Goal: Task Accomplishment & Management: Manage account settings

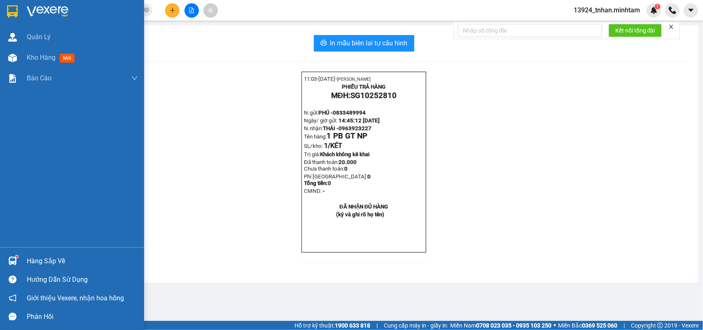
drag, startPoint x: 36, startPoint y: 263, endPoint x: 87, endPoint y: 259, distance: 50.8
click at [36, 264] on div "Hàng sắp về" at bounding box center [82, 261] width 111 height 12
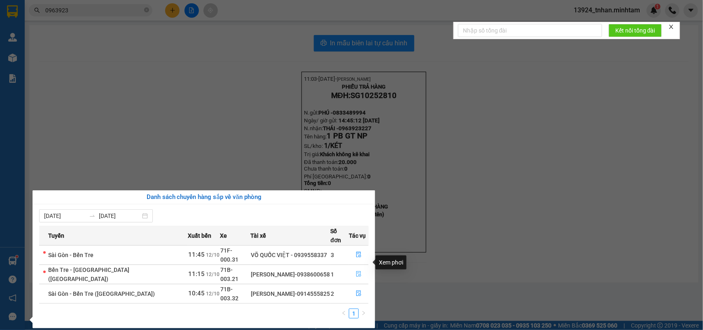
click at [361, 268] on button "button" at bounding box center [358, 274] width 19 height 13
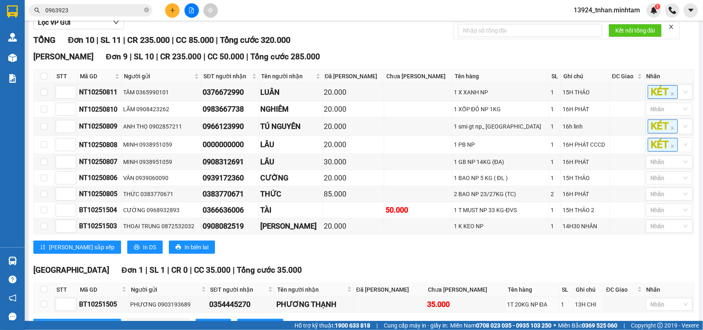
scroll to position [159, 0]
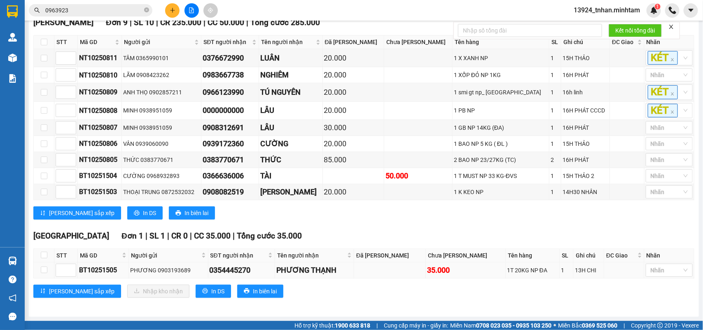
click at [47, 268] on td at bounding box center [44, 270] width 21 height 16
click at [46, 271] on input "checkbox" at bounding box center [44, 269] width 7 height 7
checkbox input "true"
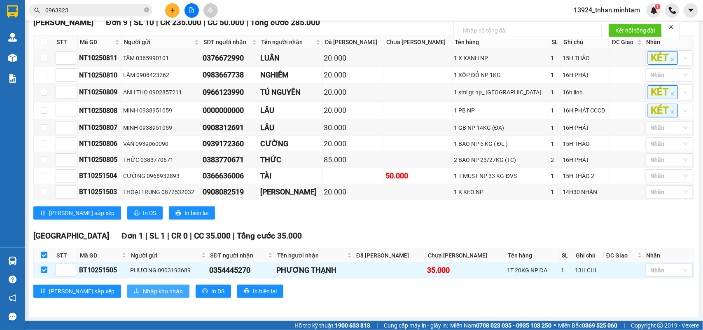
click at [143, 290] on span "Nhập kho nhận" at bounding box center [163, 291] width 40 height 9
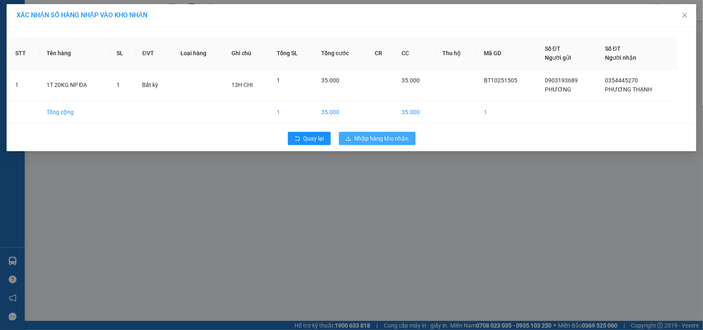
click at [359, 142] on span "Nhập hàng kho nhận" at bounding box center [382, 138] width 54 height 9
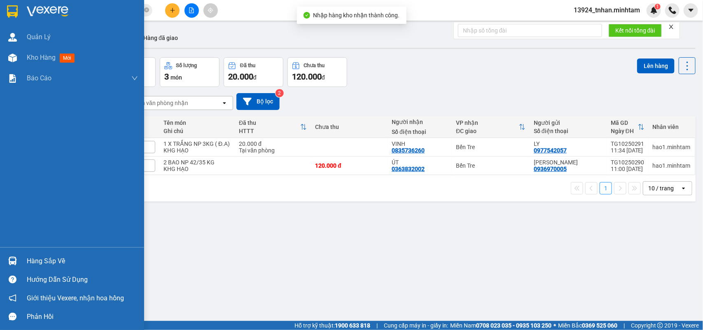
click at [12, 260] on img at bounding box center [12, 261] width 9 height 9
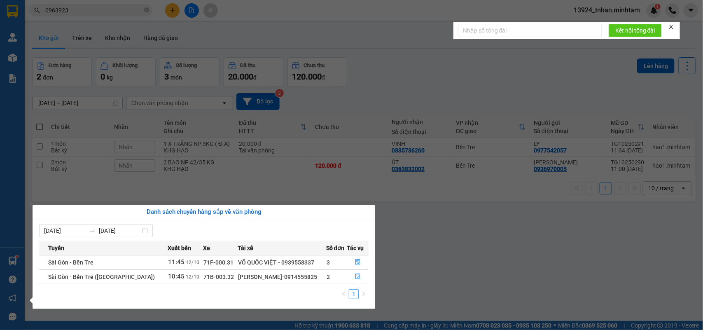
click at [91, 159] on section "Kết quả tìm kiếm ( 1 ) Bộ lọc Thuộc VP này Ngày tạo đơn gần nhất Mã ĐH Trạng th…" at bounding box center [351, 165] width 703 height 330
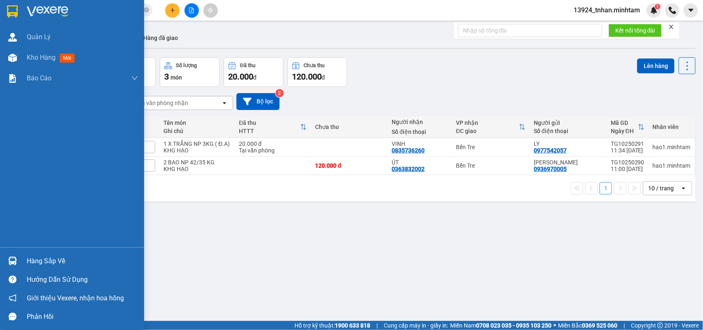
click at [9, 12] on img at bounding box center [12, 11] width 11 height 12
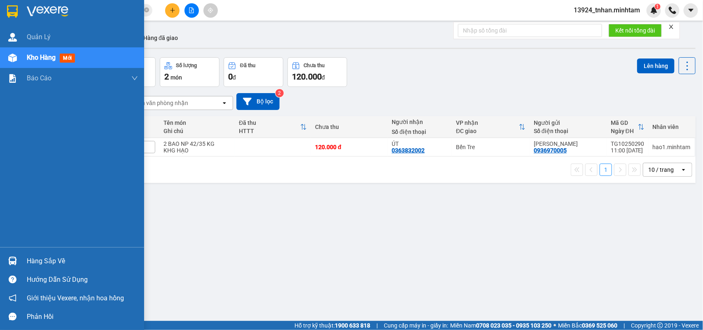
click at [0, 262] on div "Hàng sắp về" at bounding box center [72, 261] width 144 height 19
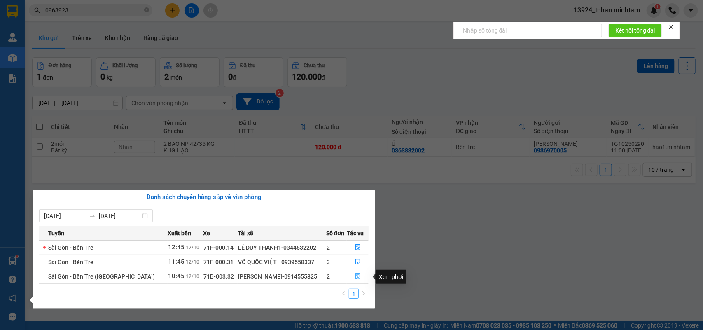
click at [359, 277] on button "button" at bounding box center [357, 276] width 21 height 13
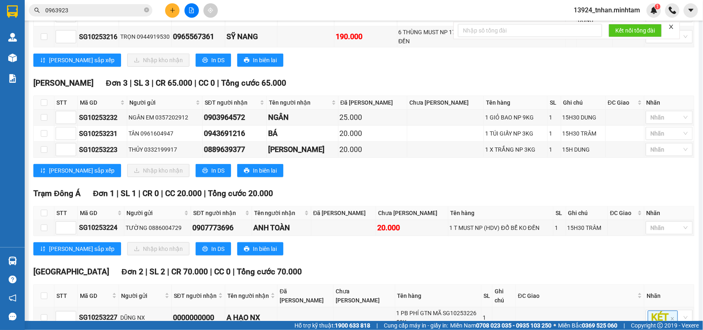
scroll to position [257, 0]
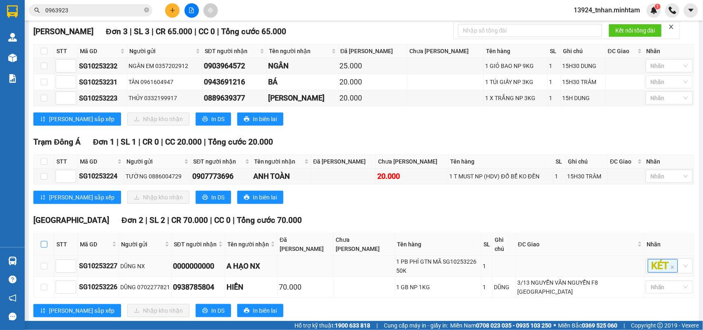
drag, startPoint x: 44, startPoint y: 242, endPoint x: 81, endPoint y: 267, distance: 45.1
click at [45, 242] on input "checkbox" at bounding box center [44, 244] width 7 height 7
checkbox input "true"
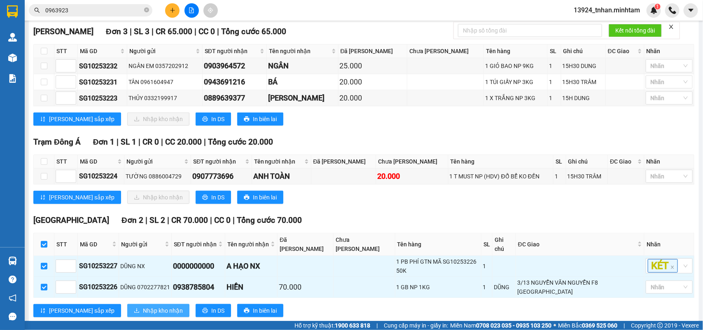
click at [127, 304] on button "Nhập kho nhận" at bounding box center [158, 310] width 62 height 13
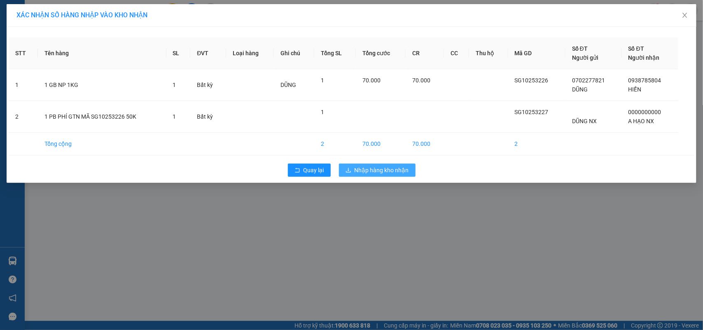
click at [375, 167] on span "Nhập hàng kho nhận" at bounding box center [382, 170] width 54 height 9
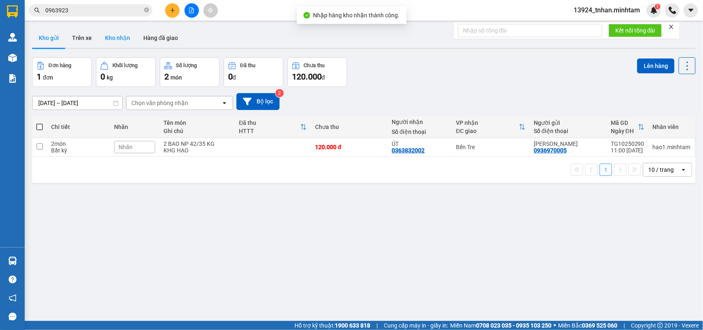
drag, startPoint x: 126, startPoint y: 36, endPoint x: 128, endPoint y: 47, distance: 10.8
click at [126, 36] on button "Kho nhận" at bounding box center [117, 38] width 38 height 20
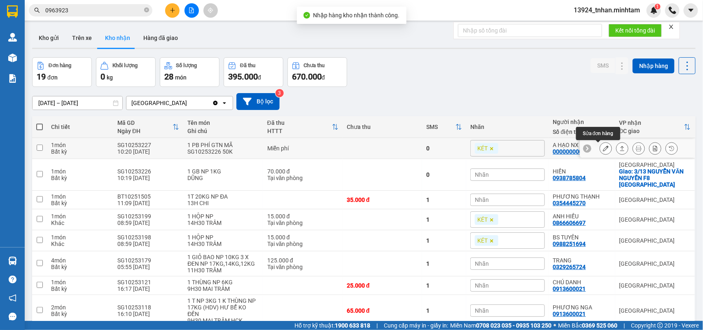
click at [602, 145] on button at bounding box center [606, 148] width 12 height 14
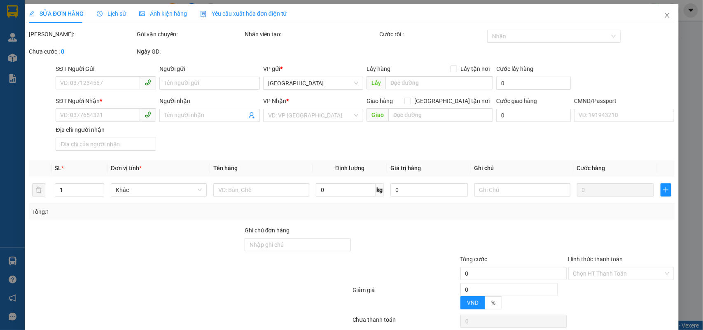
type input "DŨNG NX"
type input "0000000000"
type input "A HẠO NX"
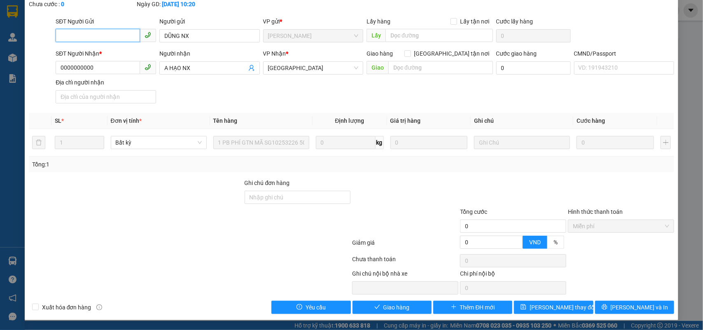
scroll to position [50, 0]
click at [412, 299] on div "Total Paid Fee 0 Total UnPaid Fee 0 Cash Collection Total Fee Mã ĐH: SG10253227…" at bounding box center [352, 147] width 646 height 333
click at [410, 302] on button "Giao hàng" at bounding box center [392, 307] width 79 height 13
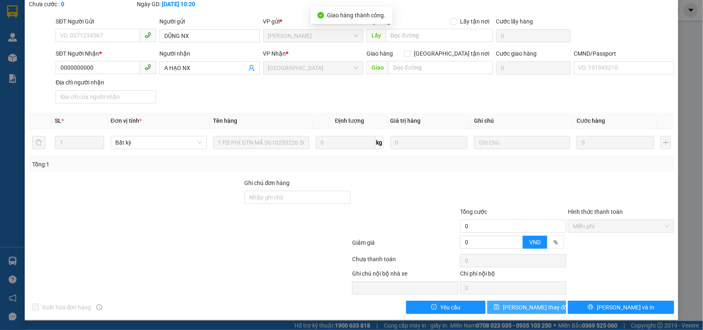
drag, startPoint x: 521, startPoint y: 301, endPoint x: 514, endPoint y: 307, distance: 9.3
click at [514, 307] on button "Lưu thay đổi" at bounding box center [526, 307] width 79 height 13
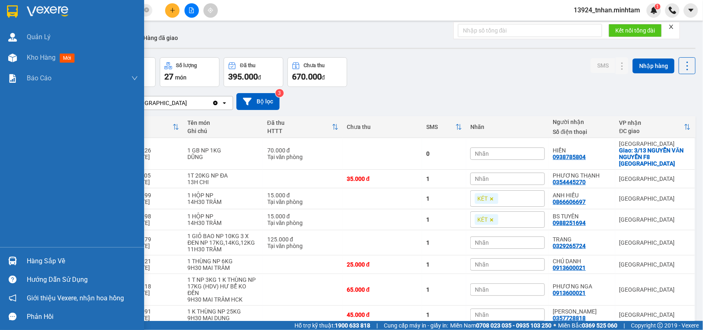
click at [7, 259] on div at bounding box center [12, 261] width 14 height 14
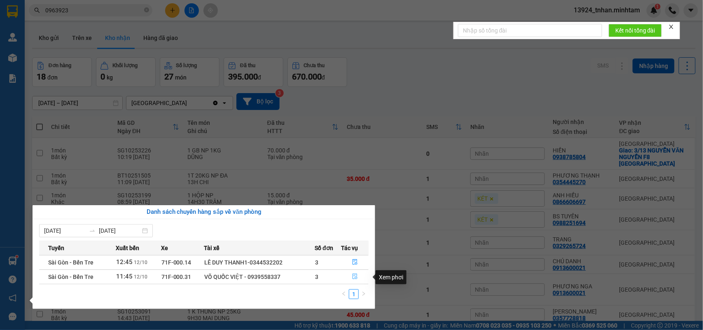
click at [355, 277] on icon "file-done" at bounding box center [355, 276] width 6 height 6
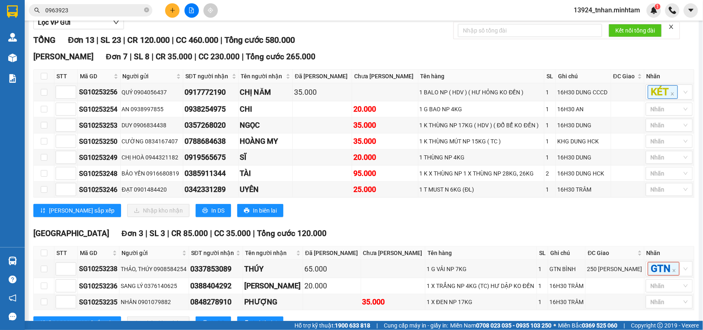
scroll to position [278, 0]
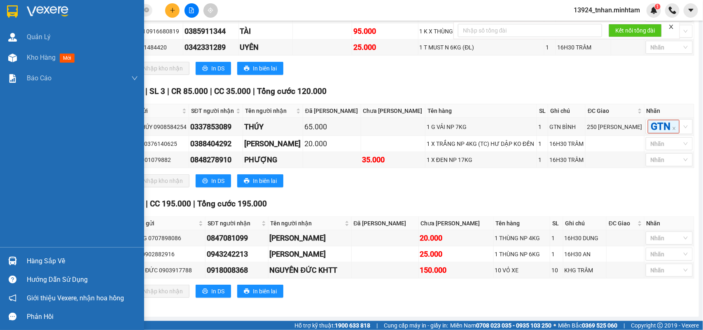
click at [34, 254] on div "Hàng sắp về" at bounding box center [72, 261] width 144 height 19
click at [9, 11] on div "Quản Lý Kho hàng mới Báo cáo BC giao hàng (nhân viên) BC hàng tồn Báo cáo dòng …" at bounding box center [72, 165] width 144 height 330
click at [16, 19] on div at bounding box center [72, 13] width 144 height 27
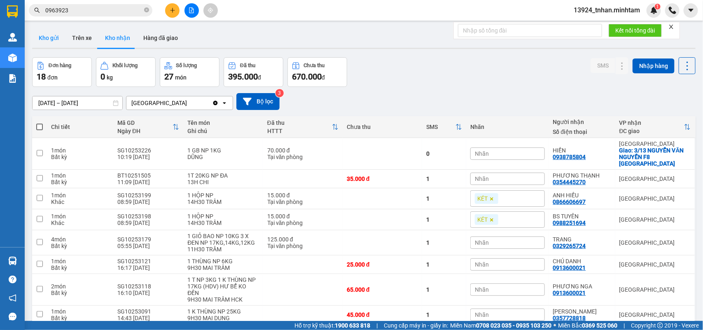
click at [49, 30] on button "Kho gửi" at bounding box center [48, 38] width 33 height 20
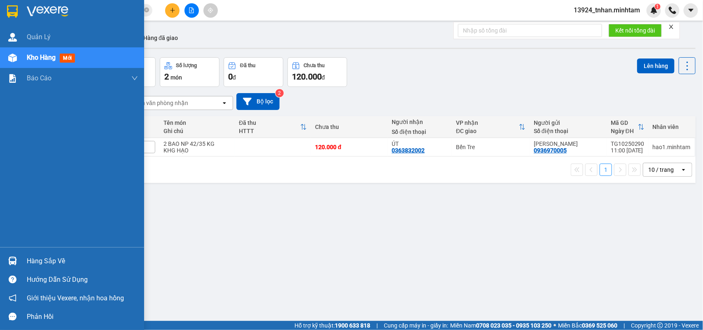
click at [21, 259] on div "Hàng sắp về" at bounding box center [72, 261] width 144 height 19
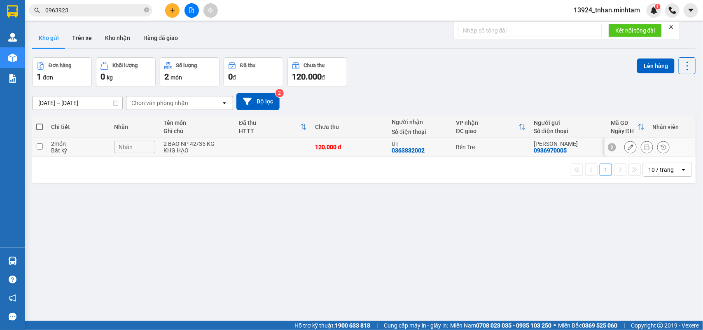
click at [181, 144] on section "Kết quả tìm kiếm ( 1 ) Bộ lọc Thuộc VP này Ngày tạo đơn gần nhất Mã ĐH Trạng th…" at bounding box center [351, 165] width 703 height 330
click at [190, 143] on div "2 BAO NP 42/35 KG" at bounding box center [196, 143] width 67 height 7
checkbox input "true"
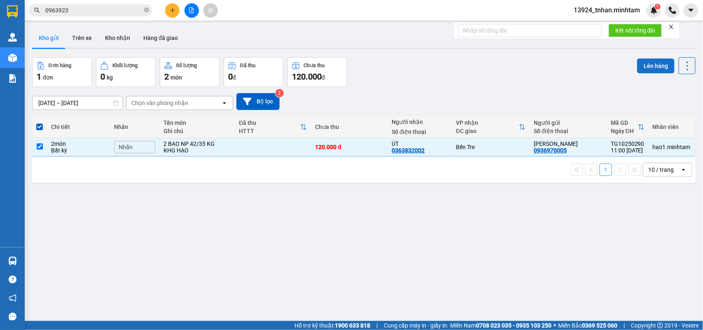
click at [640, 64] on button "Lên hàng" at bounding box center [655, 65] width 37 height 15
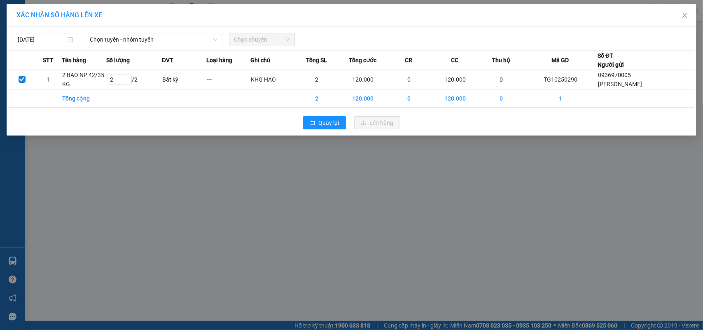
click at [173, 51] on th "ĐVT" at bounding box center [184, 60] width 44 height 19
drag, startPoint x: 176, startPoint y: 43, endPoint x: 88, endPoint y: 108, distance: 109.6
click at [176, 44] on span "Chọn tuyến - nhóm tuyến" at bounding box center [154, 39] width 128 height 12
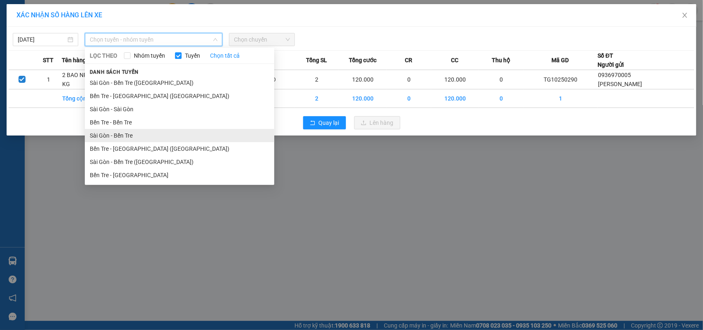
click at [105, 137] on li "Sài Gòn - Bến Tre" at bounding box center [179, 135] width 189 height 13
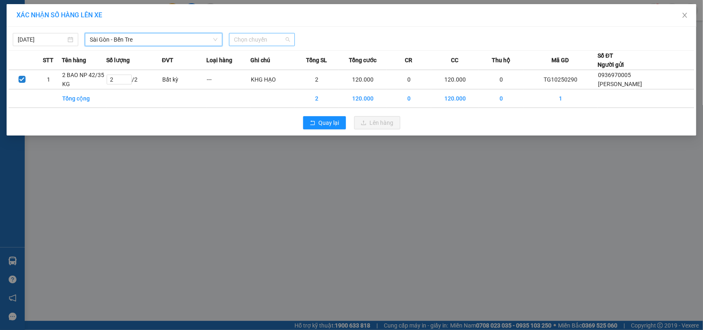
click at [246, 40] on span "Chọn chuyến" at bounding box center [262, 39] width 56 height 12
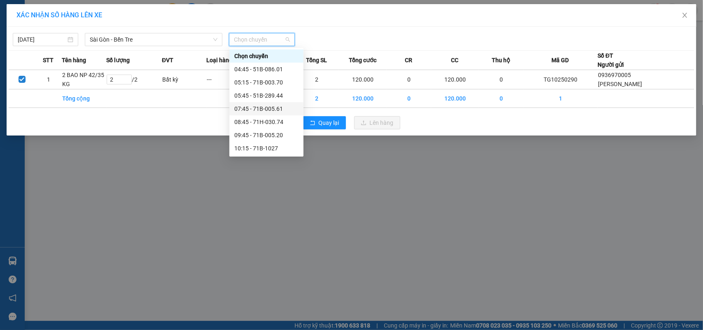
scroll to position [51, 0]
click at [283, 121] on div "11:45 - 71F-000.31" at bounding box center [266, 123] width 64 height 9
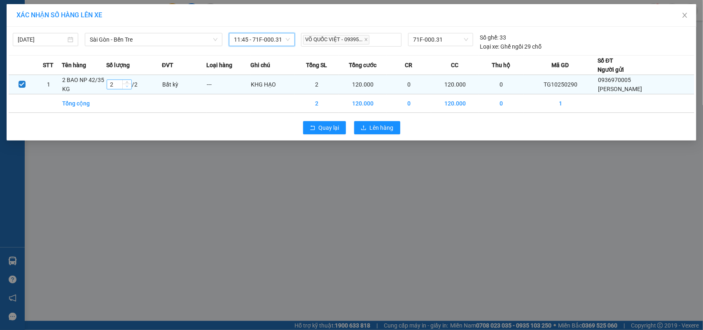
type input "1"
click at [128, 88] on icon "down" at bounding box center [127, 86] width 3 height 3
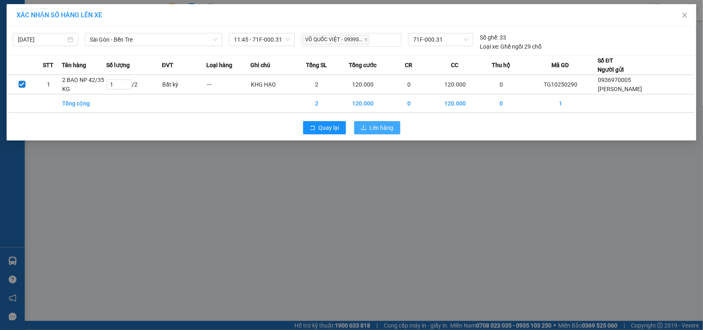
click at [384, 126] on span "Lên hàng" at bounding box center [382, 127] width 24 height 9
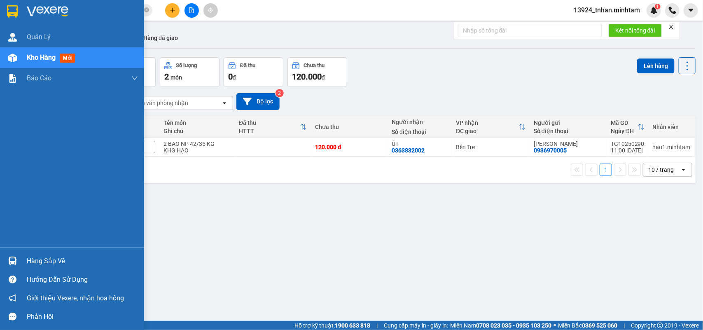
click at [29, 259] on div "Hàng sắp về" at bounding box center [82, 261] width 111 height 12
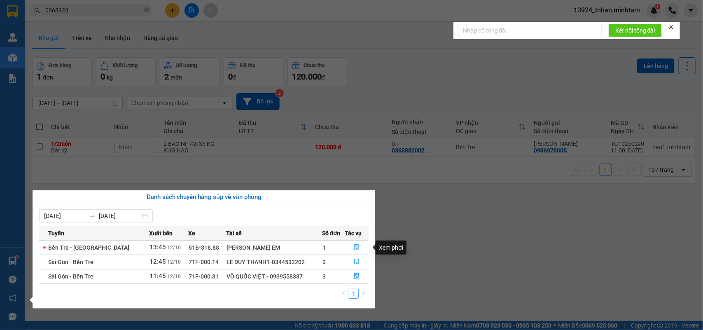
click at [354, 244] on icon "file-done" at bounding box center [357, 247] width 6 height 6
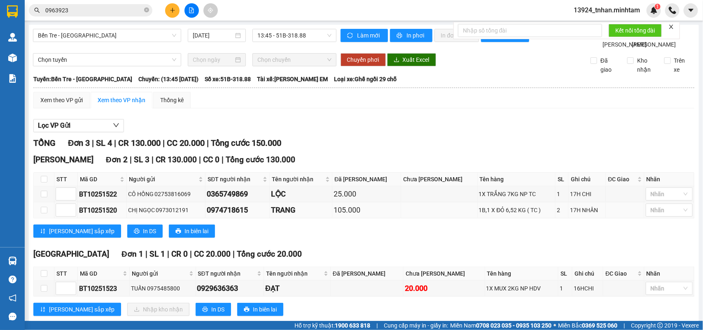
scroll to position [38, 0]
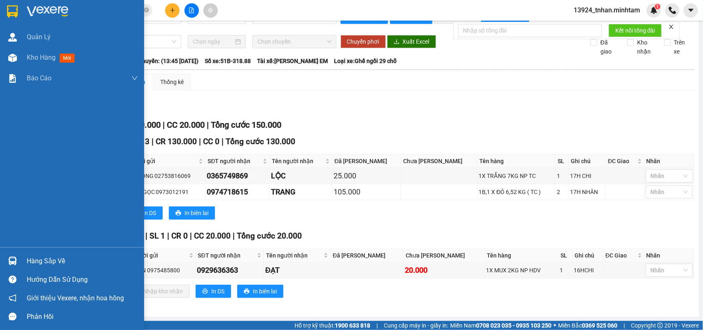
click at [56, 257] on div "Hàng sắp về" at bounding box center [82, 261] width 111 height 12
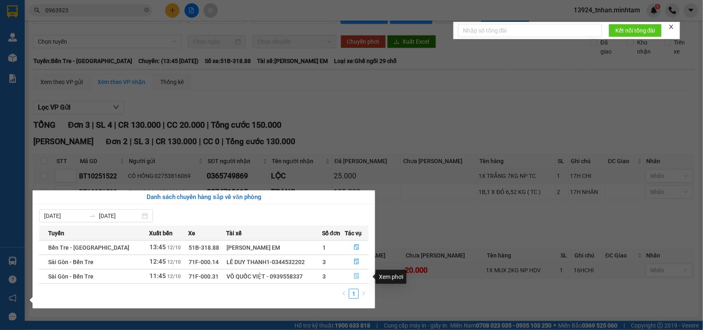
click at [358, 277] on button "button" at bounding box center [356, 276] width 23 height 13
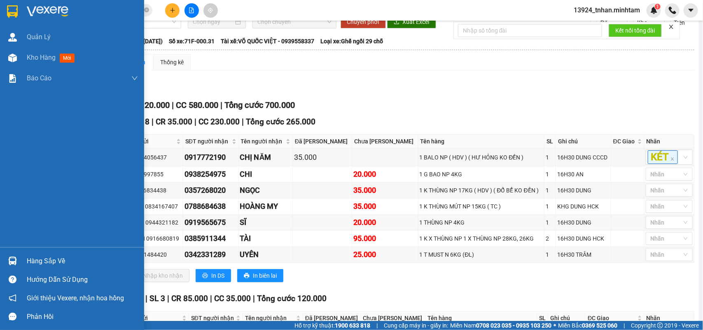
click at [11, 259] on img at bounding box center [12, 261] width 9 height 9
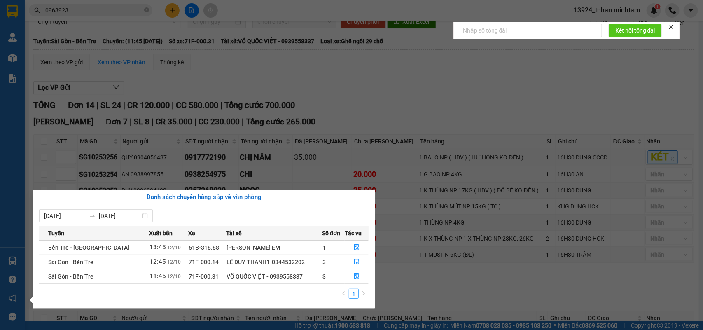
drag, startPoint x: 462, startPoint y: 199, endPoint x: 452, endPoint y: 190, distance: 13.7
click at [462, 199] on section "Kết quả tìm kiếm ( 1 ) Bộ lọc Thuộc VP này Ngày tạo đơn gần nhất Mã ĐH Trạng th…" at bounding box center [351, 165] width 703 height 330
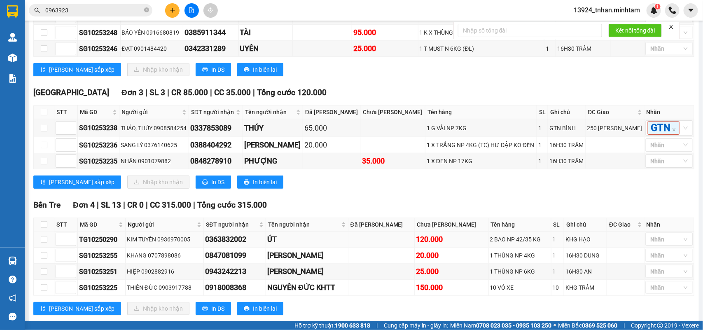
scroll to position [295, 0]
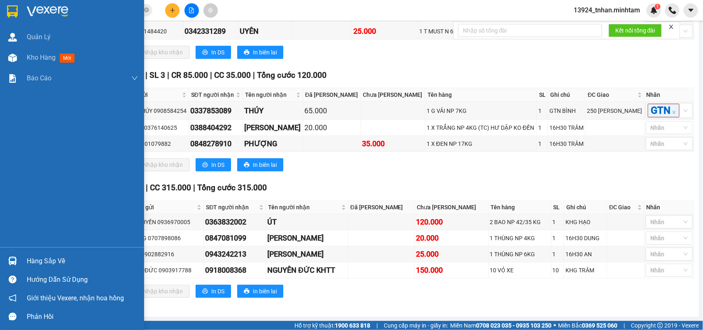
click at [37, 259] on div "Hàng sắp về" at bounding box center [82, 261] width 111 height 12
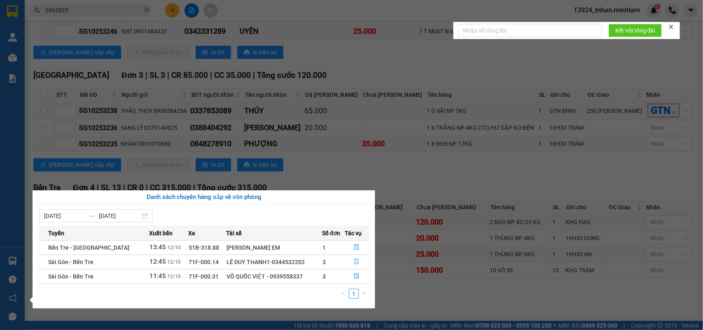
click at [354, 263] on icon "file-done" at bounding box center [357, 262] width 6 height 6
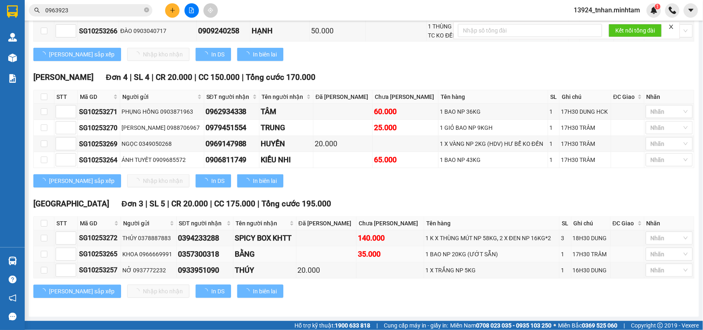
scroll to position [248, 0]
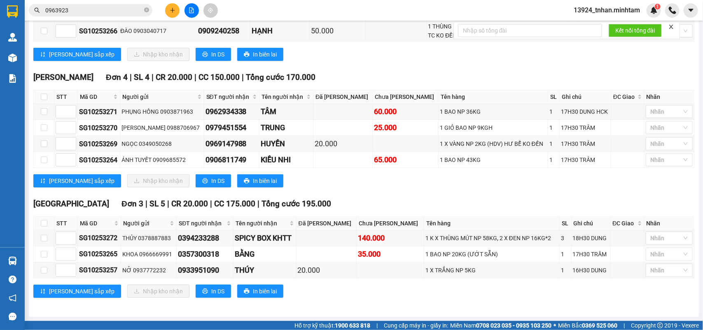
click at [170, 11] on icon "plus" at bounding box center [173, 10] width 6 height 6
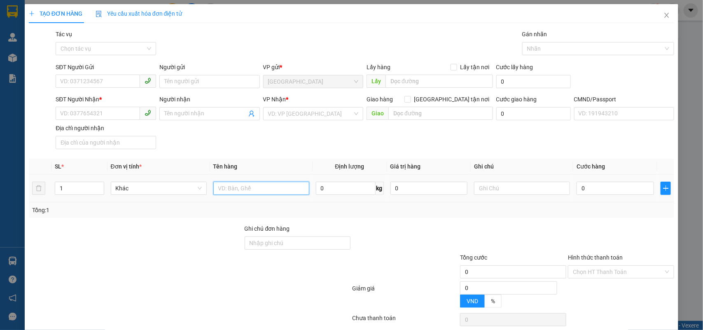
click at [261, 191] on input "text" at bounding box center [261, 188] width 96 height 13
type input "1 x đỏ np ĐA"
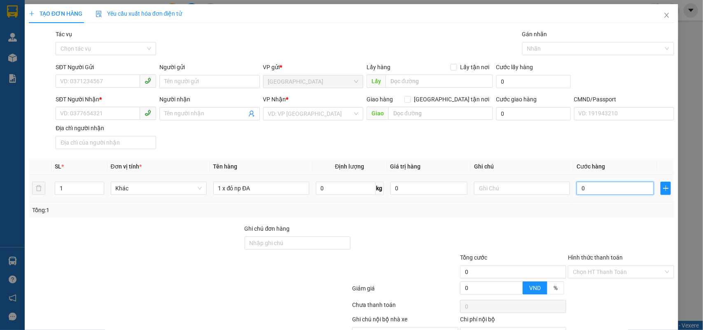
click at [607, 194] on input "0" at bounding box center [615, 188] width 77 height 13
type input "2"
type input "20"
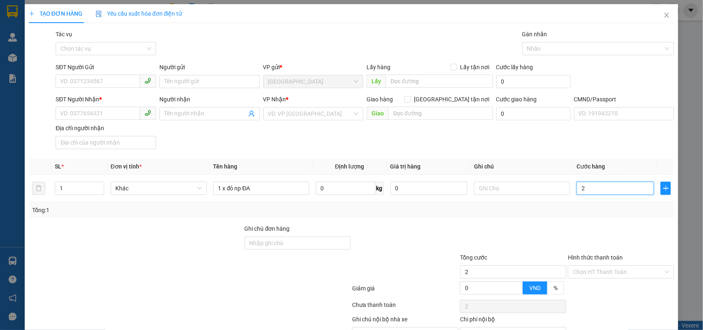
type input "20"
type input "20.000"
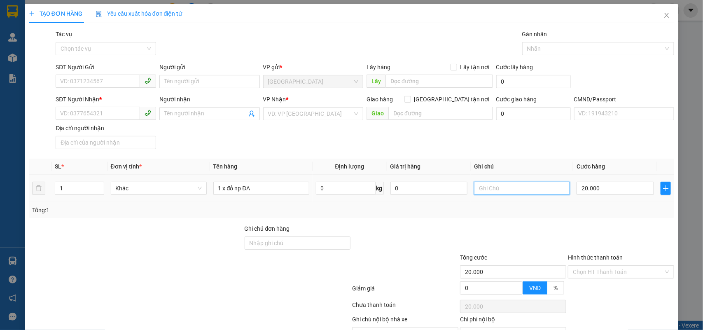
click at [532, 190] on input "text" at bounding box center [522, 188] width 96 height 13
type input "18H NHÂN"
click at [107, 81] on input "SĐT Người Gửi" at bounding box center [98, 81] width 84 height 13
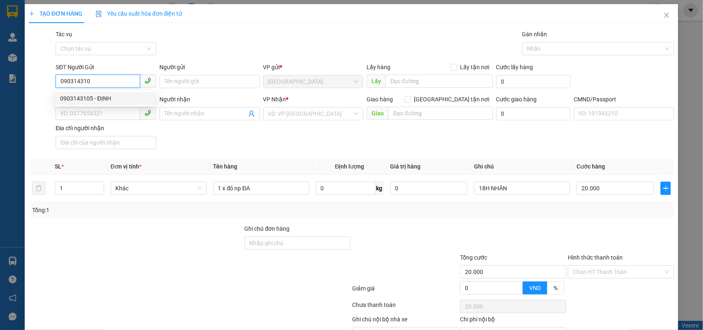
click at [112, 100] on div "0903143105 - ĐỊNH" at bounding box center [104, 98] width 89 height 9
type input "0903143105"
type input "ĐỊNH"
type input "0938079931"
type input "THU"
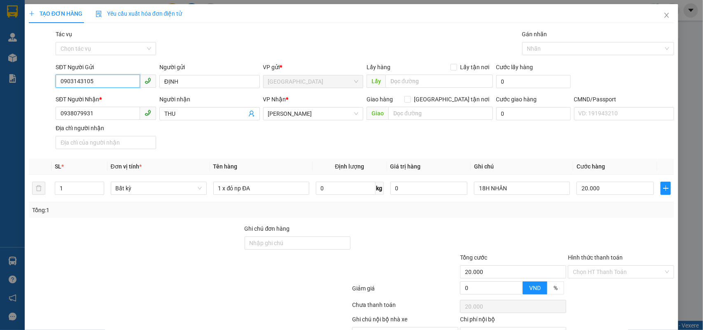
scroll to position [47, 0]
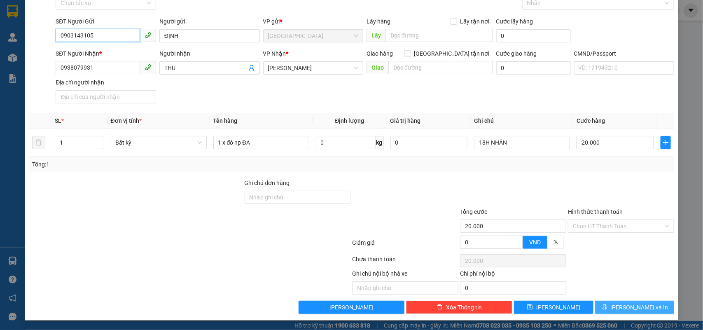
type input "0903143105"
click at [623, 311] on span "[PERSON_NAME] và In" at bounding box center [640, 307] width 58 height 9
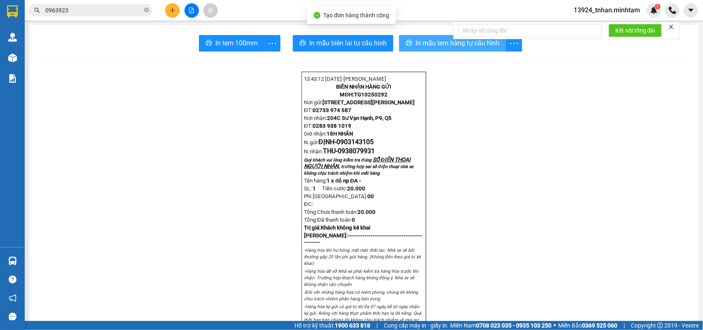
click at [460, 44] on span "In mẫu tem hàng tự cấu hình" at bounding box center [458, 43] width 84 height 10
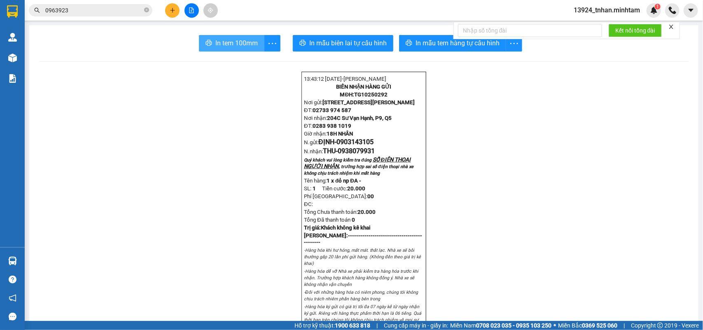
click at [218, 44] on span "In tem 100mm" at bounding box center [236, 43] width 42 height 10
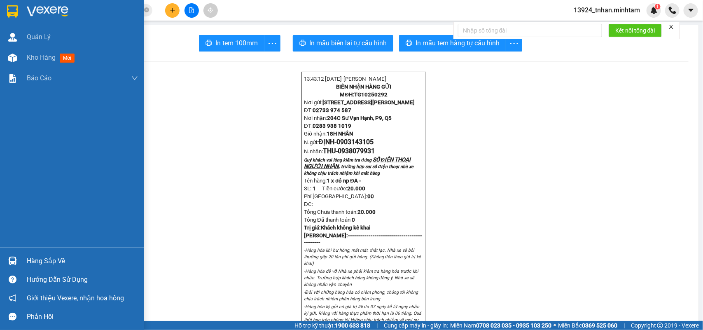
drag, startPoint x: 25, startPoint y: 257, endPoint x: 30, endPoint y: 243, distance: 15.1
click at [26, 257] on div "Hàng sắp về" at bounding box center [72, 261] width 144 height 19
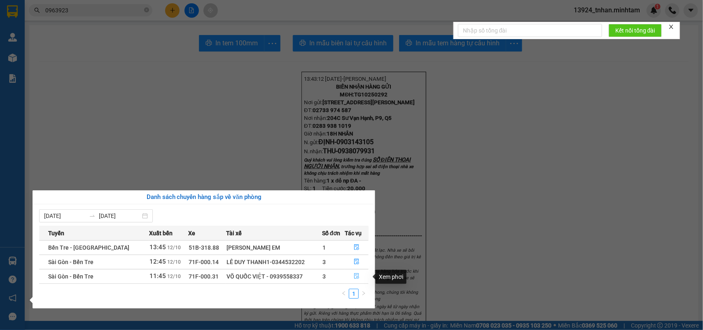
click at [359, 277] on button "button" at bounding box center [356, 276] width 23 height 13
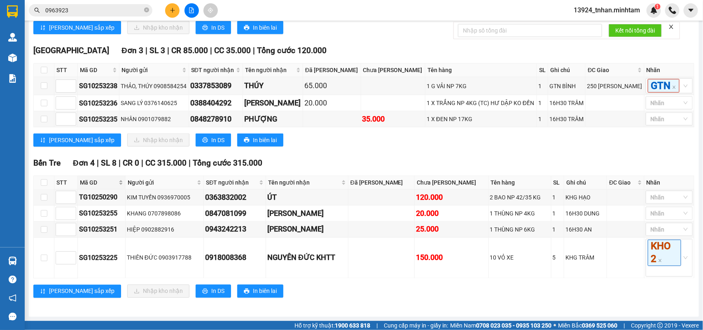
scroll to position [455, 0]
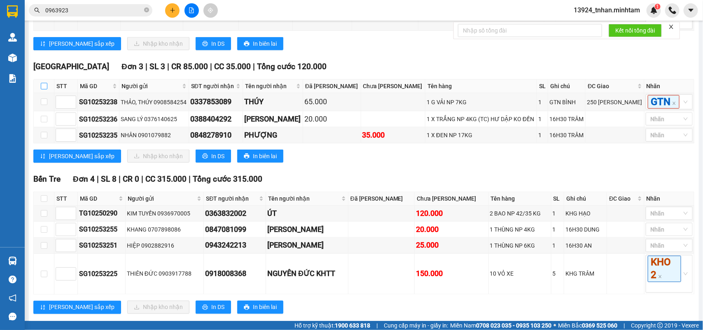
click at [44, 89] on input "checkbox" at bounding box center [44, 86] width 7 height 7
checkbox input "true"
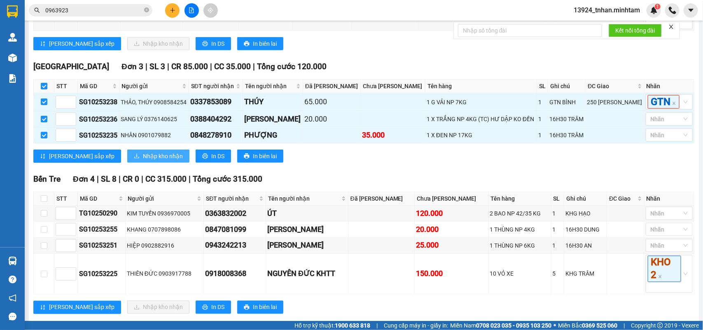
click at [143, 161] on span "Nhập kho nhận" at bounding box center [163, 156] width 40 height 9
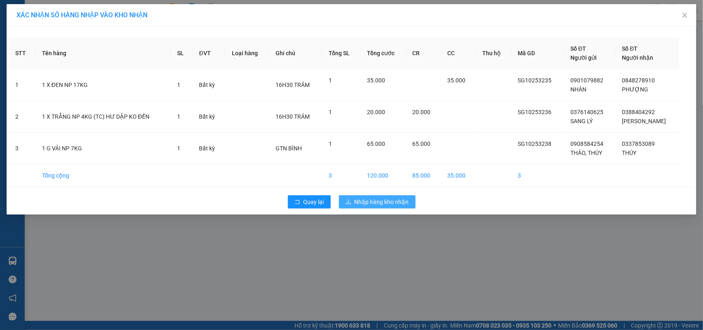
click at [368, 204] on span "Nhập hàng kho nhận" at bounding box center [382, 201] width 54 height 9
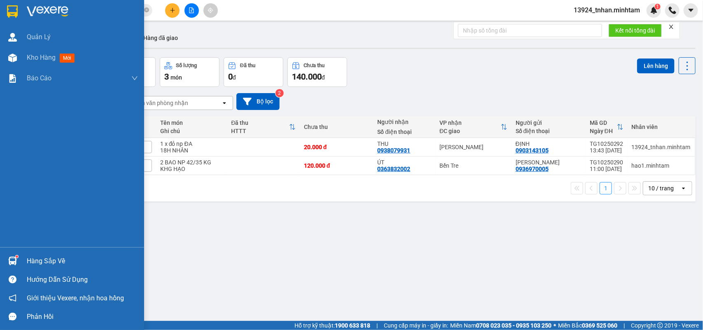
click at [14, 257] on img at bounding box center [12, 261] width 9 height 9
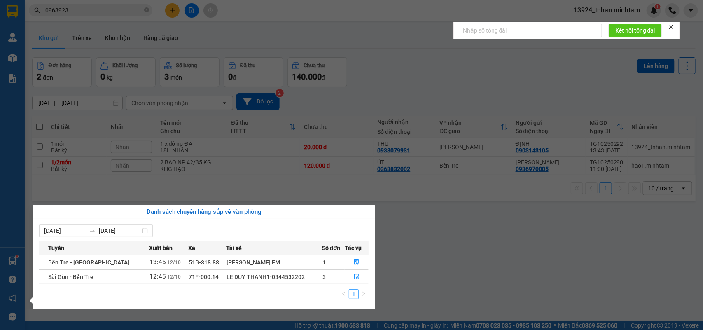
click at [147, 9] on section "Kết quả tìm kiếm ( 1 ) Bộ lọc Thuộc VP này Ngày tạo đơn gần nhất Mã ĐH Trạng th…" at bounding box center [351, 165] width 703 height 330
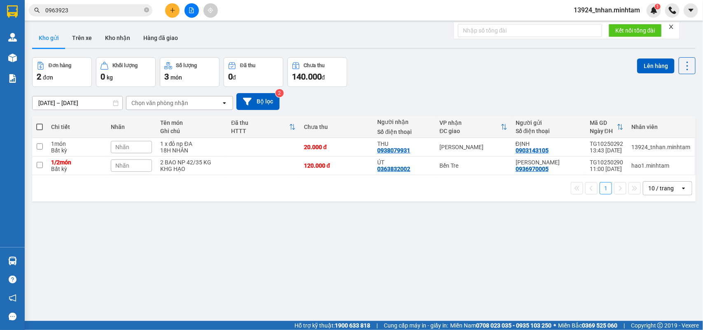
click at [147, 9] on icon "close-circle" at bounding box center [146, 9] width 5 height 5
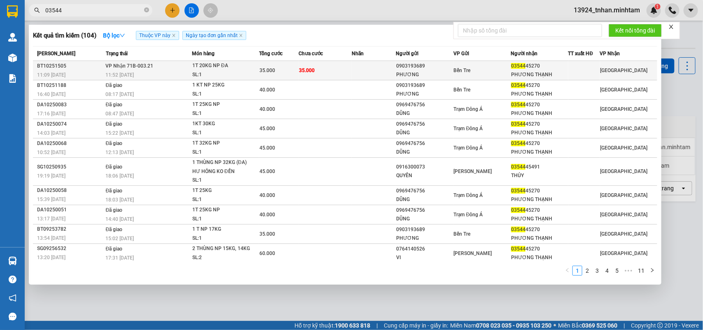
type input "03544"
click at [277, 66] on div "35.000" at bounding box center [278, 70] width 39 height 9
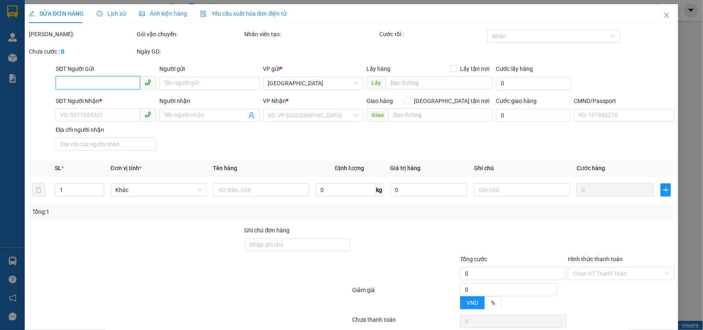
type input "0903193689"
type input "PHƯƠNG"
type input "0354445270"
type input "PHƯƠNG THẠNH"
type input "35.000"
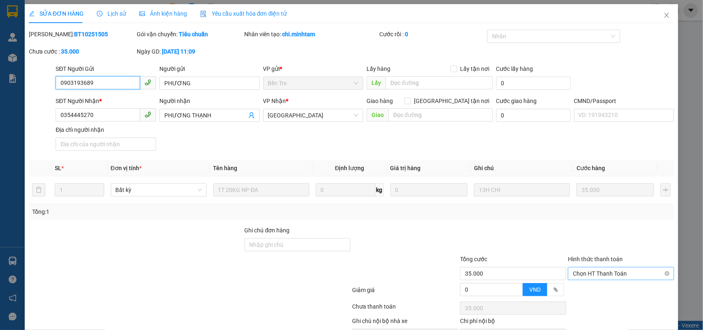
scroll to position [48, 0]
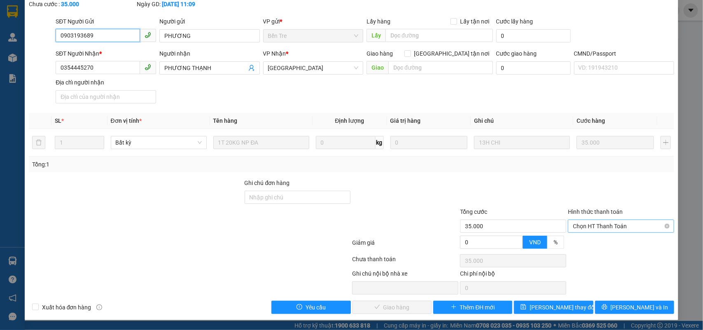
click at [582, 224] on span "Chọn HT Thanh Toán" at bounding box center [621, 226] width 96 height 12
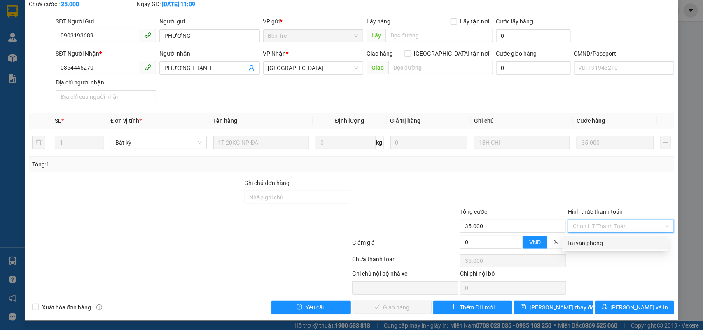
drag, startPoint x: 569, startPoint y: 236, endPoint x: 408, endPoint y: 324, distance: 184.1
click at [569, 237] on div "Tại văn phòng" at bounding box center [615, 242] width 105 height 13
type input "0"
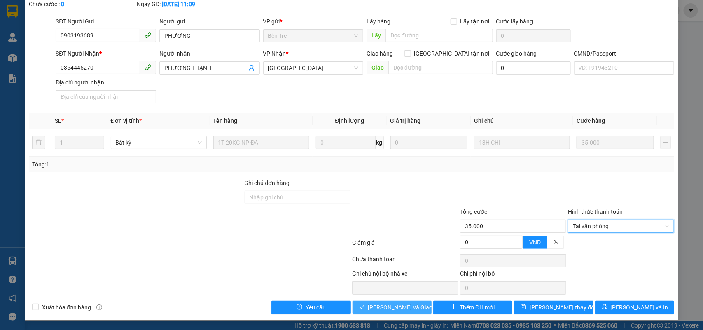
click at [384, 305] on span "Lưu và Giao hàng" at bounding box center [407, 307] width 79 height 9
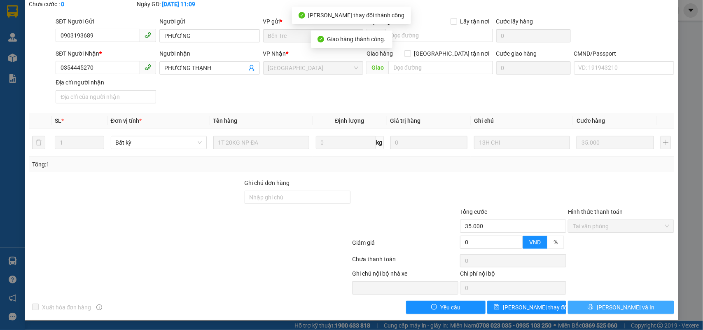
click at [640, 309] on button "[PERSON_NAME] và In" at bounding box center [621, 307] width 106 height 13
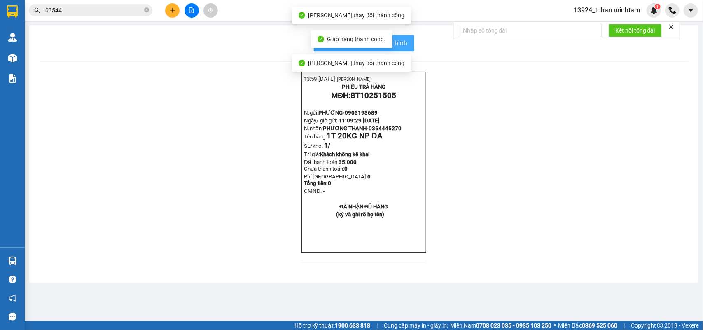
click at [402, 44] on span "In mẫu biên lai tự cấu hình" at bounding box center [368, 43] width 77 height 10
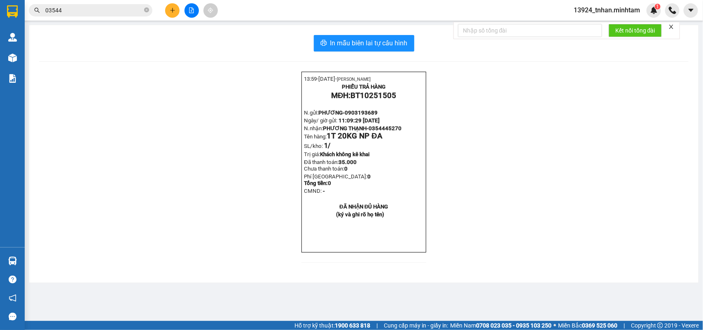
click at [173, 12] on icon "plus" at bounding box center [173, 10] width 6 height 6
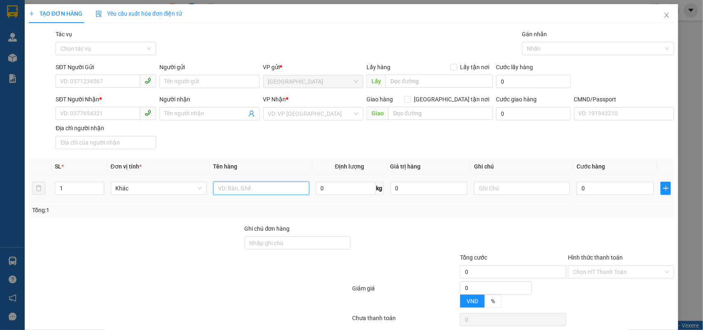
click at [252, 184] on input "text" at bounding box center [261, 188] width 96 height 13
type input "1 t must np 16 kg"
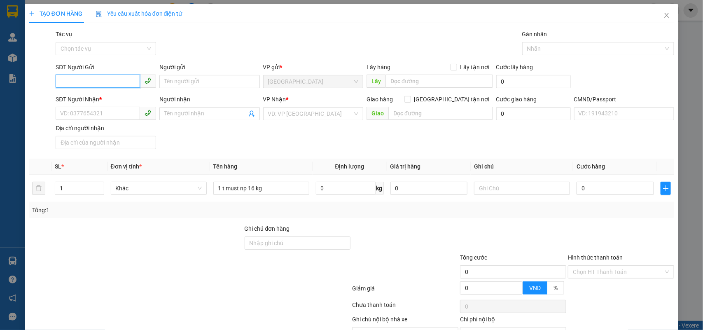
click at [110, 82] on input "SĐT Người Gửi" at bounding box center [98, 81] width 84 height 13
click at [126, 96] on div "0937285988 - THU" at bounding box center [104, 98] width 89 height 9
type input "0937285988"
type input "THU"
type input "0932192881"
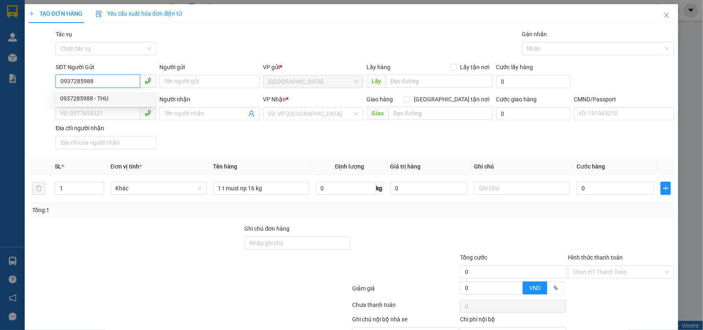
type input "AN"
type input "0937285988"
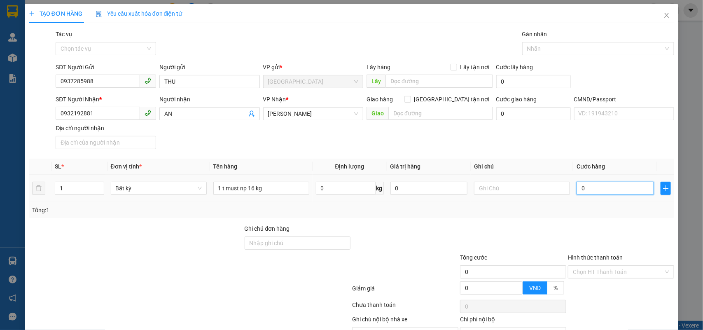
click at [587, 192] on input "0" at bounding box center [615, 188] width 77 height 13
type input "3"
type input "35"
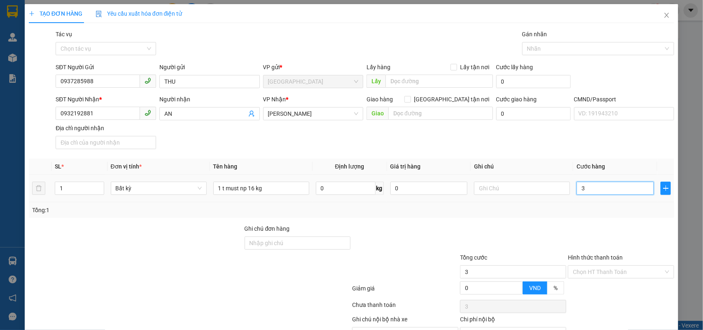
type input "35"
type input "35.000"
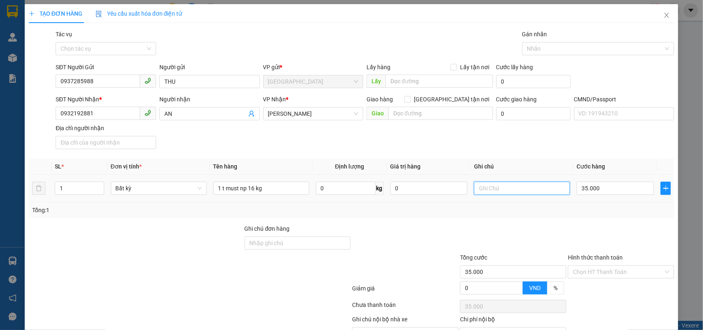
click at [519, 192] on input "text" at bounding box center [522, 188] width 96 height 13
type input "18H NHÂN"
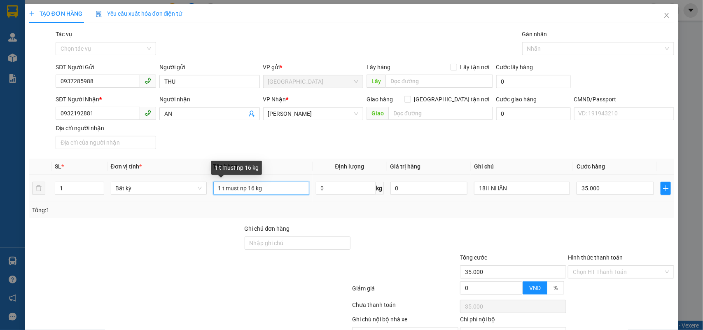
click at [287, 185] on input "1 t must np 16 kg" at bounding box center [261, 188] width 96 height 13
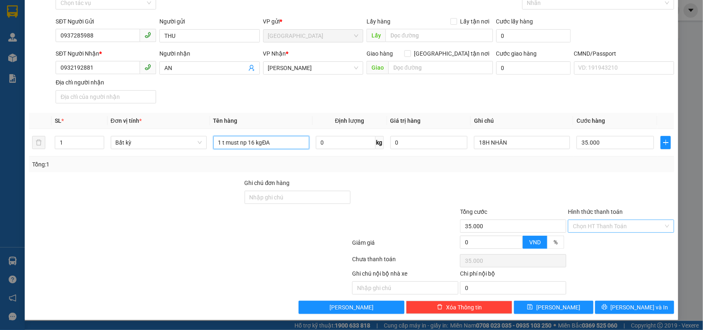
type input "1 t must np 16 kgĐA"
click at [613, 229] on input "Hình thức thanh toán" at bounding box center [618, 226] width 91 height 12
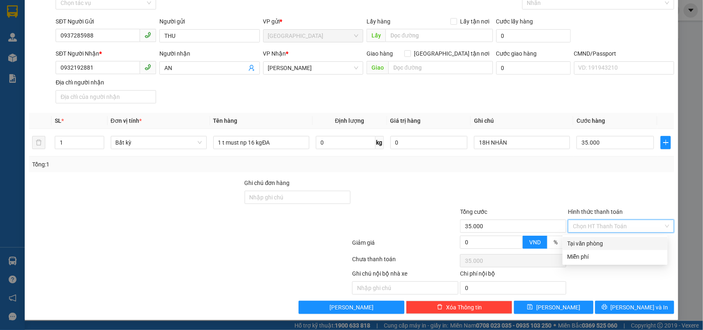
click at [604, 240] on div "Tại văn phòng" at bounding box center [615, 243] width 95 height 9
type input "0"
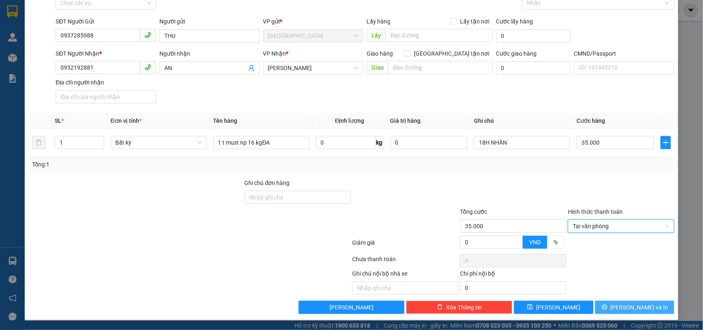
click at [607, 308] on icon "printer" at bounding box center [604, 306] width 5 height 5
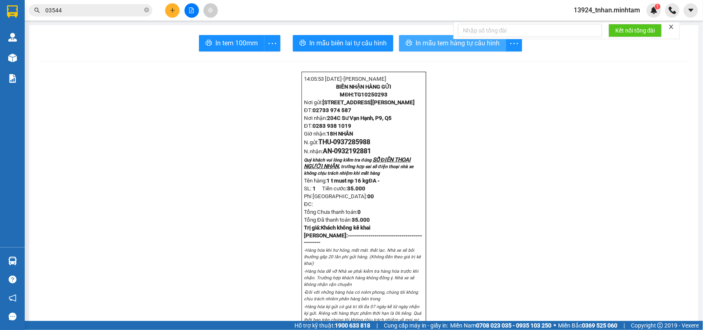
click at [455, 42] on span "In mẫu tem hàng tự cấu hình" at bounding box center [458, 43] width 84 height 10
click at [231, 42] on span "In tem 100mm" at bounding box center [236, 43] width 42 height 10
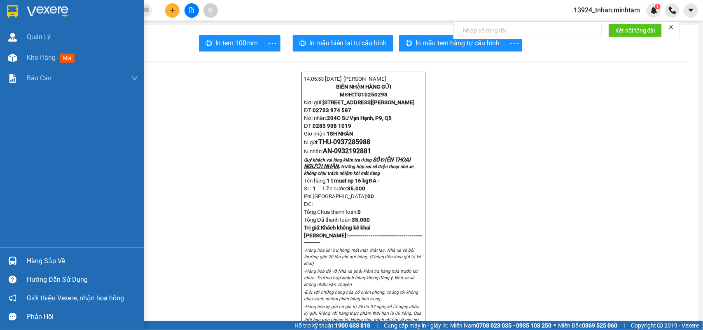
click at [15, 17] on div at bounding box center [12, 11] width 14 height 14
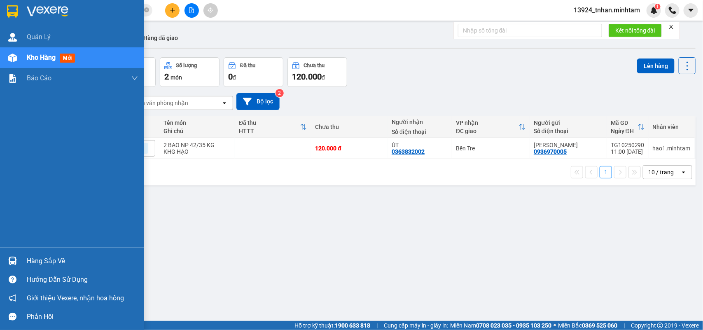
click at [35, 261] on div "Hàng sắp về" at bounding box center [82, 261] width 111 height 12
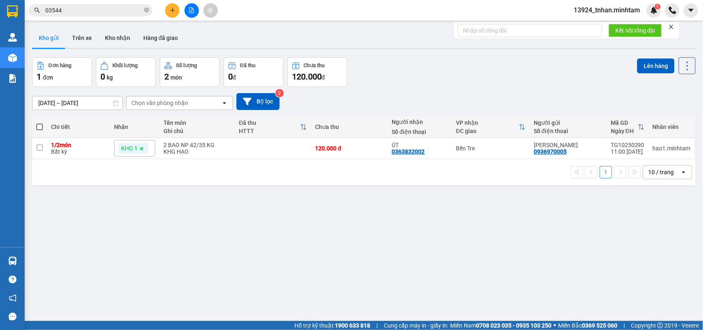
click at [449, 208] on section "Kết quả tìm kiếm ( 104 ) Bộ lọc Thuộc VP này Ngày tạo đơn gần nhất Mã ĐH Trạng …" at bounding box center [351, 165] width 703 height 330
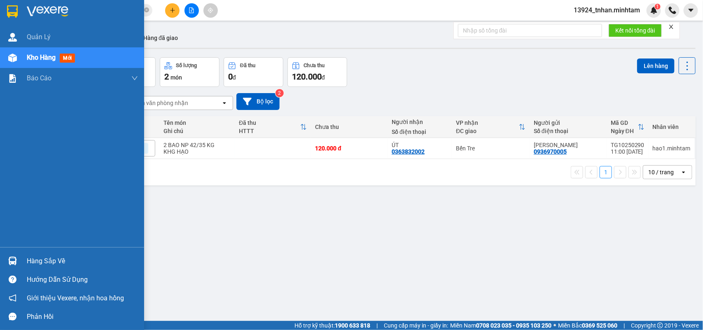
click at [12, 7] on img at bounding box center [12, 11] width 11 height 12
click at [32, 264] on div "Hàng sắp về" at bounding box center [82, 261] width 111 height 12
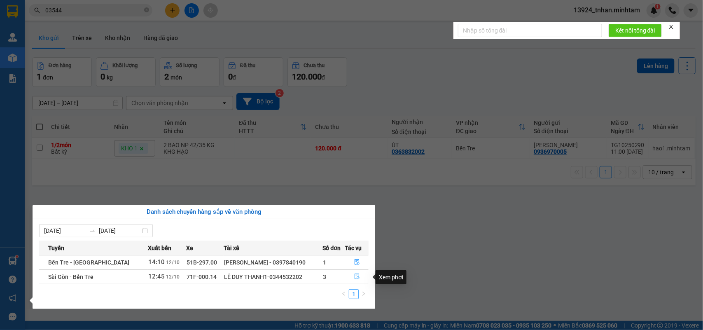
click at [363, 281] on button "button" at bounding box center [357, 276] width 23 height 13
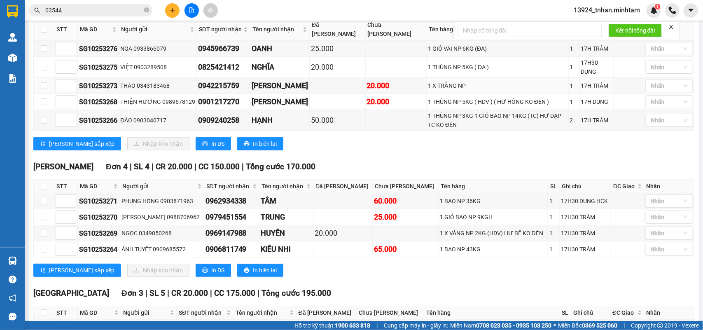
scroll to position [248, 0]
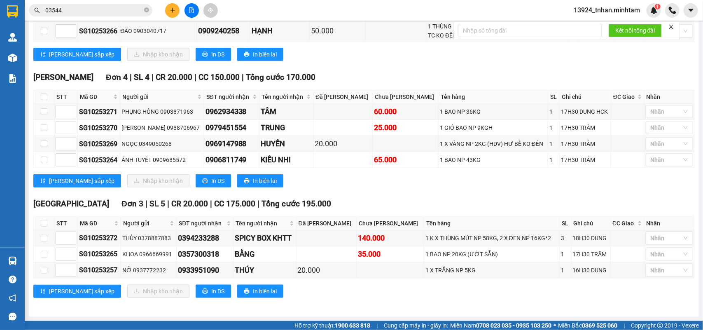
click at [150, 9] on span "03544" at bounding box center [91, 10] width 124 height 12
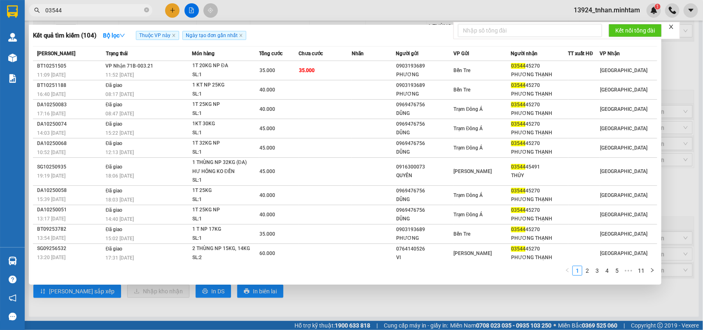
click at [410, 294] on div at bounding box center [351, 165] width 703 height 330
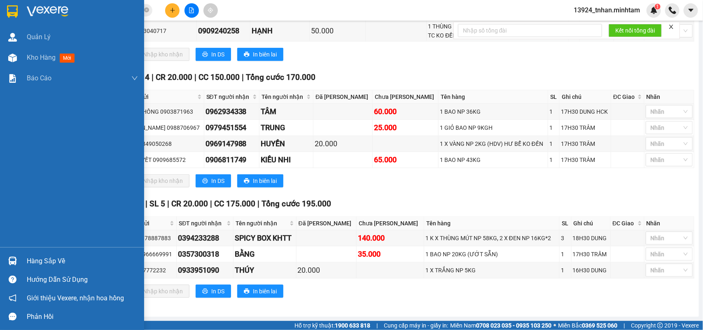
drag, startPoint x: 50, startPoint y: 256, endPoint x: 347, endPoint y: 81, distance: 344.7
click at [53, 254] on div "Hàng sắp về" at bounding box center [72, 261] width 144 height 19
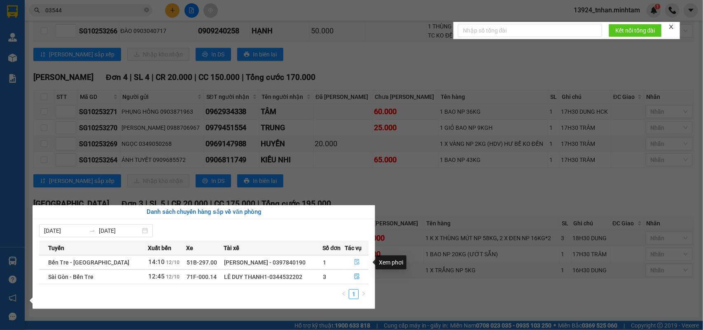
click at [355, 258] on button "button" at bounding box center [357, 262] width 23 height 13
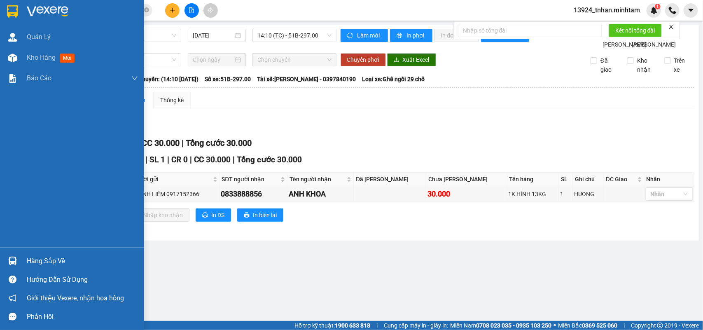
drag, startPoint x: 40, startPoint y: 258, endPoint x: 44, endPoint y: 257, distance: 4.3
click at [41, 258] on div "Hàng sắp về" at bounding box center [82, 261] width 111 height 12
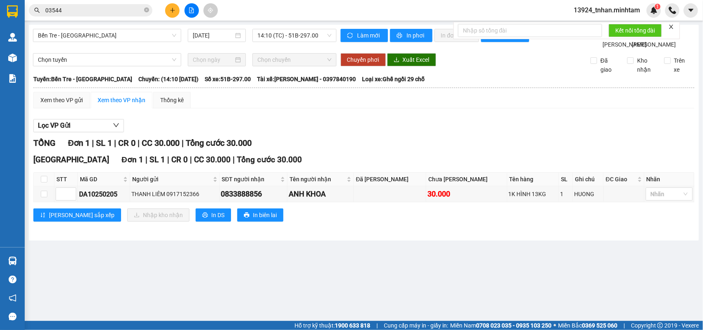
click at [400, 265] on section "Kết quả tìm kiếm ( 104 ) Bộ lọc Thuộc VP này Ngày tạo đơn gần nhất Mã ĐH Trạng …" at bounding box center [351, 165] width 703 height 330
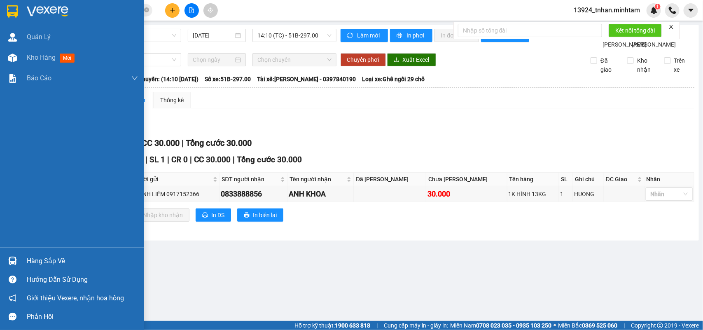
drag, startPoint x: 37, startPoint y: 259, endPoint x: 184, endPoint y: 238, distance: 148.1
click at [40, 259] on div "Hàng sắp về" at bounding box center [82, 261] width 111 height 12
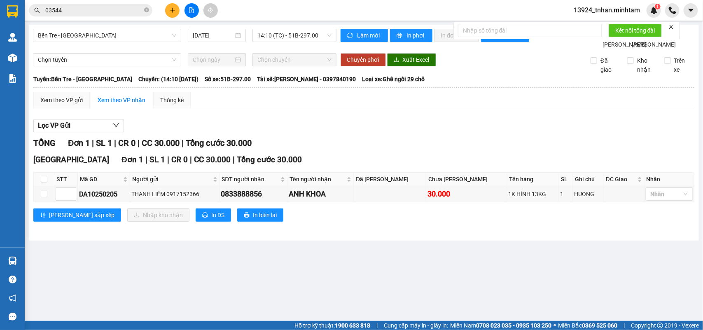
click at [347, 132] on section "Kết quả tìm kiếm ( 104 ) Bộ lọc Thuộc VP này Ngày tạo đơn gần nhất Mã ĐH Trạng …" at bounding box center [351, 165] width 703 height 330
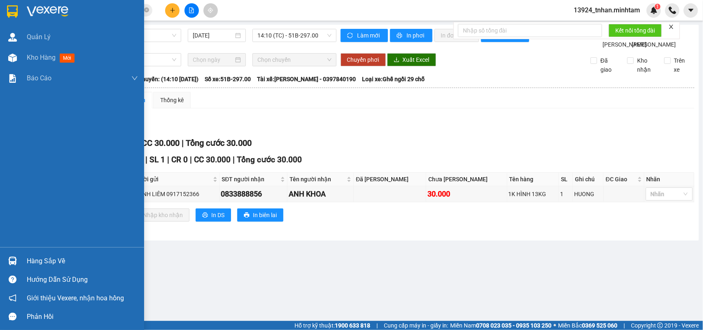
click at [60, 260] on div "Hàng sắp về" at bounding box center [82, 261] width 111 height 12
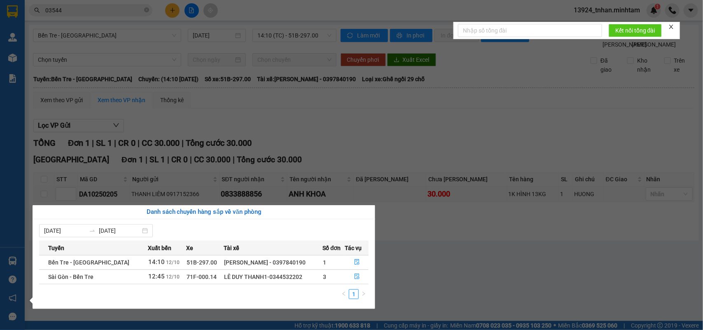
click at [149, 9] on section "Kết quả tìm kiếm ( 104 ) Bộ lọc Thuộc VP này Ngày tạo đơn gần nhất Mã ĐH Trạng …" at bounding box center [351, 165] width 703 height 330
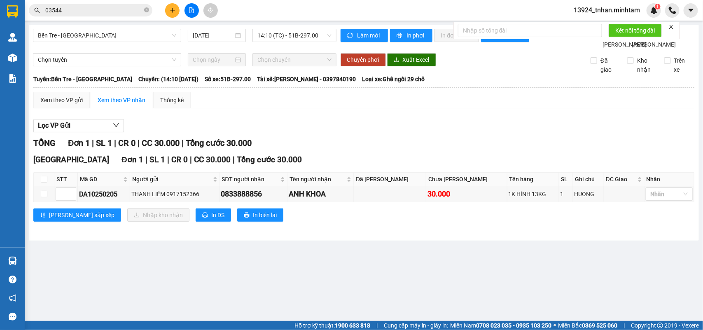
click at [149, 9] on icon "close-circle" at bounding box center [146, 9] width 5 height 5
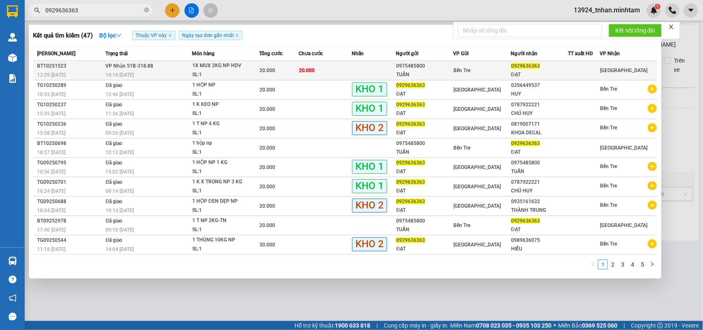
type input "0929636363"
click at [211, 70] on div "1X MUX 2KG NP HDV" at bounding box center [223, 65] width 62 height 9
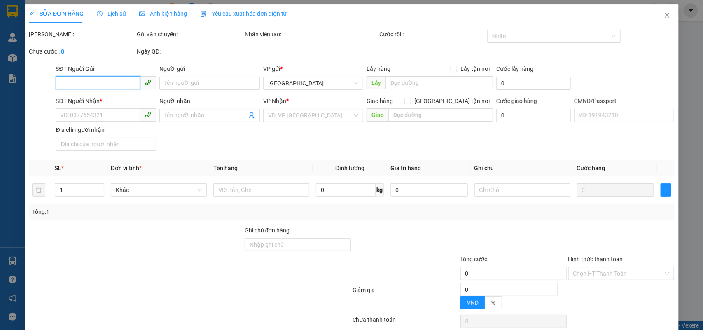
type input "0975485800"
type input "TUẤN"
type input "0929636363"
type input "ĐẠT"
type input "ĐÈN"
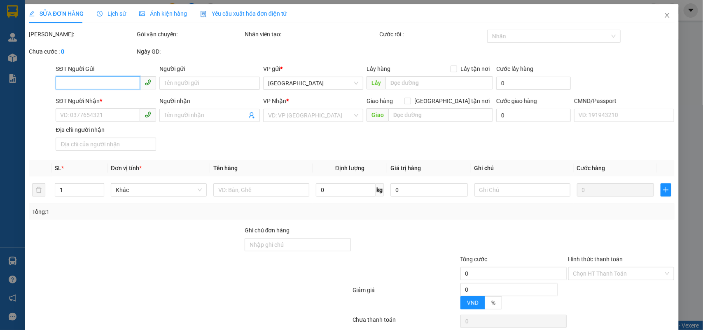
type input "20.000"
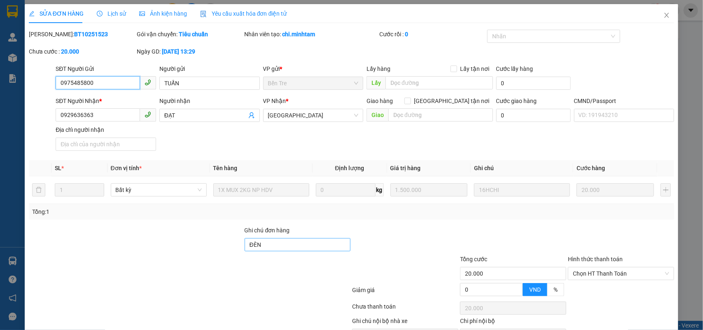
scroll to position [48, 0]
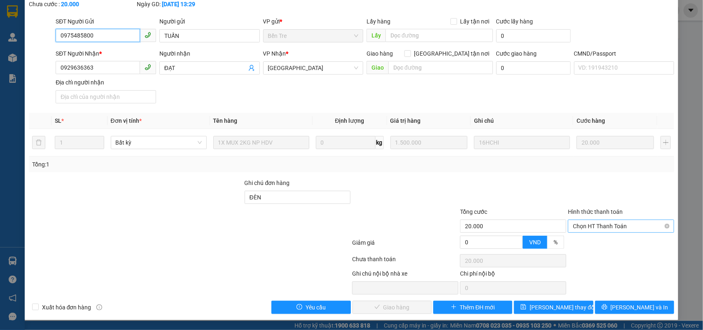
click at [589, 225] on span "Chọn HT Thanh Toán" at bounding box center [621, 226] width 96 height 12
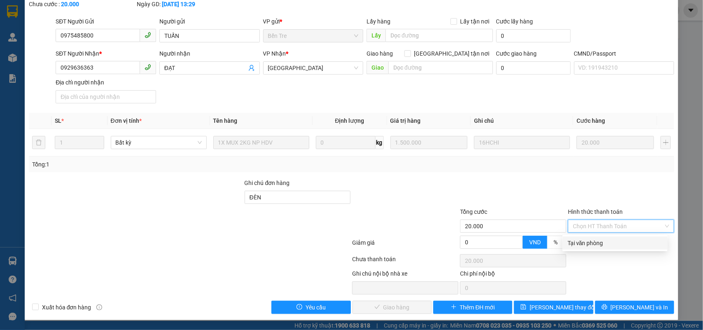
drag, startPoint x: 582, startPoint y: 239, endPoint x: 542, endPoint y: 250, distance: 41.6
click at [579, 241] on div "Tại văn phòng" at bounding box center [615, 242] width 95 height 9
type input "0"
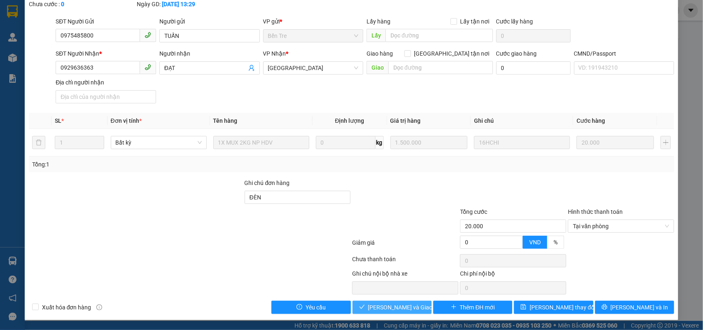
click at [383, 302] on button "Lưu và Giao hàng" at bounding box center [392, 307] width 79 height 13
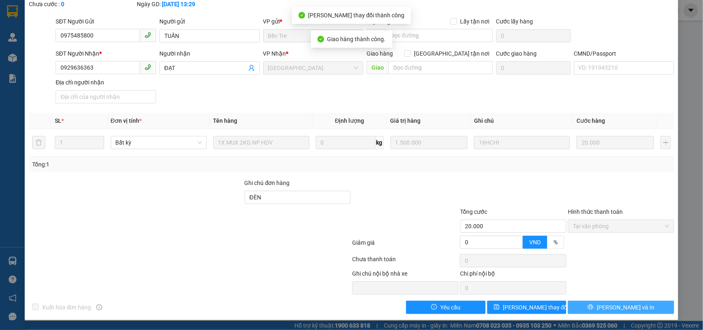
drag, startPoint x: 630, startPoint y: 307, endPoint x: 622, endPoint y: 307, distance: 7.8
click at [629, 307] on span "[PERSON_NAME] và In" at bounding box center [626, 307] width 58 height 9
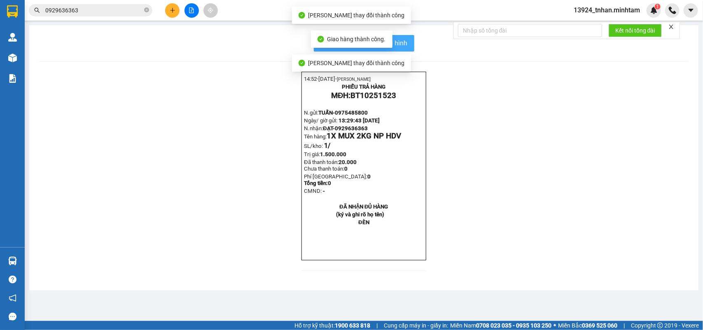
click at [404, 44] on button "In mẫu biên lai tự cấu hình" at bounding box center [364, 43] width 100 height 16
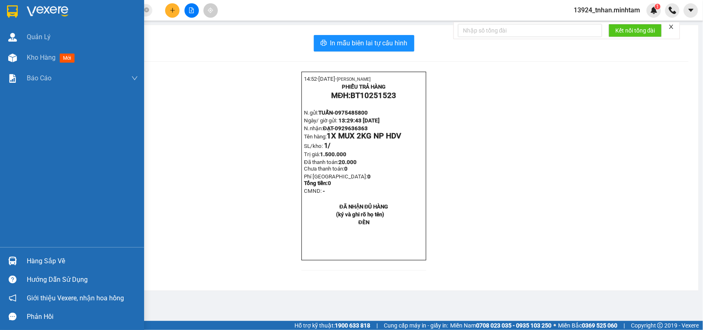
click at [43, 257] on div "Hàng sắp về" at bounding box center [82, 261] width 111 height 12
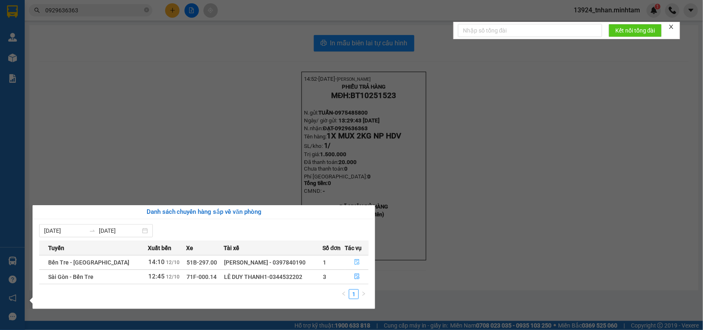
click at [354, 263] on icon "file-done" at bounding box center [357, 262] width 6 height 6
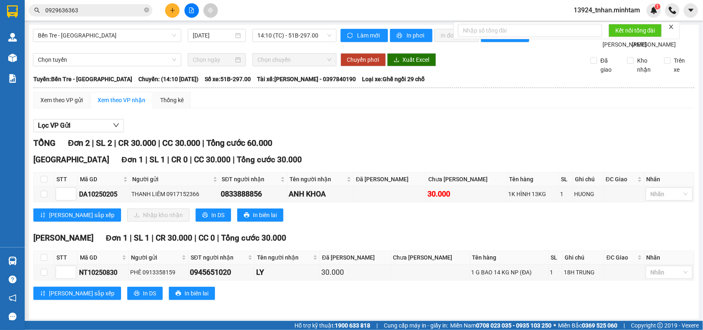
scroll to position [22, 0]
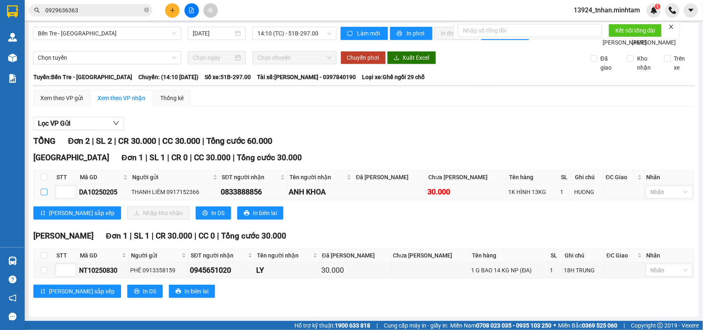
click at [47, 194] on label at bounding box center [44, 191] width 7 height 9
click at [47, 194] on input "checkbox" at bounding box center [44, 192] width 7 height 7
checkbox input "true"
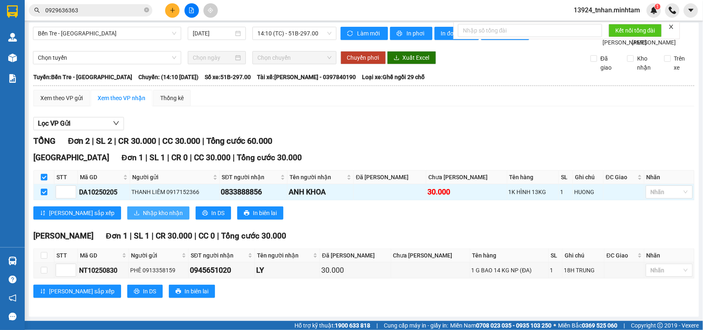
click at [143, 211] on span "Nhập kho nhận" at bounding box center [163, 212] width 40 height 9
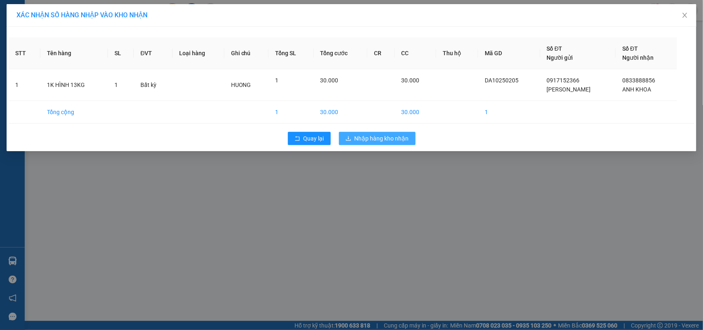
click at [369, 142] on span "Nhập hàng kho nhận" at bounding box center [382, 138] width 54 height 9
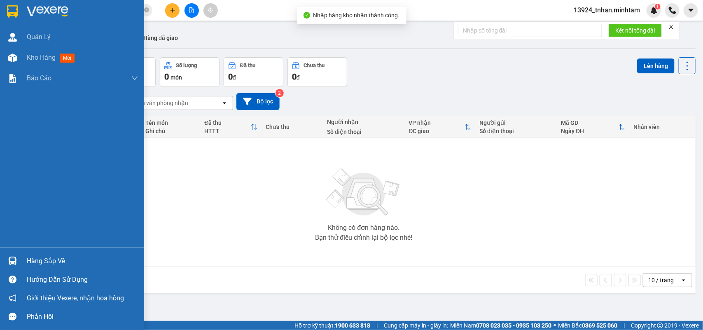
drag, startPoint x: 14, startPoint y: 256, endPoint x: 27, endPoint y: 253, distance: 12.6
click at [16, 256] on div at bounding box center [12, 261] width 14 height 14
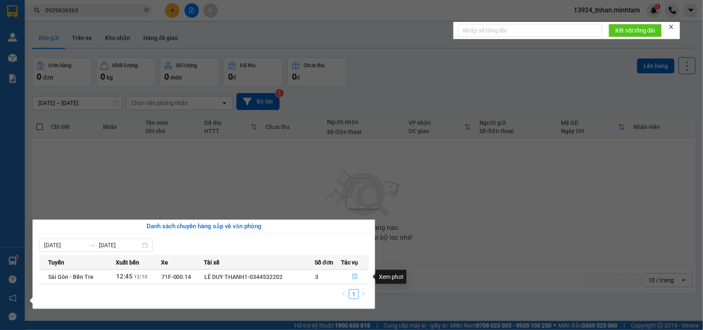
click at [353, 278] on icon "file-done" at bounding box center [355, 276] width 6 height 6
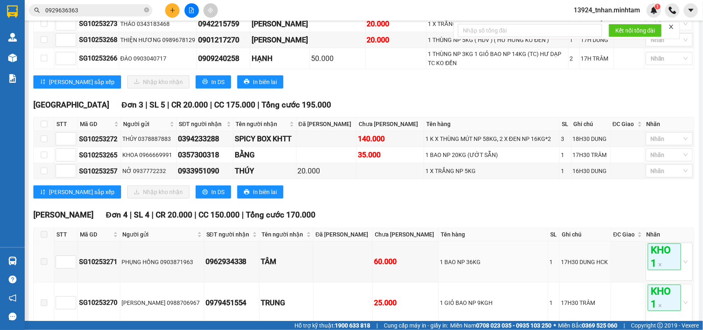
scroll to position [309, 0]
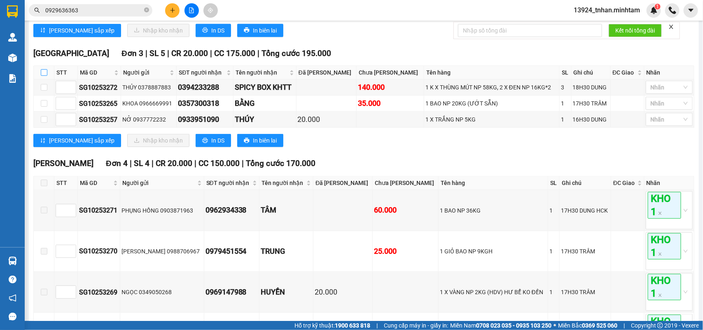
drag, startPoint x: 46, startPoint y: 75, endPoint x: 57, endPoint y: 52, distance: 24.7
click at [46, 73] on input "checkbox" at bounding box center [44, 72] width 7 height 7
checkbox input "true"
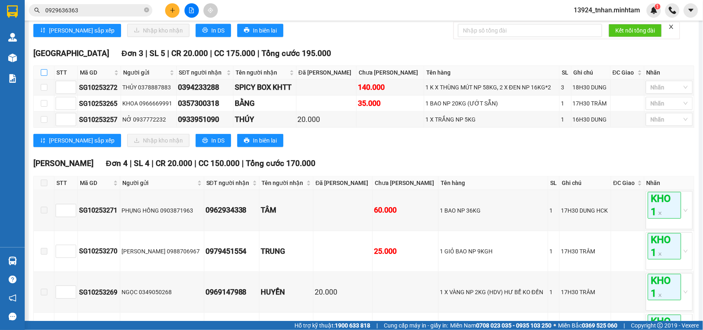
checkbox input "true"
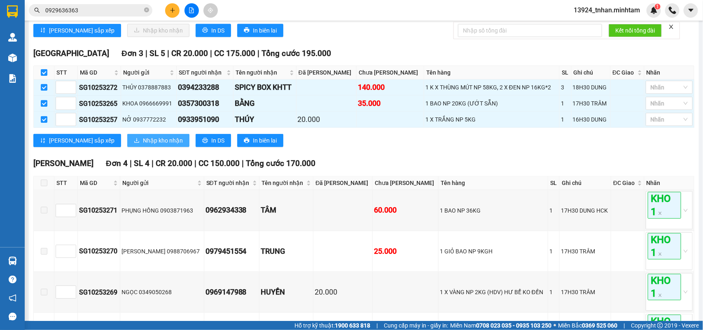
click at [127, 143] on button "Nhập kho nhận" at bounding box center [158, 140] width 62 height 13
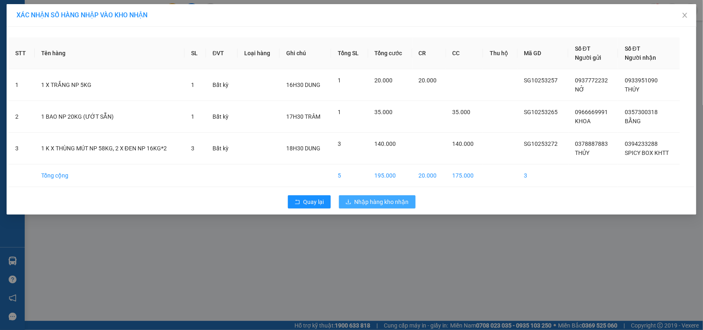
click at [387, 196] on button "Nhập hàng kho nhận" at bounding box center [377, 201] width 77 height 13
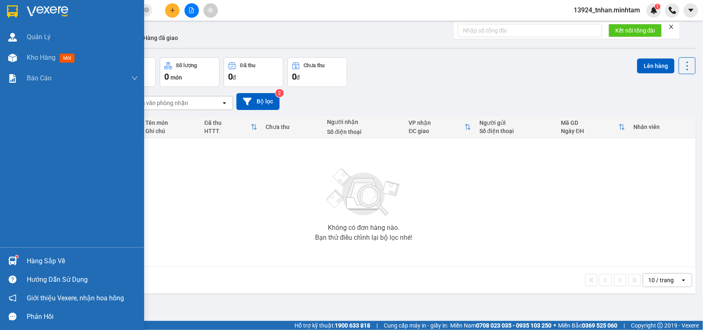
click at [27, 262] on div "Hàng sắp về" at bounding box center [82, 261] width 111 height 12
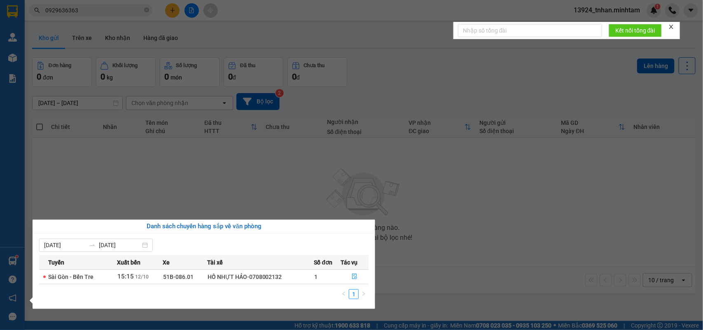
click at [164, 188] on section "Kết quả tìm kiếm ( 47 ) Bộ lọc Thuộc VP này Ngày tạo đơn gần nhất Mã ĐH Trạng t…" at bounding box center [351, 165] width 703 height 330
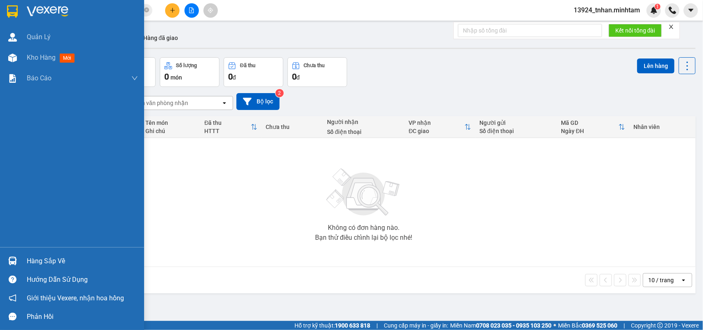
drag, startPoint x: 26, startPoint y: 260, endPoint x: 30, endPoint y: 255, distance: 6.4
click at [26, 259] on div "Hàng sắp về" at bounding box center [72, 261] width 144 height 19
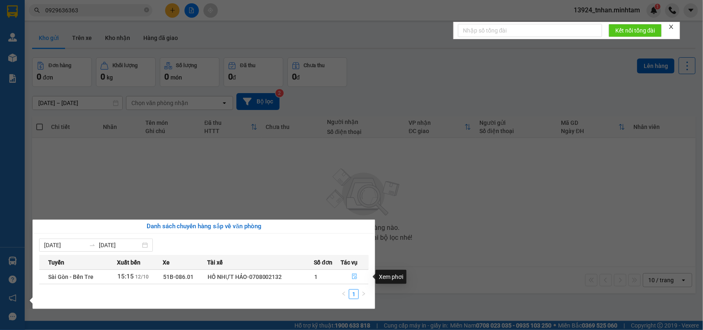
click at [357, 276] on icon "file-done" at bounding box center [355, 276] width 6 height 6
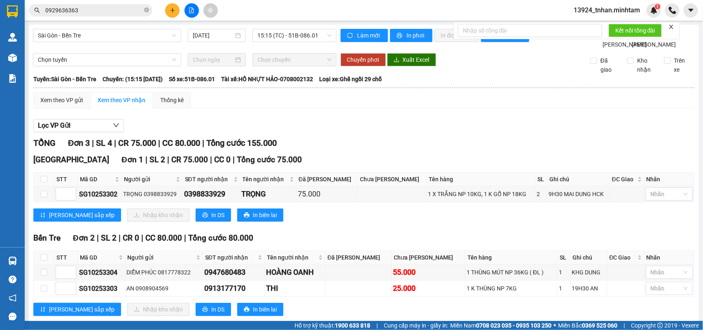
scroll to position [38, 0]
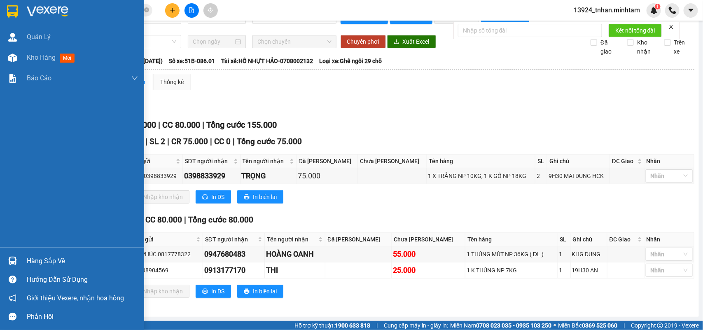
click at [24, 255] on div "Hàng sắp về" at bounding box center [72, 261] width 144 height 19
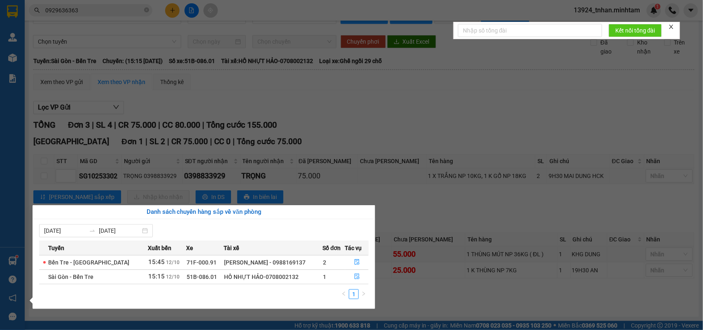
drag, startPoint x: 271, startPoint y: 131, endPoint x: 257, endPoint y: 134, distance: 13.6
click at [270, 131] on section "Kết quả tìm kiếm ( 47 ) Bộ lọc Thuộc VP này Ngày tạo đơn gần nhất Mã ĐH Trạng t…" at bounding box center [351, 165] width 703 height 330
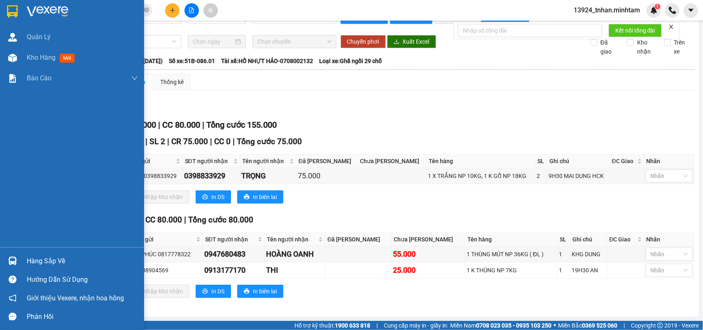
click at [23, 259] on div "Hàng sắp về" at bounding box center [72, 261] width 144 height 19
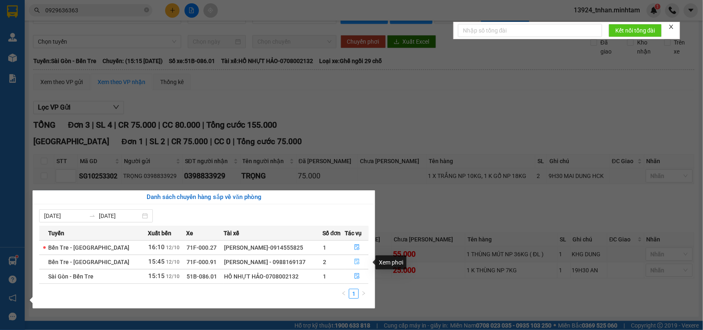
click at [355, 262] on icon "file-done" at bounding box center [357, 262] width 6 height 6
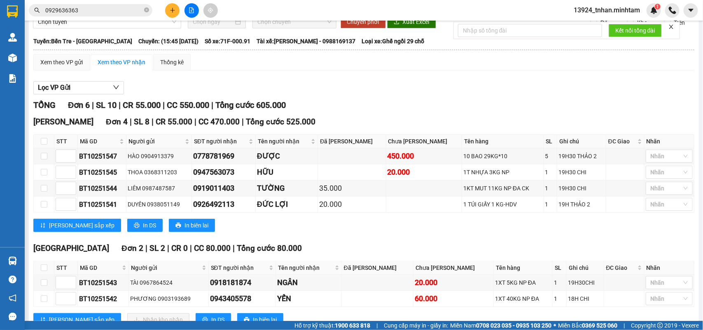
scroll to position [87, 0]
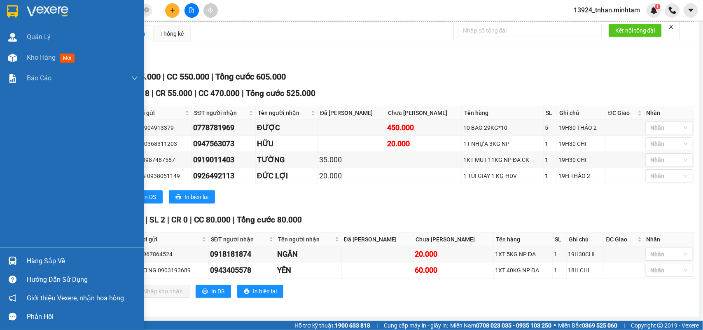
click at [9, 262] on img at bounding box center [12, 261] width 9 height 9
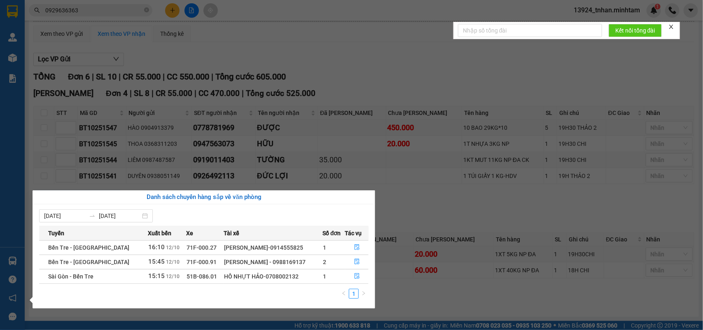
click at [357, 145] on section "Kết quả tìm kiếm ( 47 ) Bộ lọc Thuộc VP này Ngày tạo đơn gần nhất Mã ĐH Trạng t…" at bounding box center [351, 165] width 703 height 330
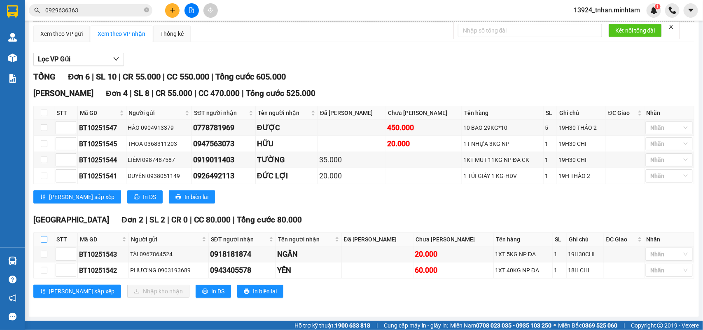
click at [43, 237] on input "checkbox" at bounding box center [44, 239] width 7 height 7
checkbox input "true"
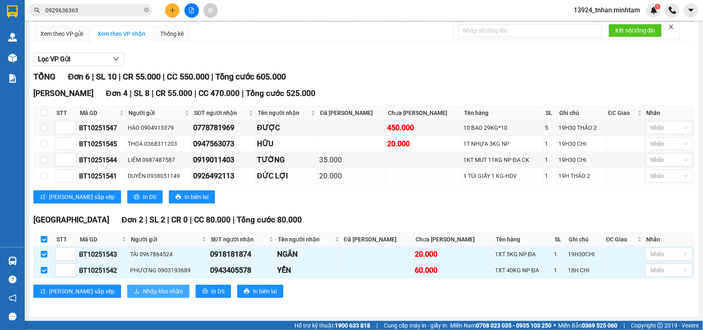
click at [147, 285] on button "Nhập kho nhận" at bounding box center [158, 291] width 62 height 13
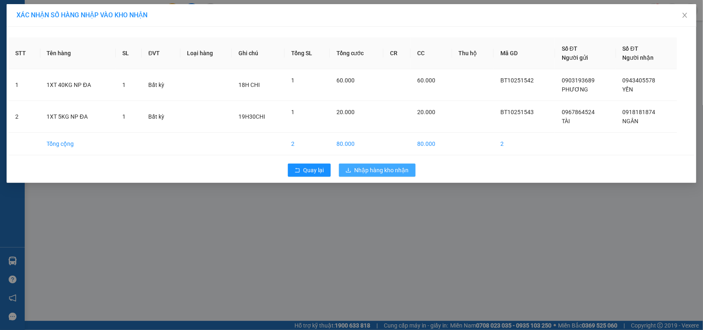
click at [384, 172] on span "Nhập hàng kho nhận" at bounding box center [382, 170] width 54 height 9
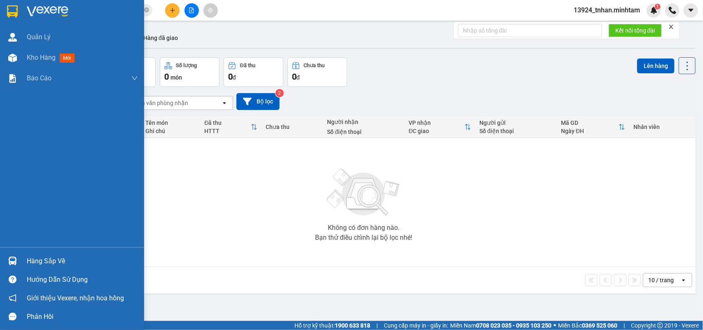
click at [57, 261] on div "Hàng sắp về" at bounding box center [82, 261] width 111 height 12
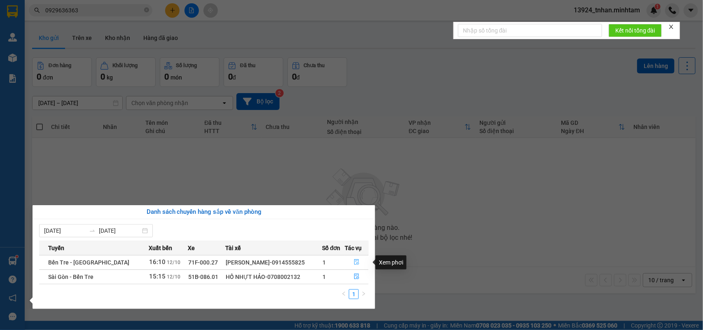
drag, startPoint x: 364, startPoint y: 267, endPoint x: 368, endPoint y: 268, distance: 4.2
click at [368, 268] on button "button" at bounding box center [356, 262] width 23 height 13
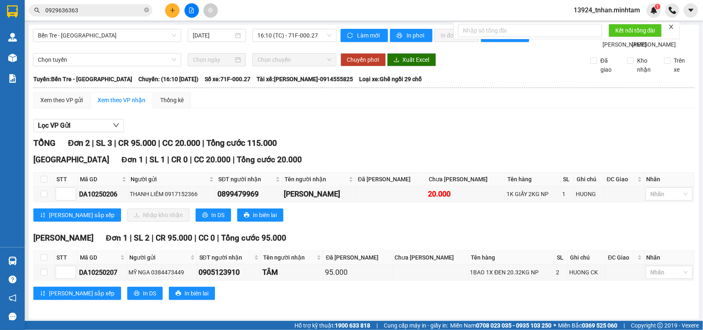
scroll to position [22, 0]
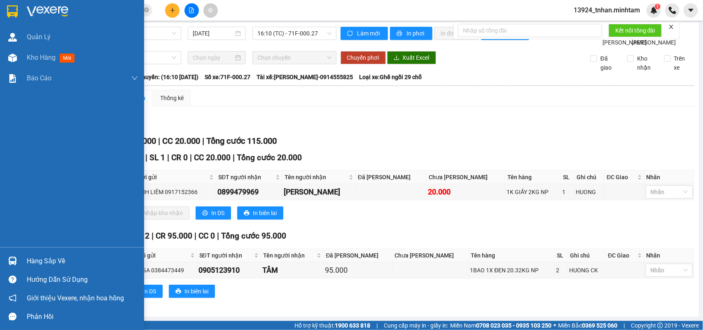
click at [7, 254] on div at bounding box center [12, 261] width 14 height 14
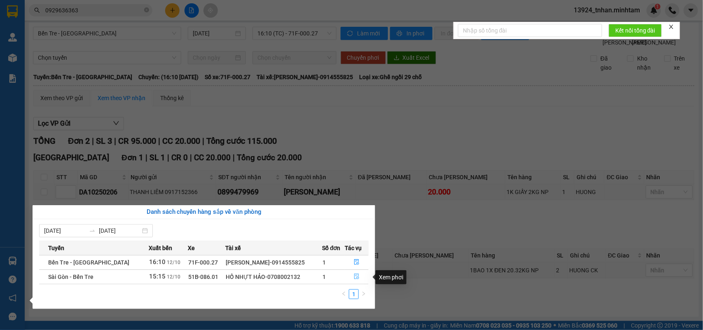
click at [363, 277] on button "button" at bounding box center [356, 276] width 23 height 13
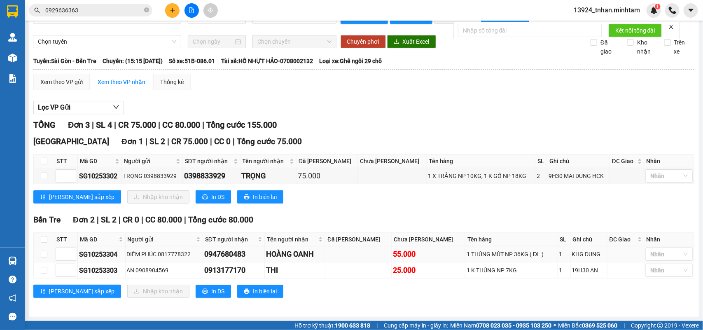
scroll to position [38, 0]
click at [145, 8] on icon "close-circle" at bounding box center [146, 9] width 5 height 5
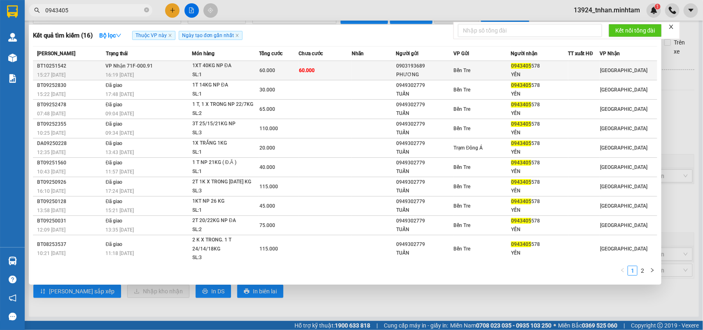
type input "0943405"
click at [294, 70] on div "60.000" at bounding box center [278, 70] width 39 height 9
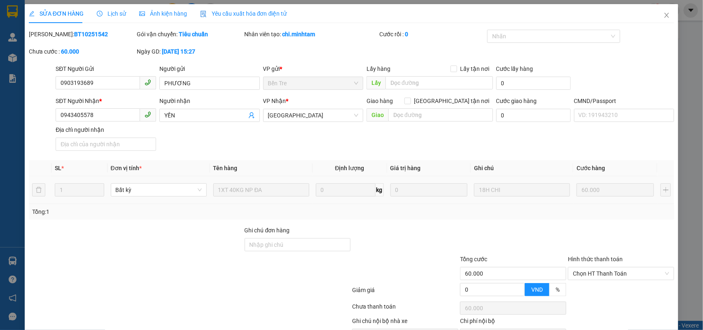
type input "0903193689"
type input "PHƯƠNG"
type input "0943405578"
type input "YẾN"
type input "60.000"
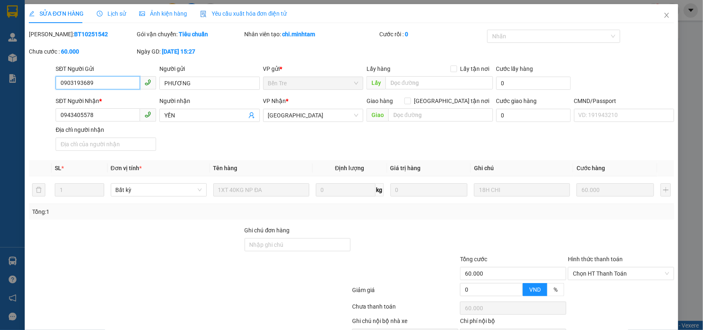
scroll to position [48, 0]
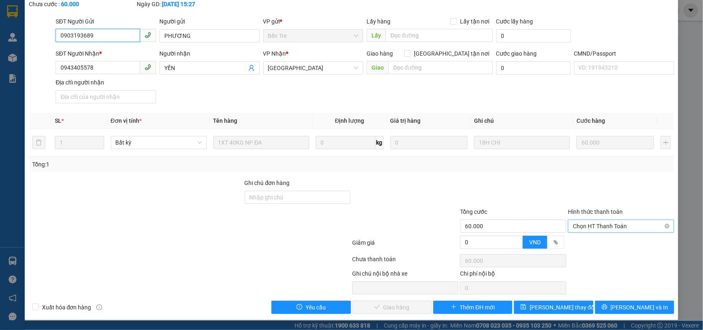
drag, startPoint x: 584, startPoint y: 220, endPoint x: 586, endPoint y: 229, distance: 9.2
click at [585, 221] on span "Chọn HT Thanh Toán" at bounding box center [621, 226] width 96 height 12
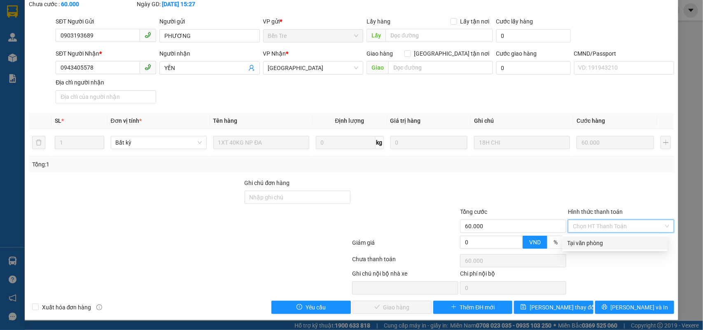
click at [586, 236] on div "Tại văn phòng" at bounding box center [615, 242] width 105 height 13
type input "0"
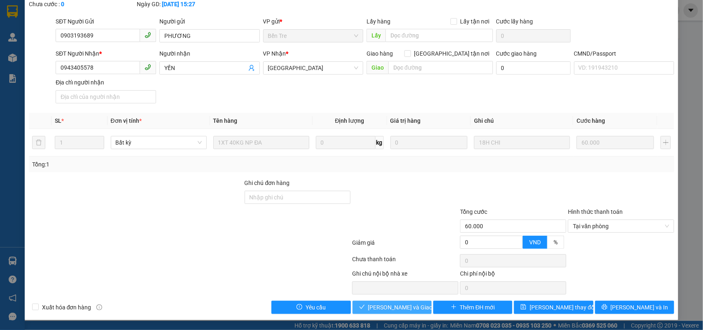
click at [407, 308] on span "Lưu và Giao hàng" at bounding box center [407, 307] width 79 height 9
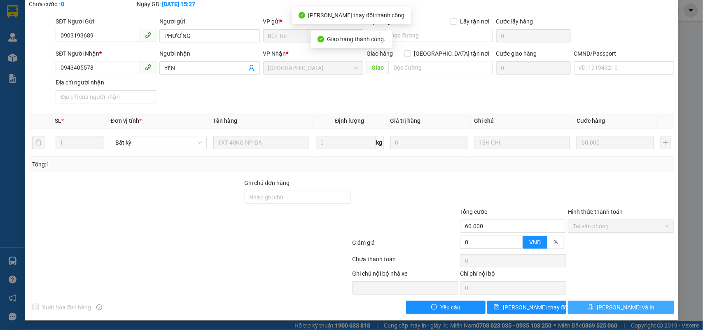
click at [640, 304] on button "[PERSON_NAME] và In" at bounding box center [621, 307] width 106 height 13
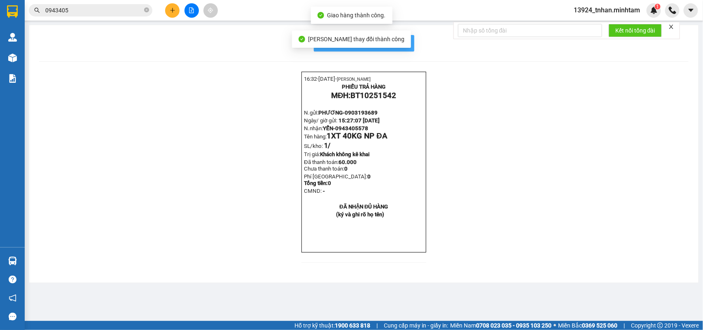
click at [402, 42] on span "In mẫu biên lai tự cấu hình" at bounding box center [368, 43] width 77 height 10
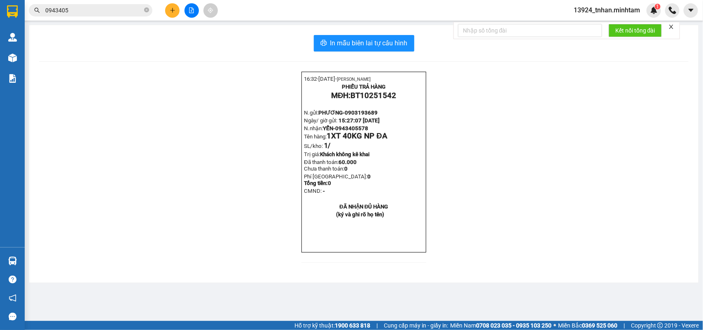
click at [168, 9] on button at bounding box center [172, 10] width 14 height 14
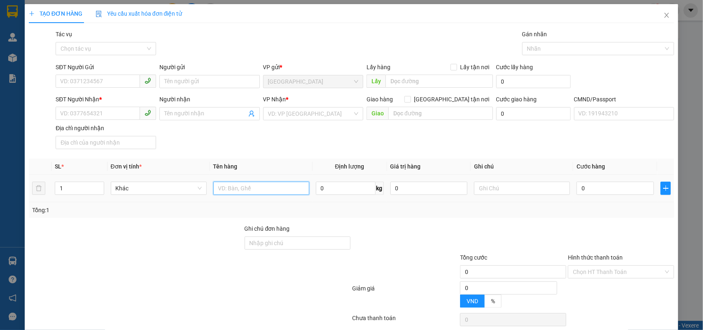
click at [243, 189] on input "text" at bounding box center [261, 188] width 96 height 13
type input "1 túi vải np 5 kg"
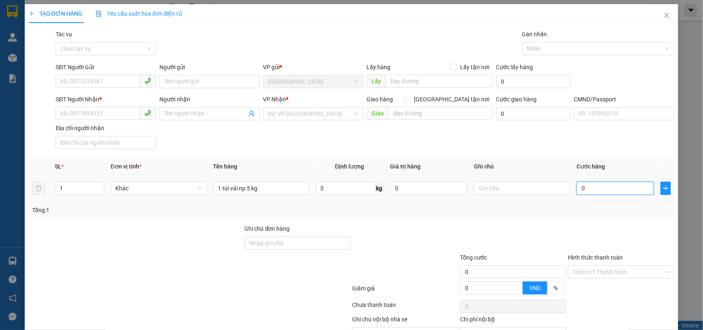
click at [589, 192] on input "0" at bounding box center [615, 188] width 77 height 13
type input "2"
type input "20"
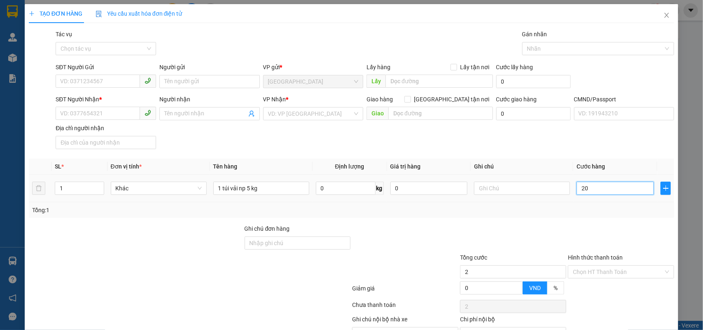
type input "20"
type input "20.000"
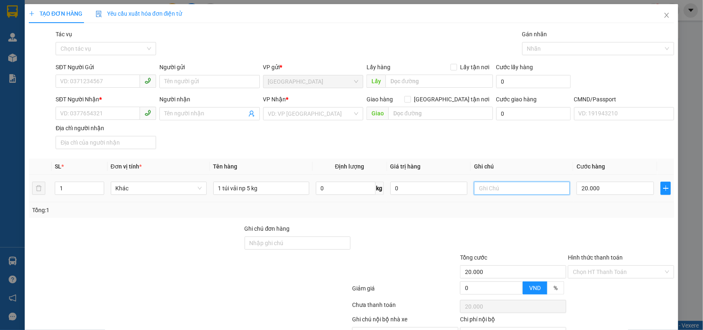
click at [554, 187] on input "text" at bounding box center [522, 188] width 96 height 13
type input "NHÂN"
click at [99, 74] on div "SĐT Người Gửi" at bounding box center [106, 69] width 100 height 12
click at [105, 83] on input "SĐT Người Gửi" at bounding box center [98, 81] width 84 height 13
paste input "0337853089"
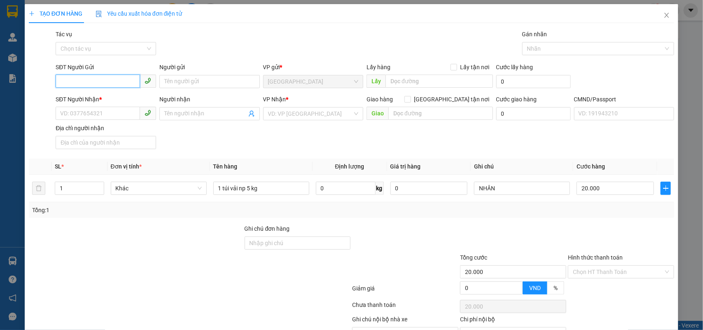
type input "0337853089"
click at [122, 98] on div "0337853089 - THÚY" at bounding box center [104, 98] width 89 height 9
type input "THÚY"
type input "0908584254"
type input "THẢO, THÚY"
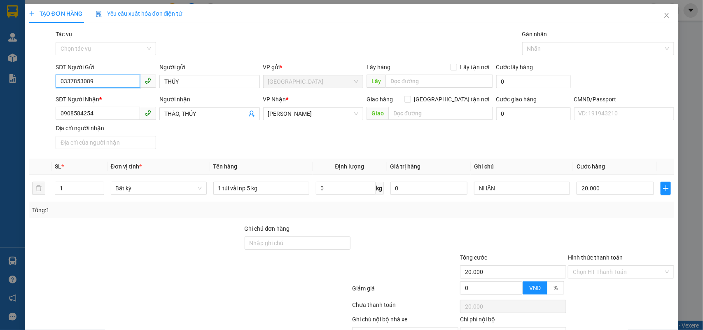
scroll to position [47, 0]
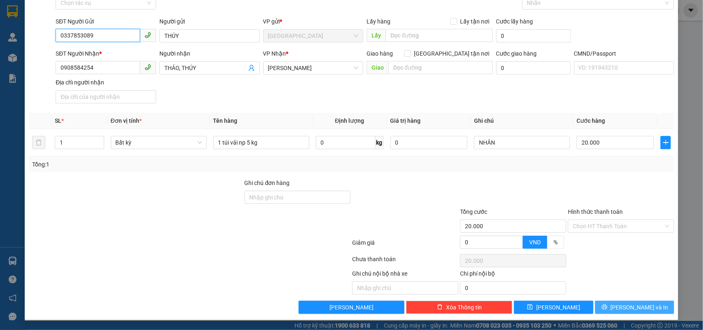
type input "0337853089"
click at [610, 312] on button "[PERSON_NAME] và In" at bounding box center [634, 307] width 79 height 13
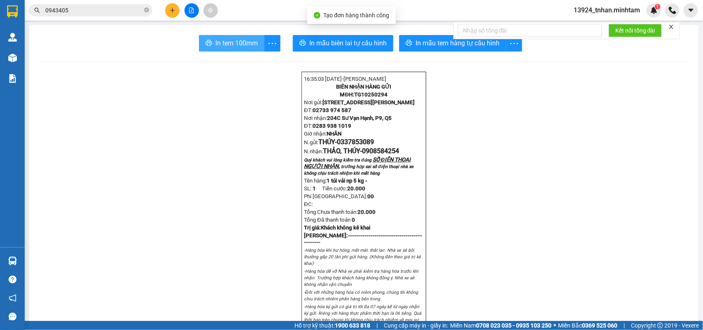
drag, startPoint x: 220, startPoint y: 40, endPoint x: 211, endPoint y: 44, distance: 10.5
click at [220, 40] on span "In tem 100mm" at bounding box center [236, 43] width 42 height 10
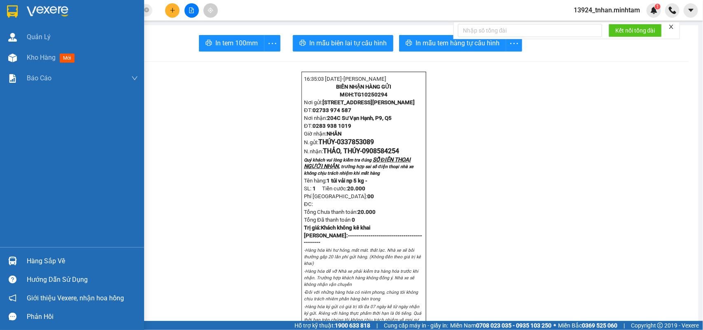
click at [29, 254] on div "Hàng sắp về" at bounding box center [72, 261] width 144 height 19
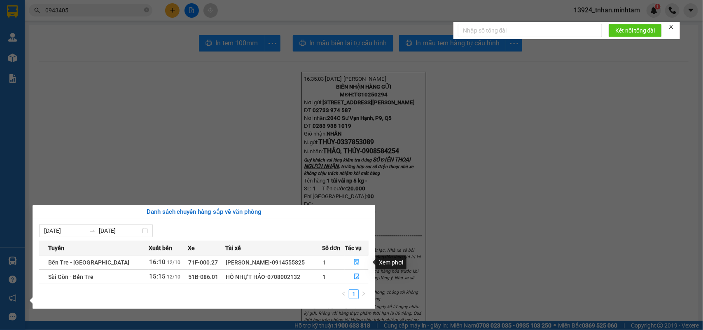
click at [361, 261] on button "button" at bounding box center [356, 262] width 23 height 13
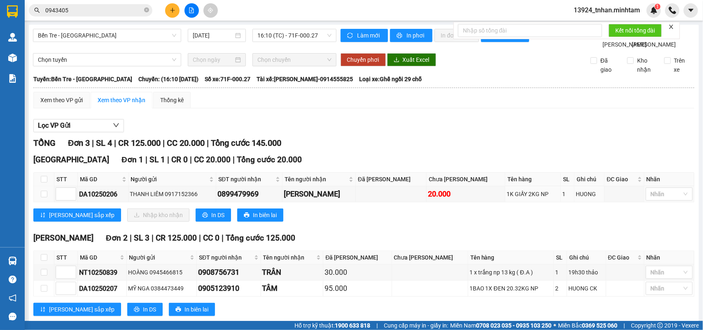
scroll to position [38, 0]
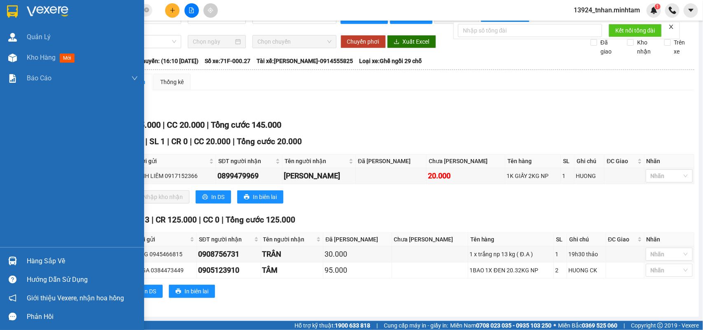
click at [19, 262] on div "Hàng sắp về" at bounding box center [72, 261] width 144 height 19
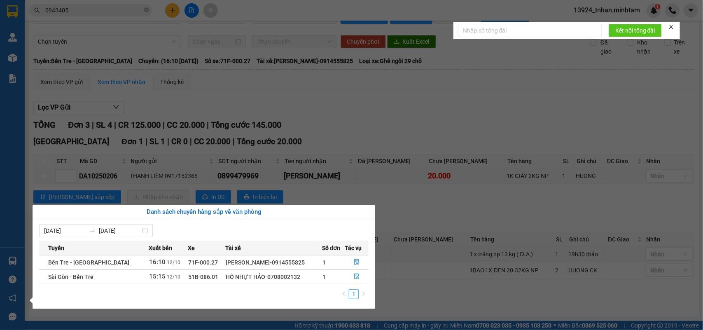
click at [9, 1] on div "Quản Lý Kho hàng mới Báo cáo BC giao hàng (nhân viên) BC hàng tồn Báo cáo dòng …" at bounding box center [12, 165] width 25 height 330
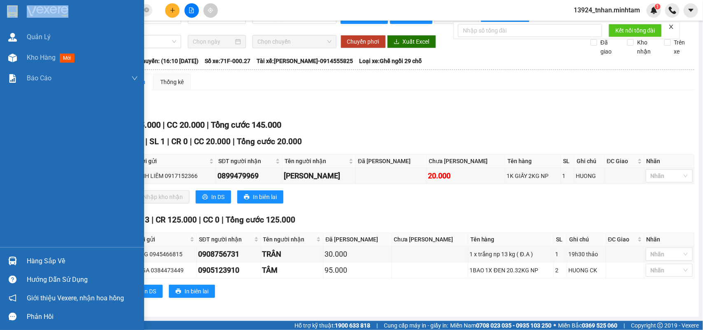
click at [9, 1] on div at bounding box center [72, 13] width 144 height 27
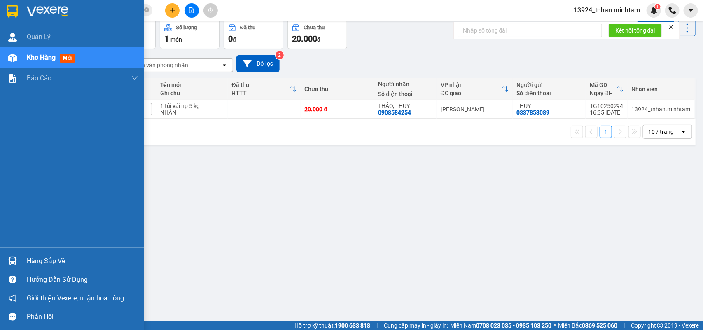
click at [9, 9] on img at bounding box center [12, 11] width 11 height 12
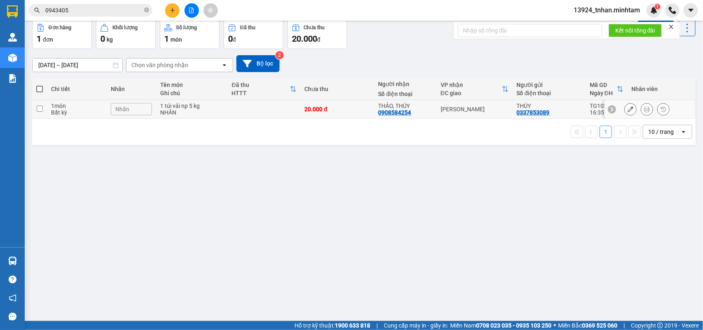
click at [476, 112] on div "[PERSON_NAME]" at bounding box center [475, 109] width 68 height 7
checkbox input "true"
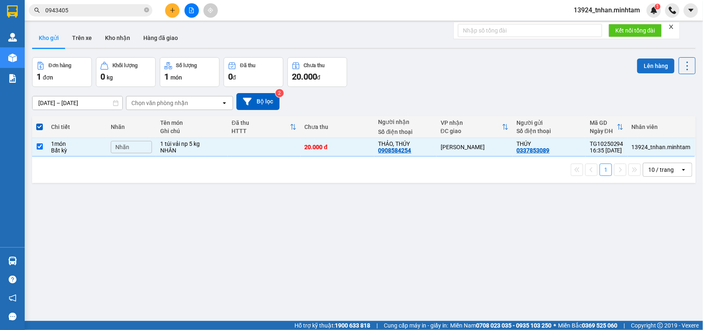
click at [645, 68] on button "Lên hàng" at bounding box center [655, 65] width 37 height 15
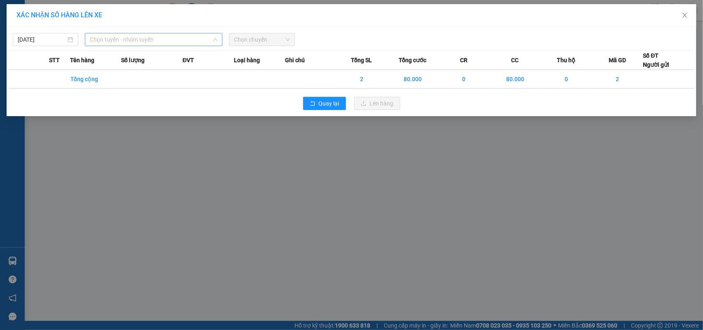
click at [204, 38] on span "Chọn tuyến - nhóm tuyến" at bounding box center [154, 39] width 128 height 12
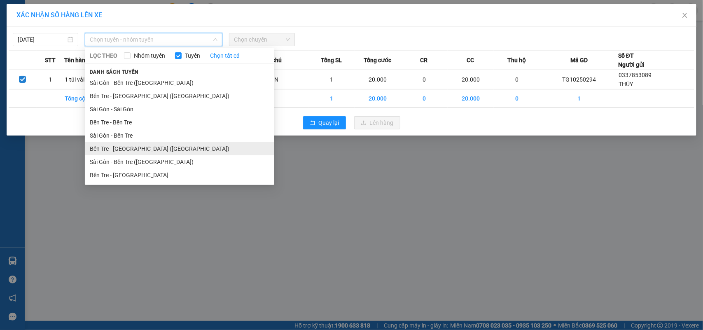
click at [161, 149] on li "Bến Tre - Sài Gòn (CT)" at bounding box center [179, 148] width 189 height 13
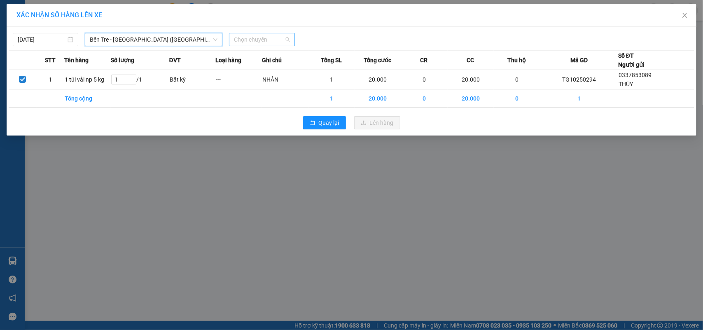
click at [275, 44] on span "Chọn chuyến" at bounding box center [262, 39] width 56 height 12
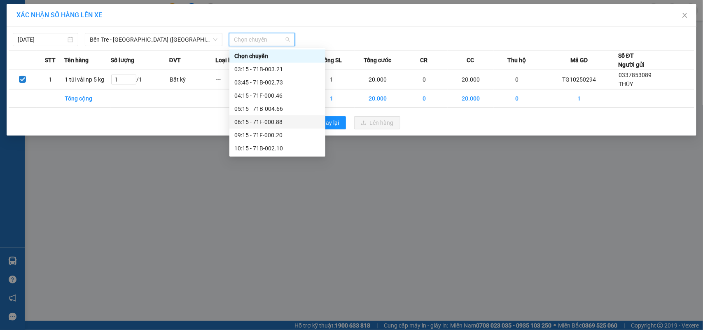
click at [291, 120] on div "06:15 - 71F-000.88" at bounding box center [277, 121] width 86 height 9
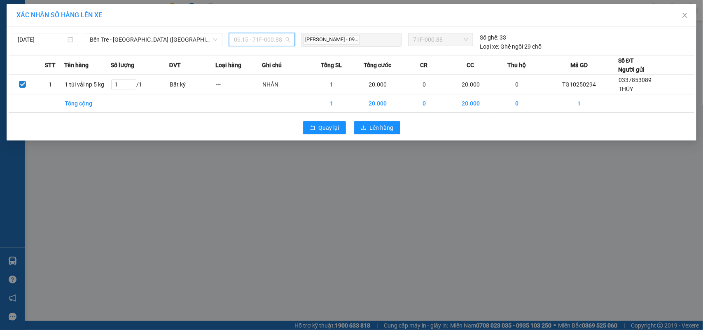
click at [290, 38] on div "06:15 - 71F-000.88" at bounding box center [261, 39] width 65 height 13
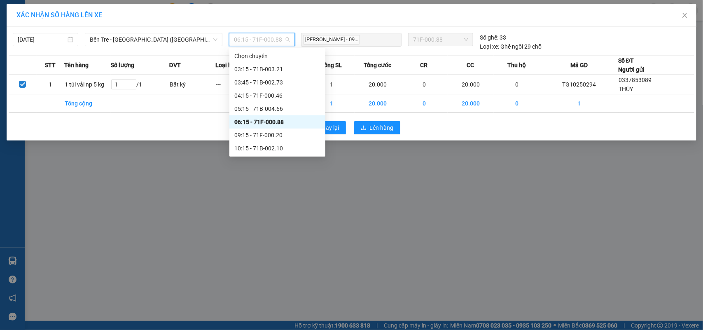
scroll to position [79, 0]
drag, startPoint x: 287, startPoint y: 147, endPoint x: 292, endPoint y: 144, distance: 5.9
click at [287, 147] on div "16:15 - 71F-000.88" at bounding box center [277, 148] width 86 height 9
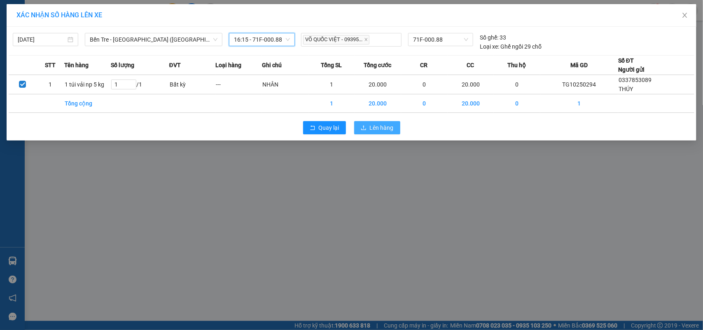
click at [394, 124] on button "Lên hàng" at bounding box center [377, 127] width 46 height 13
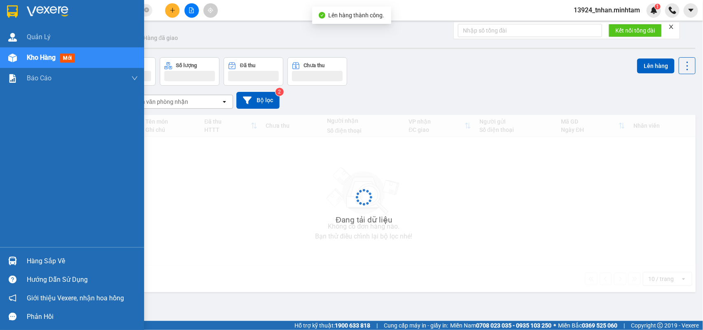
click at [21, 262] on div "Hàng sắp về" at bounding box center [72, 261] width 144 height 19
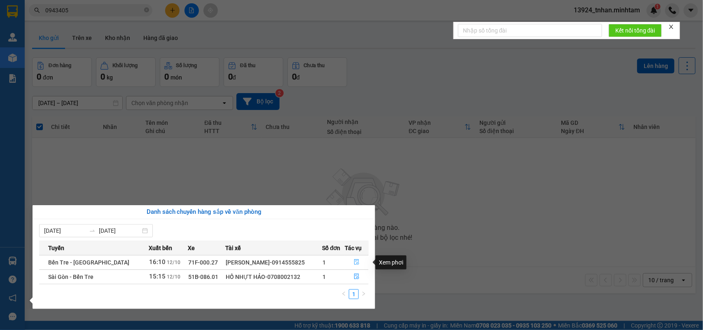
click at [348, 264] on button "button" at bounding box center [356, 262] width 23 height 13
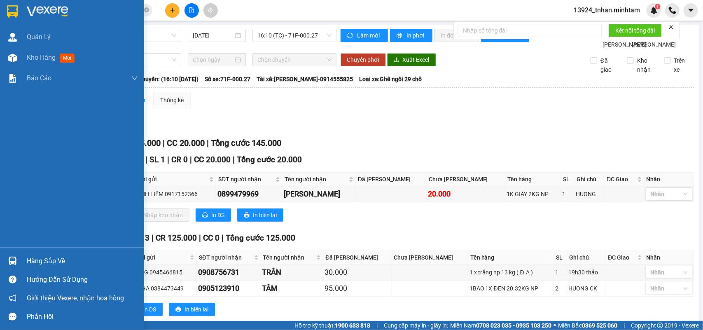
click at [2, 255] on div "Hàng sắp về" at bounding box center [72, 261] width 144 height 19
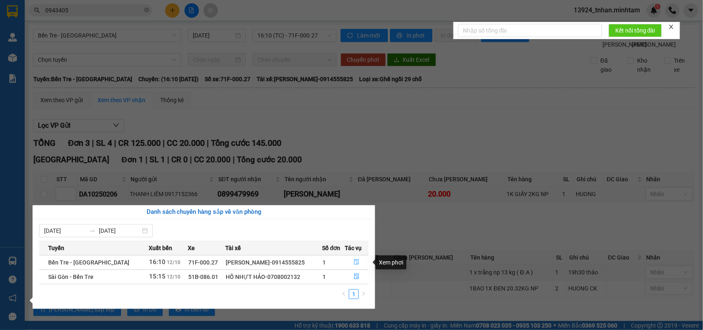
click at [352, 259] on button "button" at bounding box center [356, 262] width 23 height 13
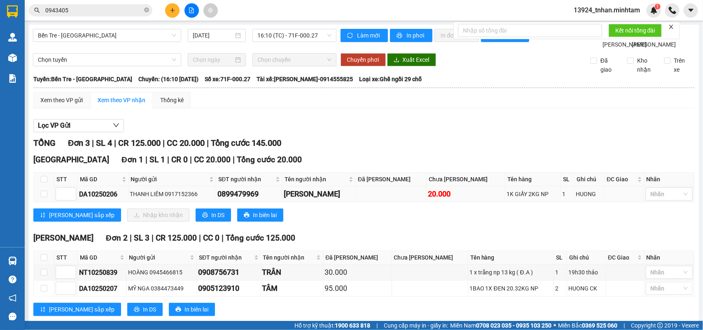
scroll to position [38, 0]
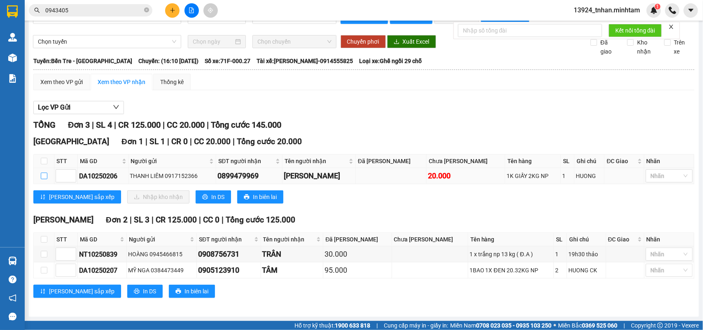
click at [46, 176] on input "checkbox" at bounding box center [44, 176] width 7 height 7
checkbox input "true"
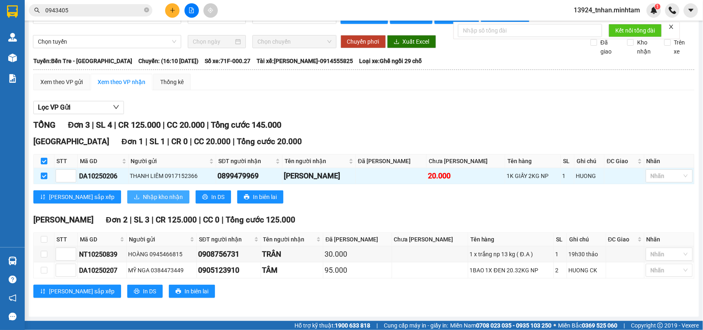
click at [127, 191] on button "Nhập kho nhận" at bounding box center [158, 196] width 62 height 13
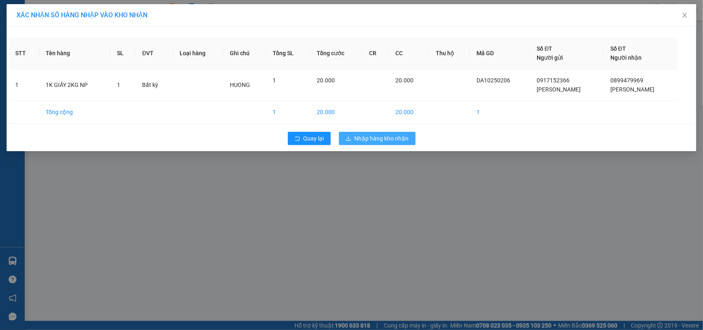
click at [392, 135] on span "Nhập hàng kho nhận" at bounding box center [382, 138] width 54 height 9
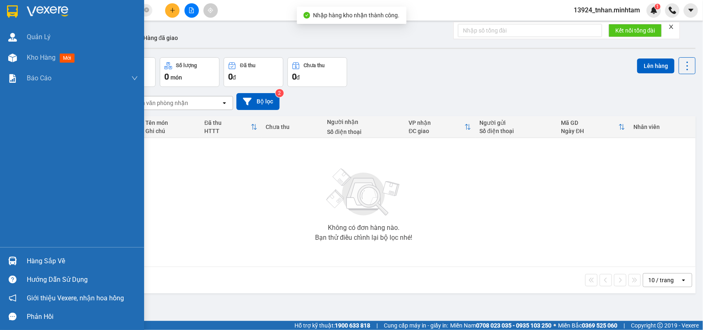
click at [22, 254] on div "Hàng sắp về" at bounding box center [72, 261] width 144 height 19
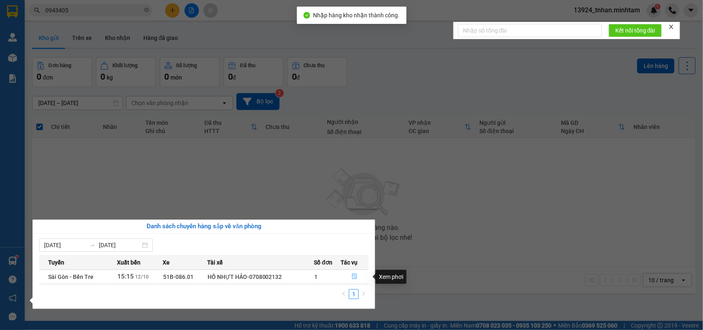
click at [355, 274] on icon "file-done" at bounding box center [354, 276] width 5 height 6
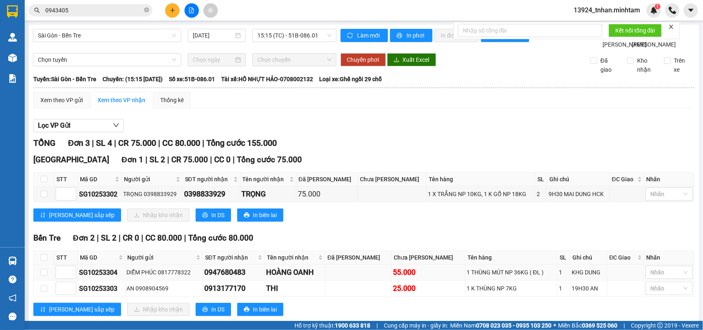
scroll to position [38, 0]
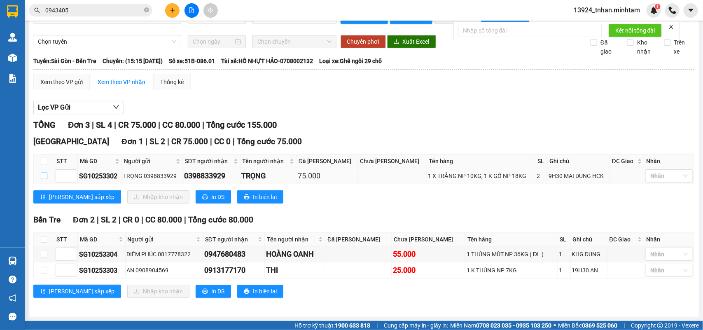
click at [41, 176] on input "checkbox" at bounding box center [44, 176] width 7 height 7
checkbox input "true"
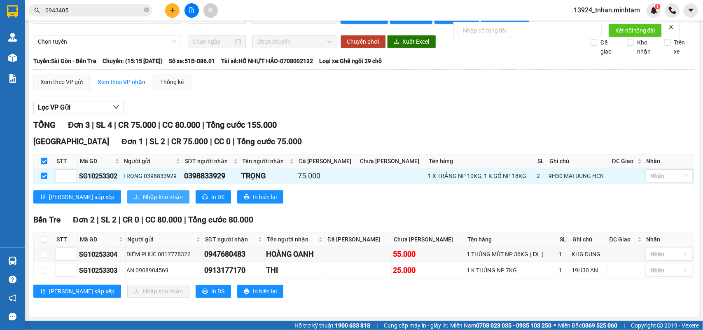
click at [127, 202] on button "Nhập kho nhận" at bounding box center [158, 196] width 62 height 13
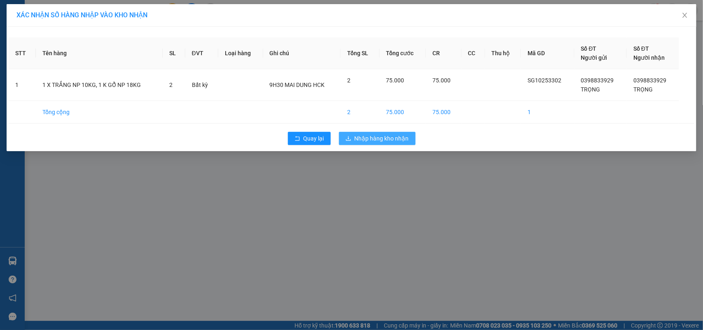
click at [369, 139] on span "Nhập hàng kho nhận" at bounding box center [382, 138] width 54 height 9
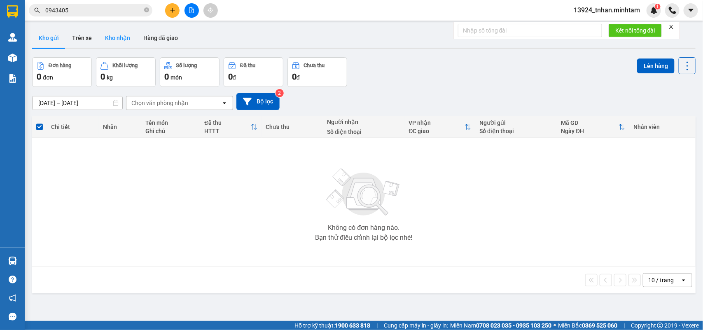
click at [102, 36] on button "Kho nhận" at bounding box center [117, 38] width 38 height 20
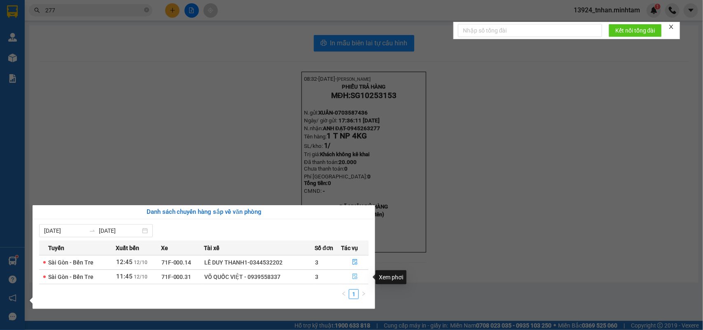
click at [358, 280] on button "button" at bounding box center [354, 276] width 27 height 13
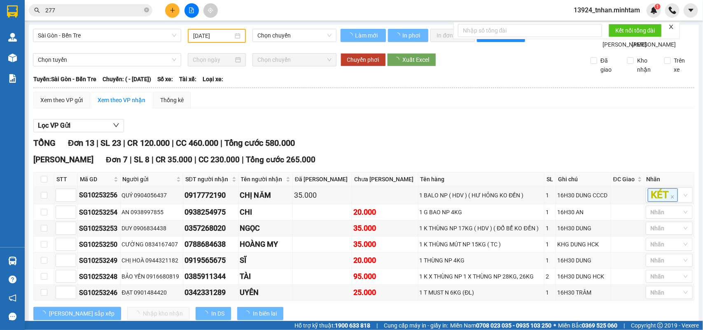
type input "[DATE]"
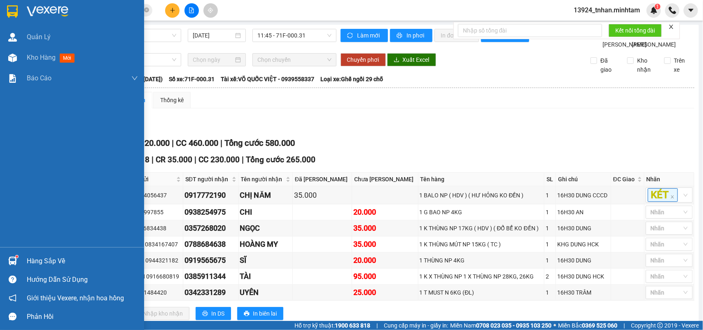
click at [25, 258] on div "Hàng sắp về" at bounding box center [72, 261] width 144 height 19
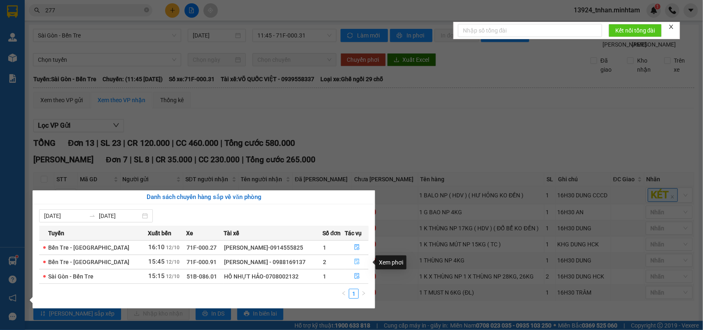
click at [354, 263] on icon "file-done" at bounding box center [357, 262] width 6 height 6
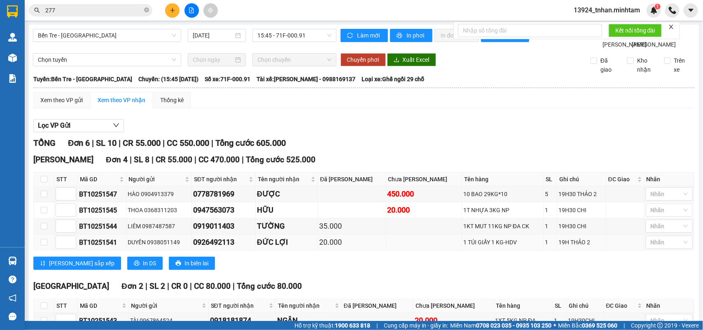
scroll to position [87, 0]
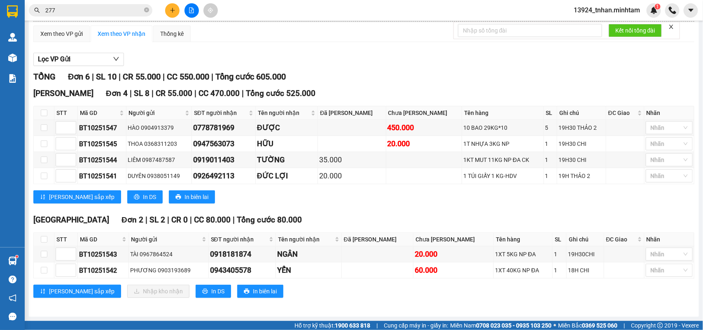
click at [147, 7] on span at bounding box center [146, 11] width 5 height 8
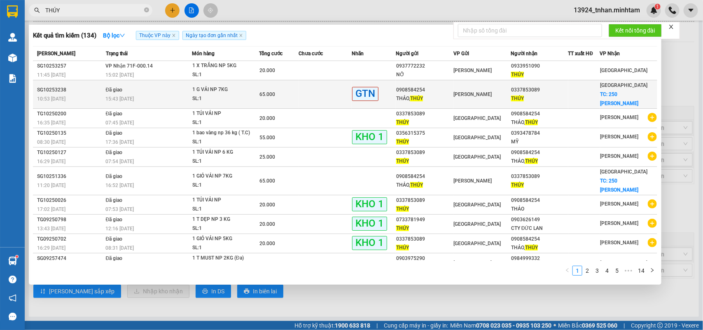
type input "THÚY"
click at [499, 90] on div "[PERSON_NAME]" at bounding box center [482, 94] width 56 height 9
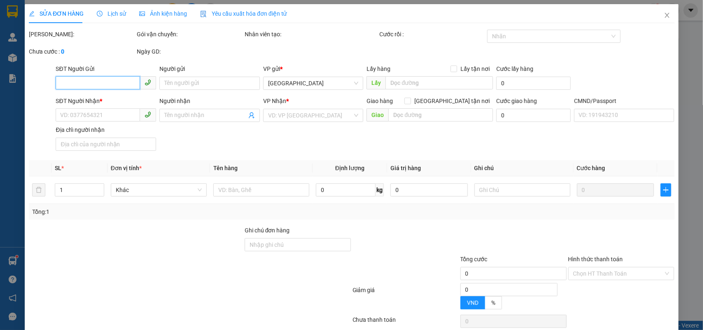
type input "0908584254"
type input "THẢO, THÚY"
type input "0337853089"
type input "THÚY"
checkbox input "true"
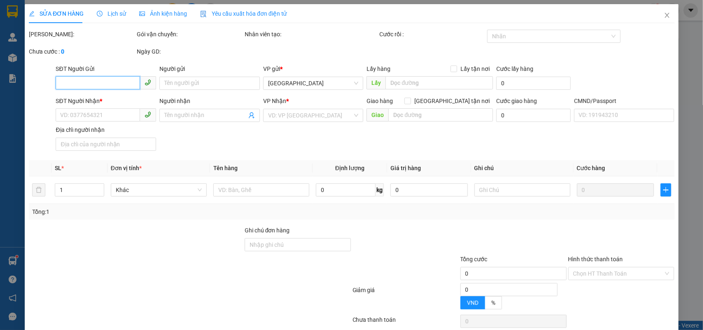
type input "250 [PERSON_NAME]"
type input "40.000"
type input "65.000"
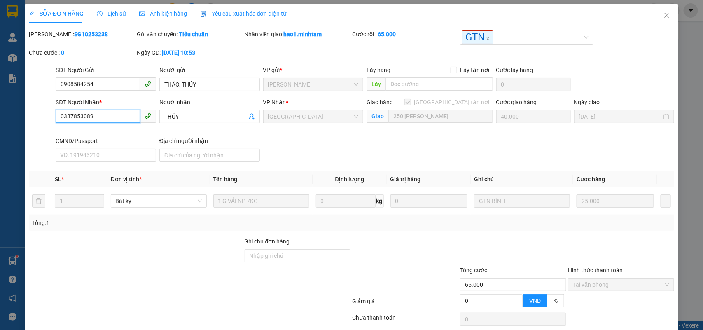
drag, startPoint x: 0, startPoint y: 93, endPoint x: 70, endPoint y: 69, distance: 74.1
click at [0, 83] on div "SỬA ĐƠN HÀNG Lịch sử Ảnh kiện hàng Yêu cầu xuất hóa đơn điện tử Total Paid Fee …" at bounding box center [351, 165] width 703 height 330
drag, startPoint x: 662, startPoint y: 17, endPoint x: 563, endPoint y: 2, distance: 99.9
click at [663, 16] on icon "close" at bounding box center [666, 15] width 7 height 7
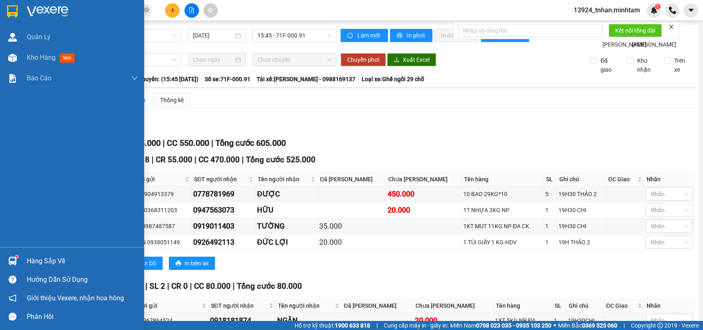
click at [15, 7] on img at bounding box center [12, 11] width 11 height 12
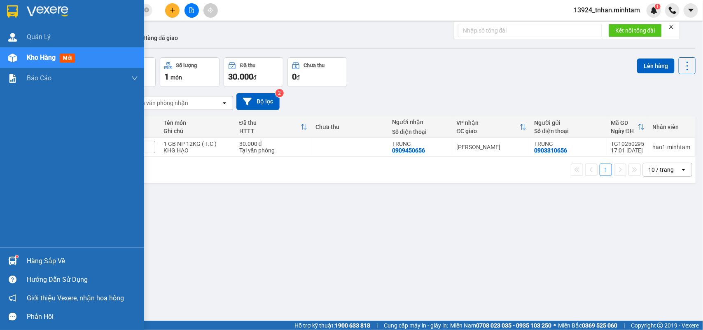
click at [13, 261] on img at bounding box center [12, 261] width 9 height 9
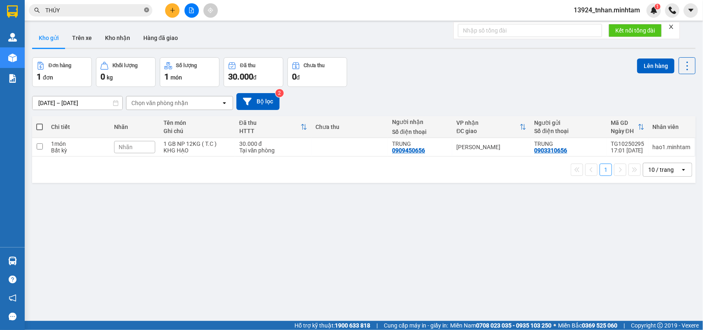
click at [146, 7] on section "Kết quả tìm kiếm ( 134 ) Bộ lọc Thuộc VP này Ngày tạo đơn gần nhất Mã ĐH Trạng …" at bounding box center [351, 165] width 703 height 330
click at [147, 8] on icon "close-circle" at bounding box center [146, 9] width 5 height 5
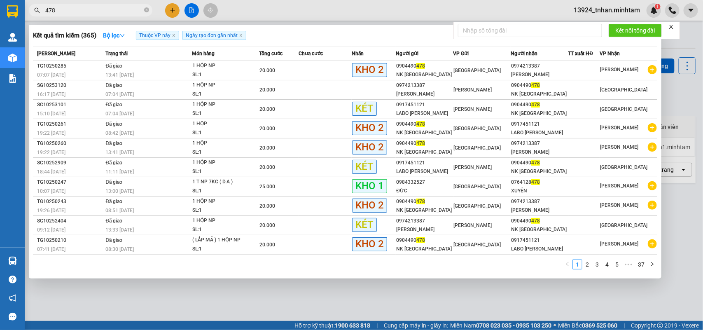
type input "478"
click at [176, 7] on div at bounding box center [351, 165] width 703 height 330
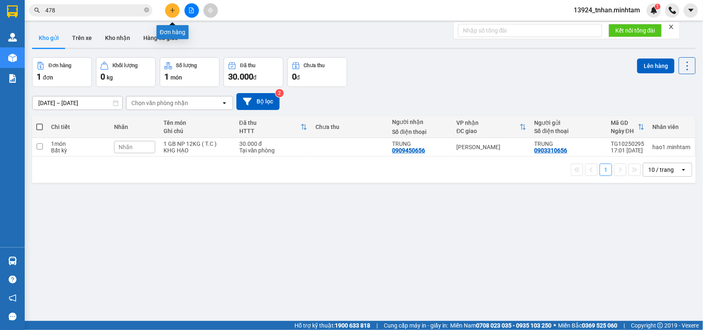
click at [176, 7] on button at bounding box center [172, 10] width 14 height 14
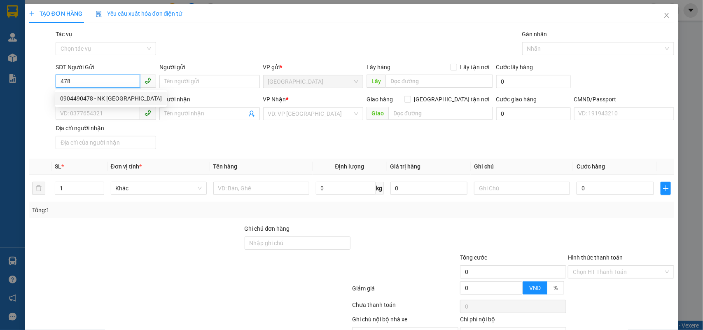
click at [124, 98] on div "0904490478 - NK SÀI GÒN" at bounding box center [111, 98] width 102 height 9
type input "0904490478"
type input "NK [GEOGRAPHIC_DATA]"
type input "0974213387"
type input "[PERSON_NAME]"
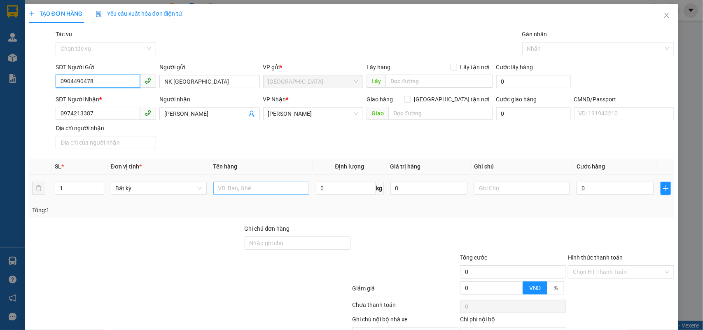
type input "0904490478"
click at [264, 185] on input "text" at bounding box center [261, 188] width 96 height 13
click at [225, 187] on input "1H HỘP NP" at bounding box center [261, 188] width 96 height 13
type input "1 HỘP NP"
click at [600, 192] on input "0" at bounding box center [615, 188] width 77 height 13
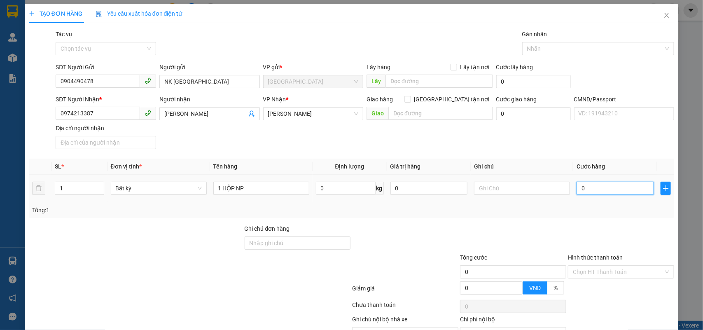
type input "2"
type input "20"
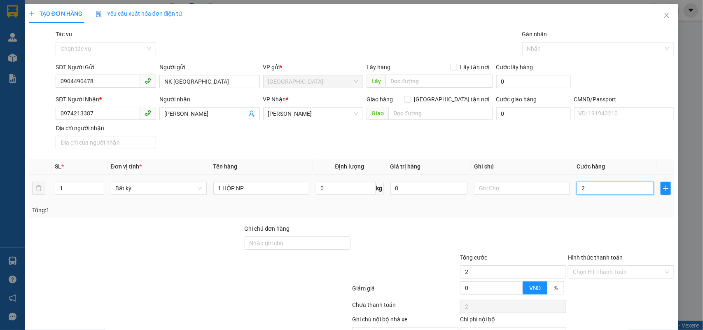
type input "20"
type input "20.000"
click at [495, 187] on input "text" at bounding box center [522, 188] width 96 height 13
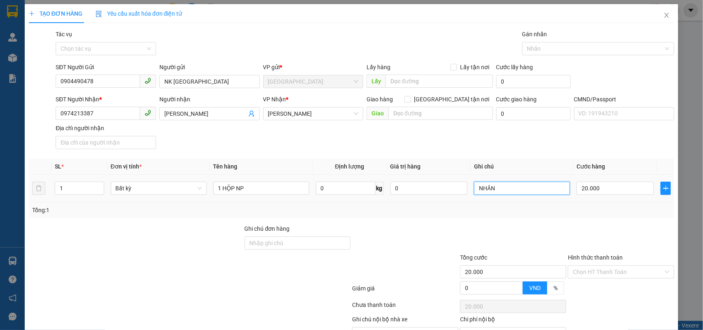
scroll to position [47, 0]
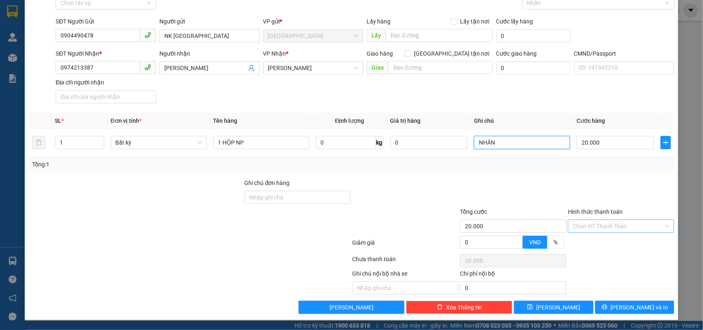
type input "NHÂN"
click at [579, 225] on input "Hình thức thanh toán" at bounding box center [618, 226] width 91 height 12
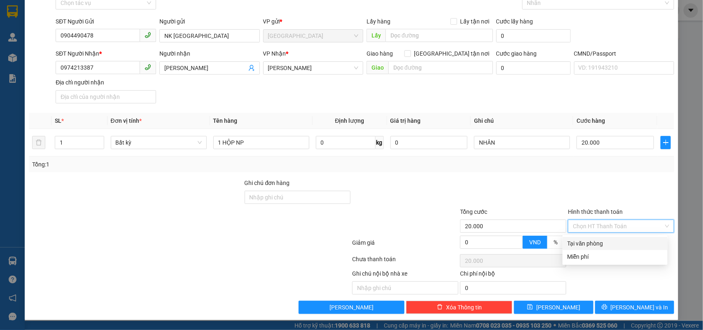
drag, startPoint x: 586, startPoint y: 241, endPoint x: 605, endPoint y: 258, distance: 25.7
click at [586, 241] on div "Tại văn phòng" at bounding box center [615, 243] width 95 height 9
type input "0"
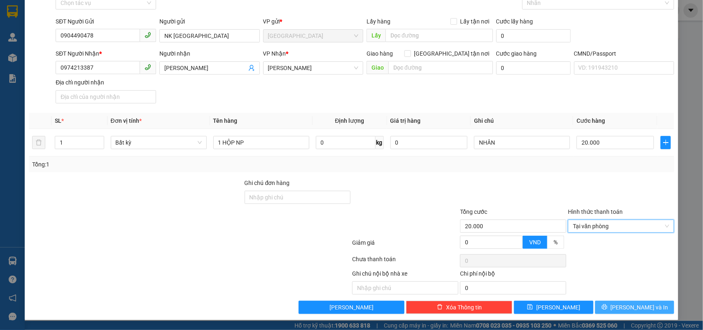
click at [625, 304] on span "[PERSON_NAME] và In" at bounding box center [640, 307] width 58 height 9
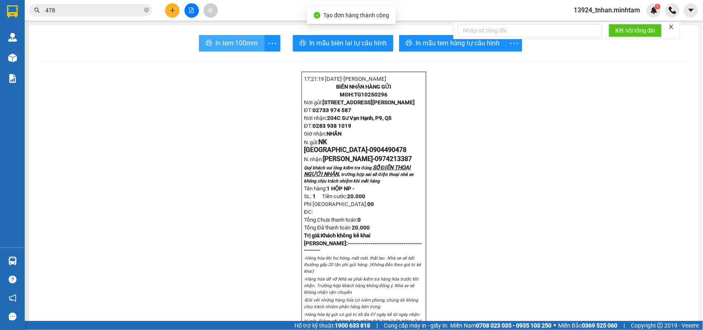
click at [215, 47] on span "In tem 100mm" at bounding box center [236, 43] width 42 height 10
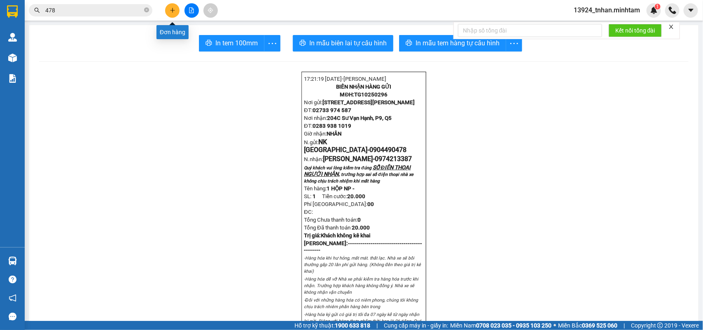
click at [175, 11] on button at bounding box center [172, 10] width 14 height 14
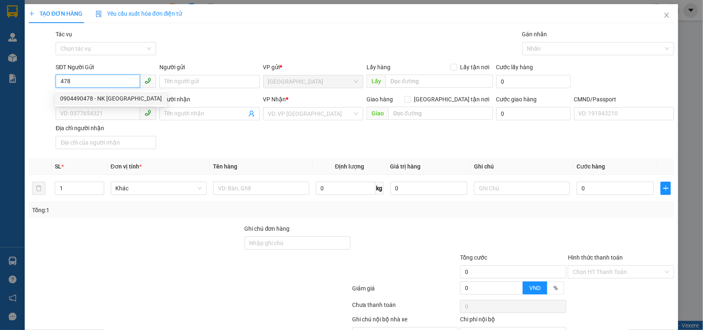
click at [101, 96] on div "0904490478 - NK SÀI GÒN" at bounding box center [111, 98] width 102 height 9
type input "0904490478"
type input "NK [GEOGRAPHIC_DATA]"
type input "0974213387"
type input "[PERSON_NAME]"
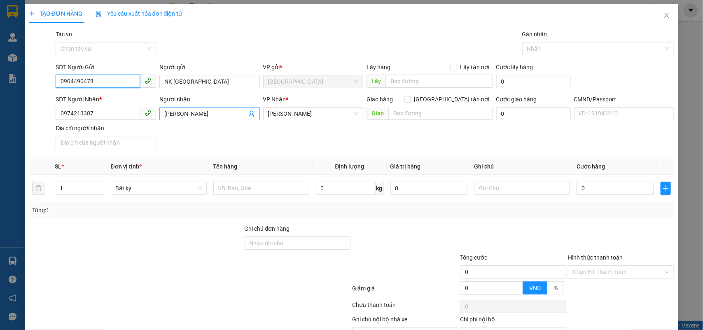
type input "0904490478"
click at [248, 116] on icon "user-add" at bounding box center [251, 113] width 7 height 7
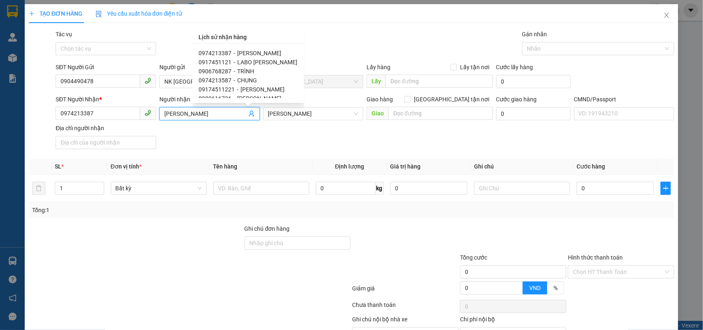
click at [271, 62] on span "LABO [PERSON_NAME]" at bounding box center [268, 62] width 60 height 7
type input "0917451121"
type input "LABO [PERSON_NAME]"
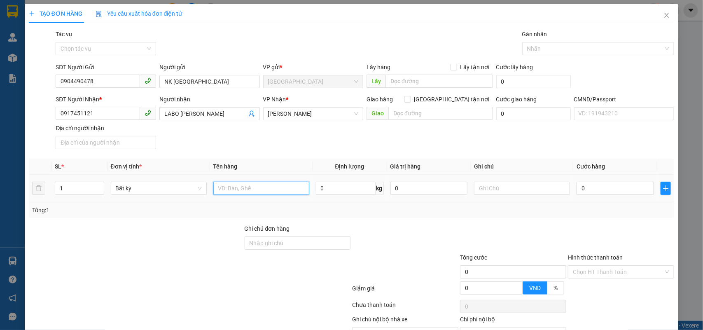
click at [270, 191] on input "text" at bounding box center [261, 188] width 96 height 13
type input "1 HỘP NP"
click at [620, 180] on td "0" at bounding box center [615, 189] width 84 height 28
click at [615, 190] on input "0" at bounding box center [615, 188] width 77 height 13
type input "2"
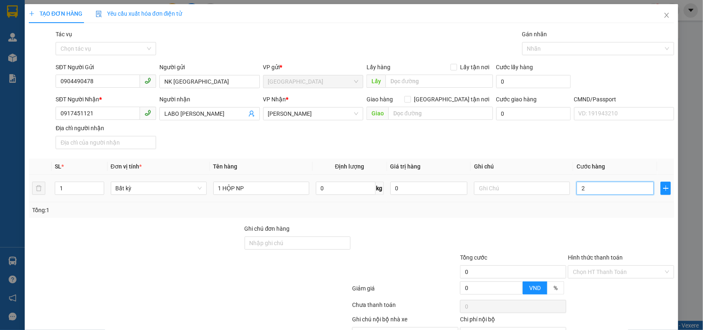
type input "2"
type input "20"
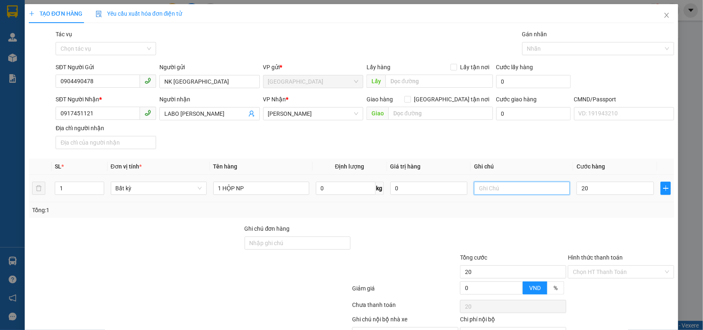
type input "20.000"
click at [526, 189] on input "text" at bounding box center [522, 188] width 96 height 13
type input "N"
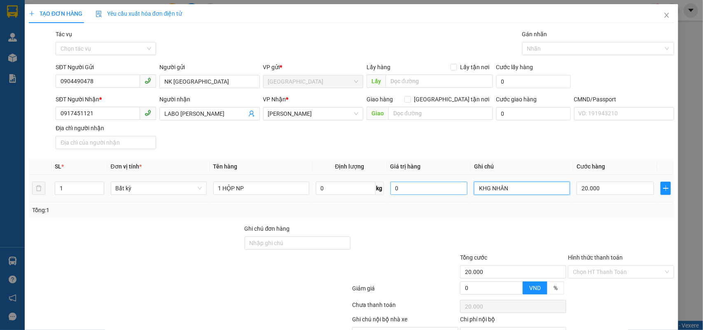
drag, startPoint x: 486, startPoint y: 185, endPoint x: 386, endPoint y: 184, distance: 100.1
click at [386, 184] on tr "1 Bất kỳ 1 HỘP NP 0 kg 0 KHG NHÂN 20.000" at bounding box center [352, 189] width 646 height 28
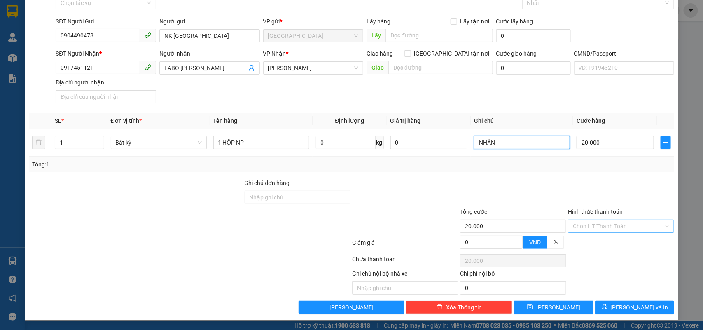
type input "NHÂN"
drag, startPoint x: 596, startPoint y: 227, endPoint x: 593, endPoint y: 231, distance: 4.8
click at [596, 229] on input "Hình thức thanh toán" at bounding box center [618, 226] width 91 height 12
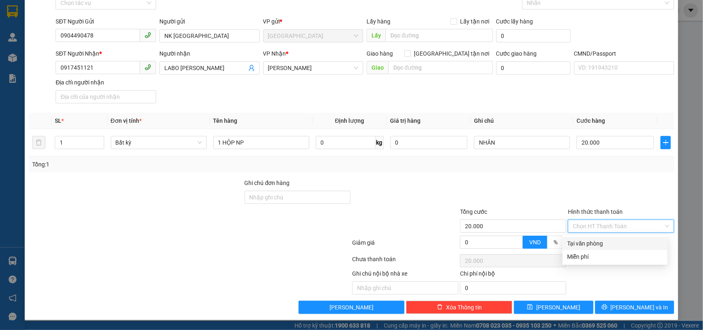
click at [575, 244] on div "Tại văn phòng" at bounding box center [615, 243] width 95 height 9
type input "0"
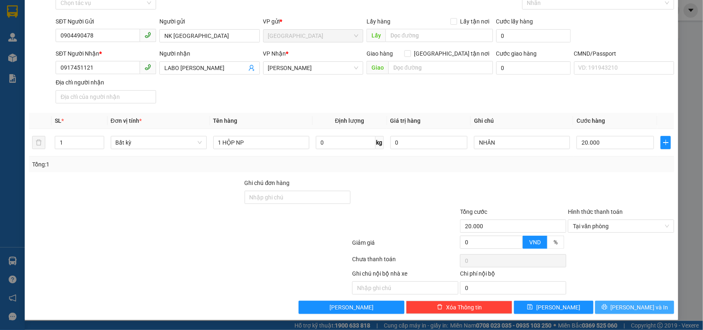
click at [612, 313] on button "[PERSON_NAME] và In" at bounding box center [634, 307] width 79 height 13
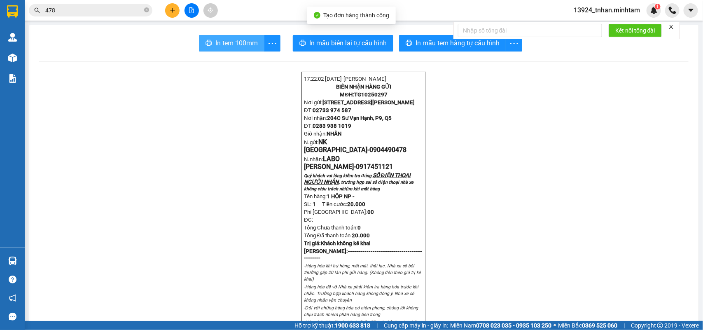
click at [199, 46] on button "In tem 100mm" at bounding box center [231, 43] width 65 height 16
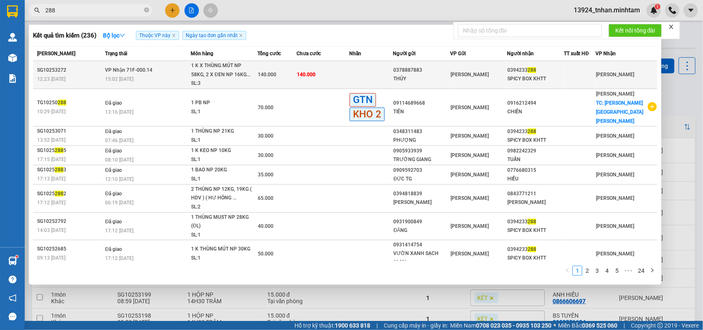
type input "288"
click at [349, 75] on td at bounding box center [371, 75] width 44 height 28
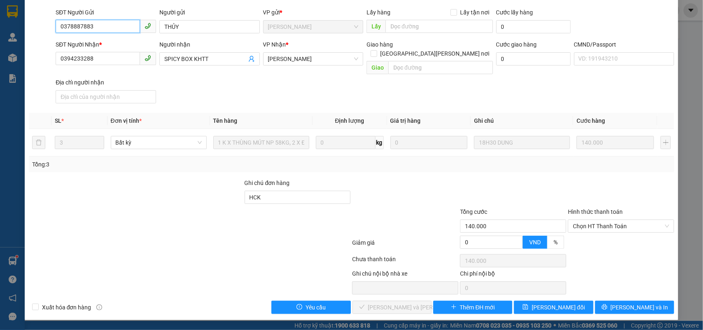
type input "0378887883"
type input "THỦY"
type input "0394233288"
type input "SPICY BOX KHTT"
type input "HCK"
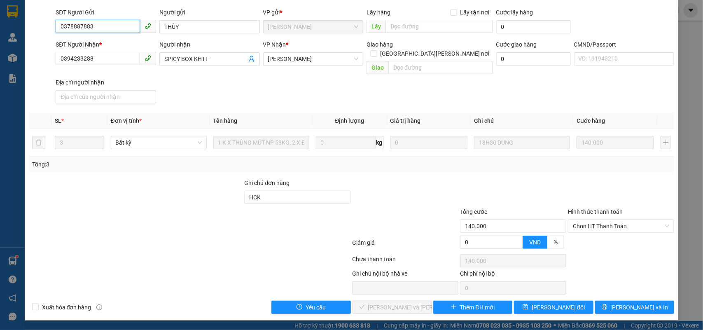
type input "140.000"
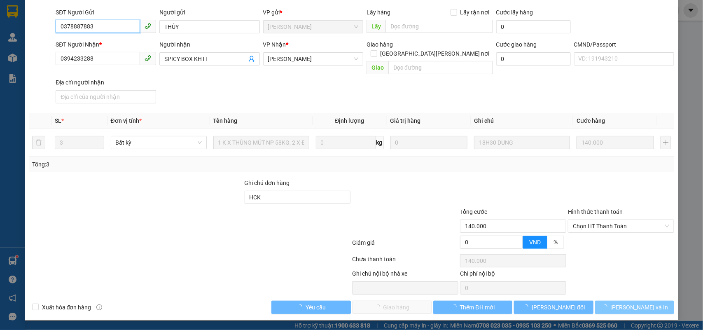
scroll to position [48, 0]
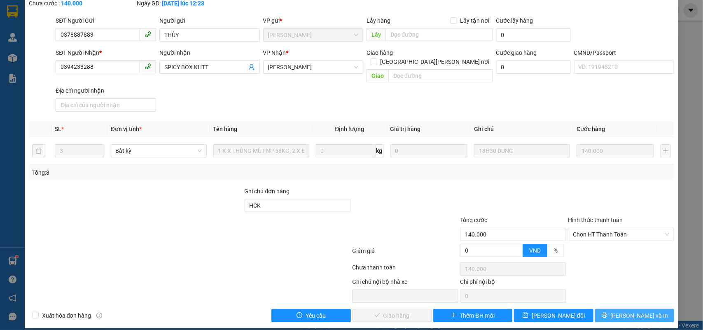
click at [625, 311] on span "[PERSON_NAME] và In" at bounding box center [640, 315] width 58 height 9
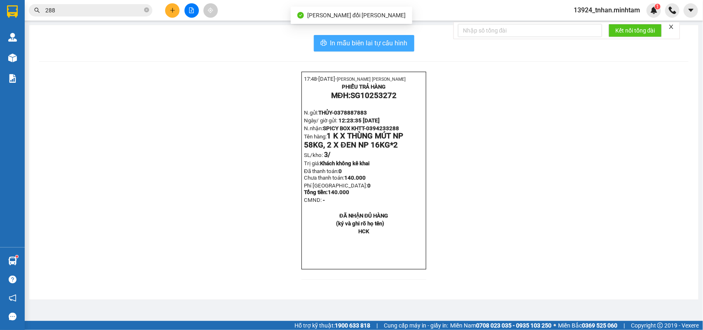
click at [404, 47] on button "In mẫu biên lai tự cấu hình" at bounding box center [364, 43] width 100 height 16
click at [386, 39] on span "In mẫu biên lai tự cấu hình" at bounding box center [368, 43] width 77 height 10
click at [147, 11] on icon "close-circle" at bounding box center [146, 9] width 5 height 5
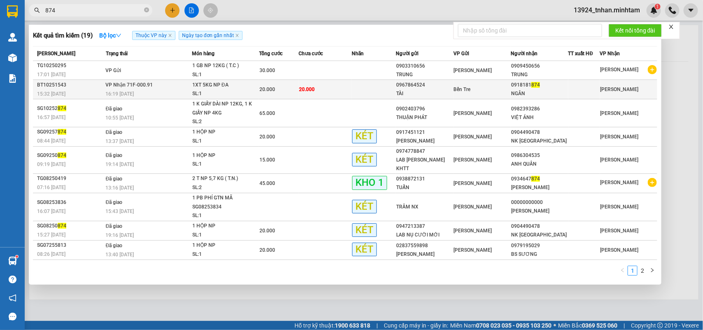
type input "874"
click at [318, 81] on td "20.000" at bounding box center [325, 89] width 53 height 19
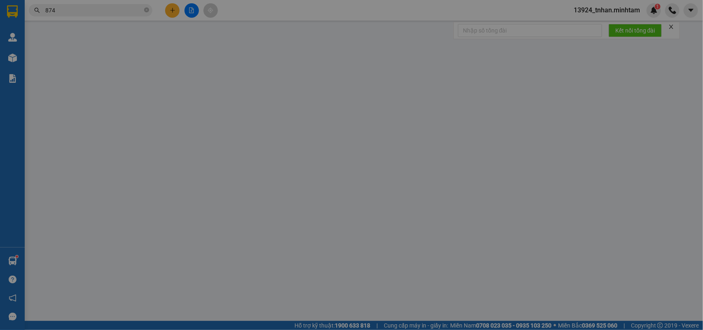
type input "0967864524"
type input "TÀI"
type input "0918181874"
type input "NGÂN"
type input "B TRUNG THU"
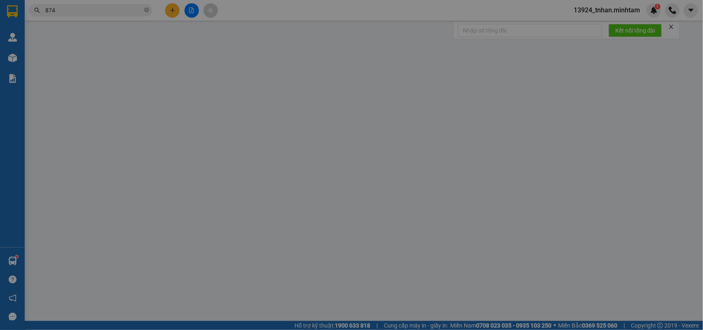
type input "20.000"
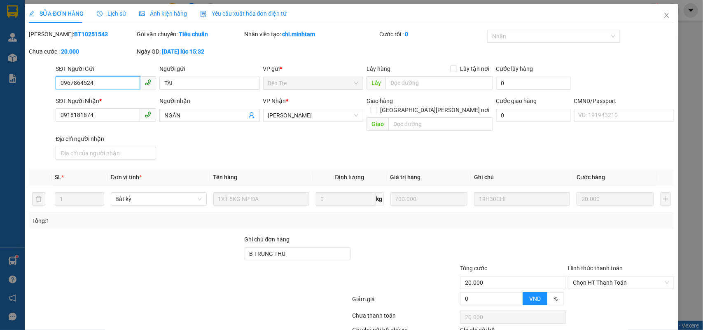
scroll to position [48, 0]
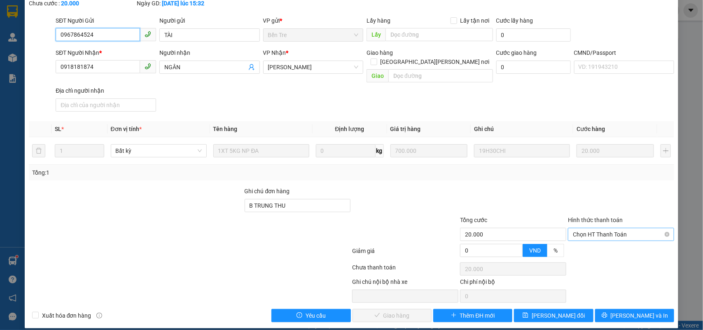
drag, startPoint x: 588, startPoint y: 220, endPoint x: 585, endPoint y: 227, distance: 7.4
click at [588, 228] on span "Chọn HT Thanh Toán" at bounding box center [621, 234] width 96 height 12
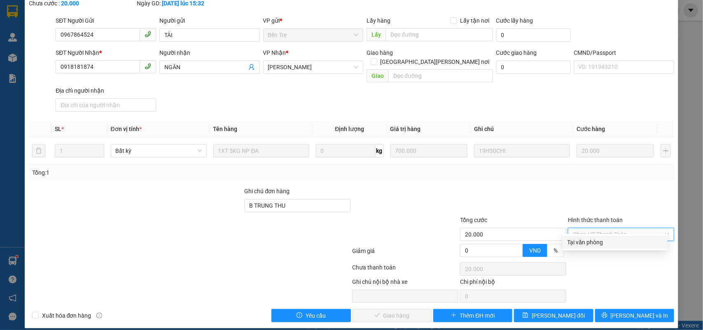
click at [577, 237] on div "Tại văn phòng" at bounding box center [615, 242] width 105 height 13
type input "0"
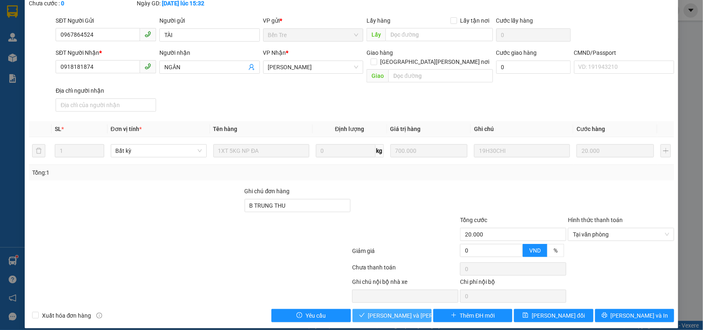
drag, startPoint x: 389, startPoint y: 306, endPoint x: 579, endPoint y: 329, distance: 191.2
click at [392, 311] on span "Lưu và Giao hàng" at bounding box center [423, 315] width 111 height 9
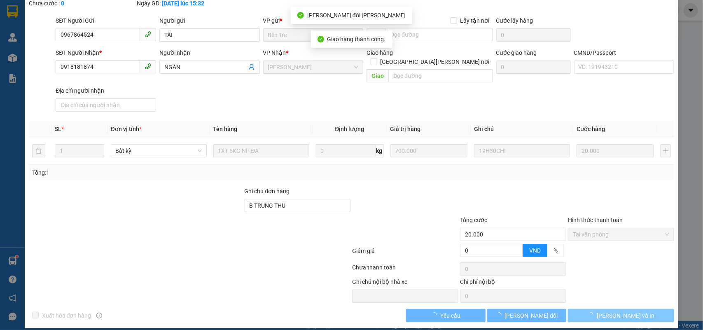
click at [655, 309] on button "[PERSON_NAME] và In" at bounding box center [621, 315] width 106 height 13
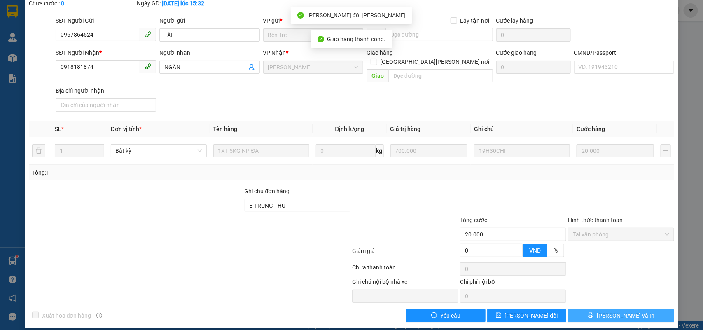
click at [655, 309] on button "[PERSON_NAME] và In" at bounding box center [621, 315] width 106 height 13
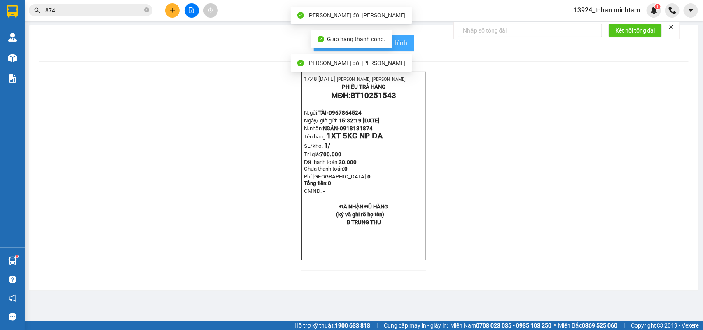
click at [398, 40] on span "In mẫu biên lai tự cấu hình" at bounding box center [368, 43] width 77 height 10
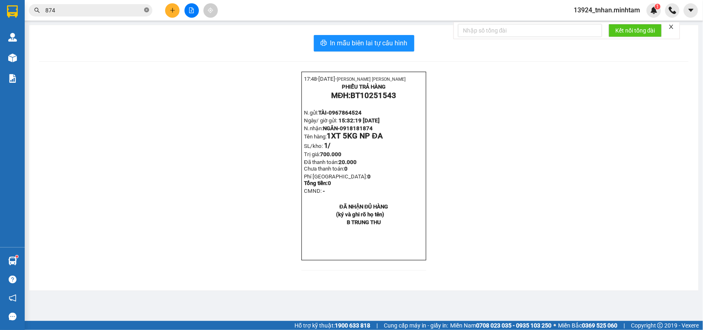
click at [145, 9] on icon "close-circle" at bounding box center [146, 9] width 5 height 5
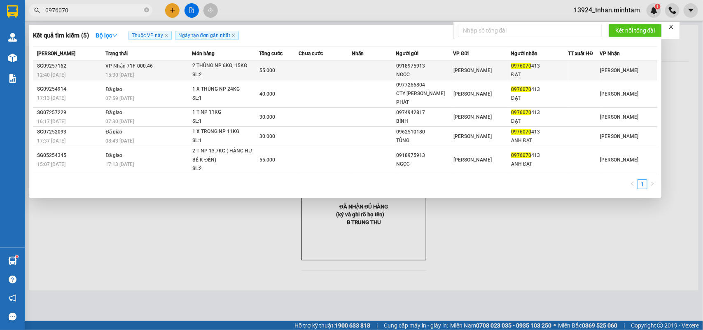
type input "0976070"
click at [311, 66] on td at bounding box center [325, 70] width 53 height 19
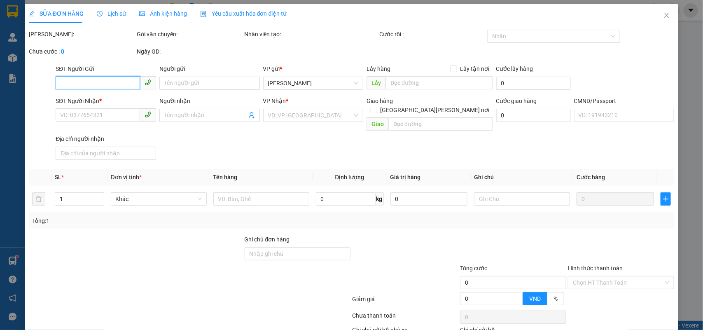
type input "0918975913"
type input "NGỌC"
type input "0976070413"
type input "ĐẠT"
type input "55.000"
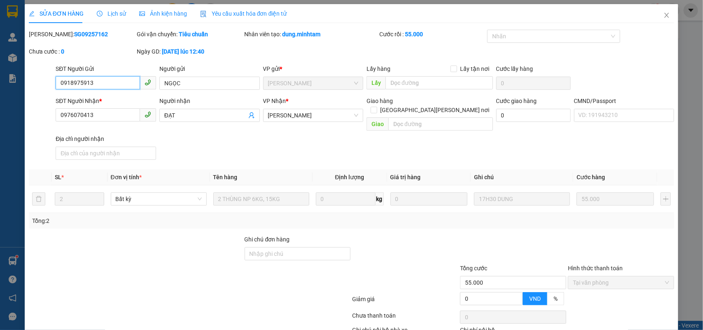
scroll to position [48, 0]
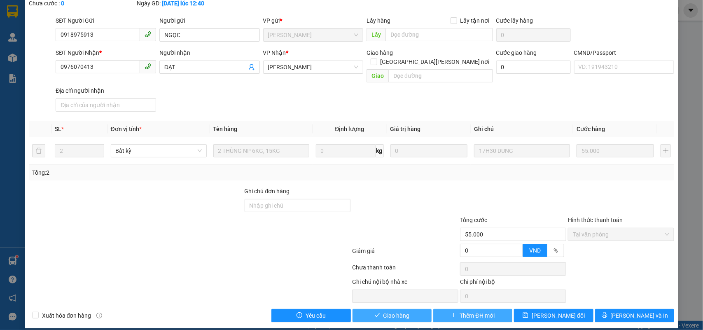
drag, startPoint x: 402, startPoint y: 306, endPoint x: 456, endPoint y: 301, distance: 54.1
click at [404, 311] on span "Giao hàng" at bounding box center [396, 315] width 26 height 9
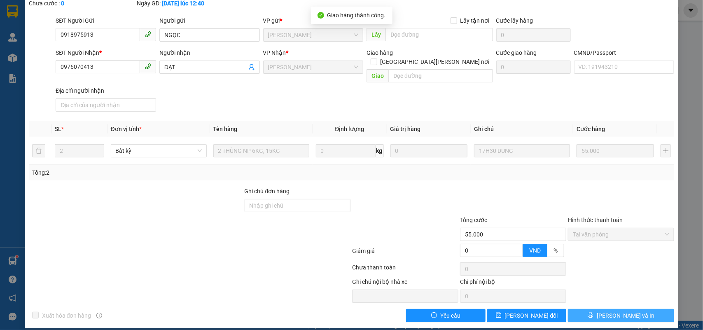
click at [641, 309] on button "[PERSON_NAME] và In" at bounding box center [621, 315] width 106 height 13
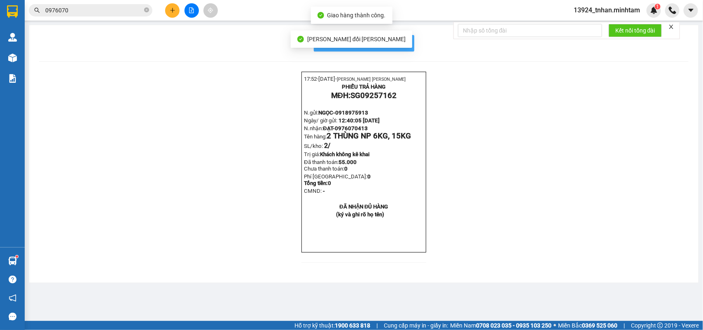
click at [405, 41] on span "In mẫu biên lai tự cấu hình" at bounding box center [368, 43] width 77 height 10
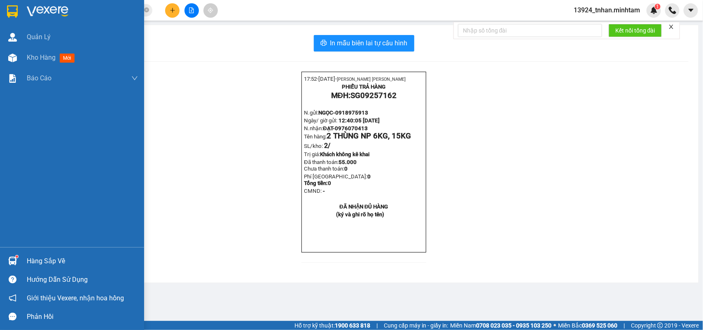
click at [40, 262] on div "Hàng sắp về" at bounding box center [82, 261] width 111 height 12
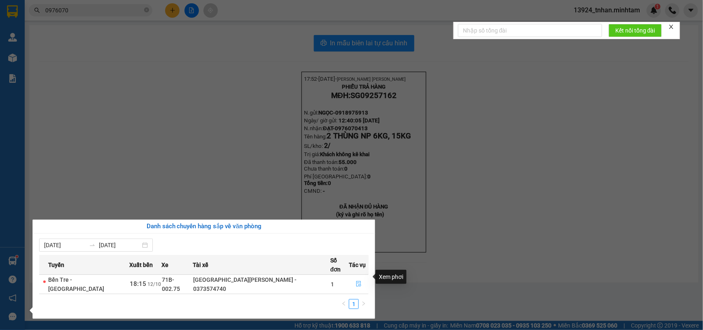
click at [356, 281] on span "file-done" at bounding box center [359, 284] width 6 height 7
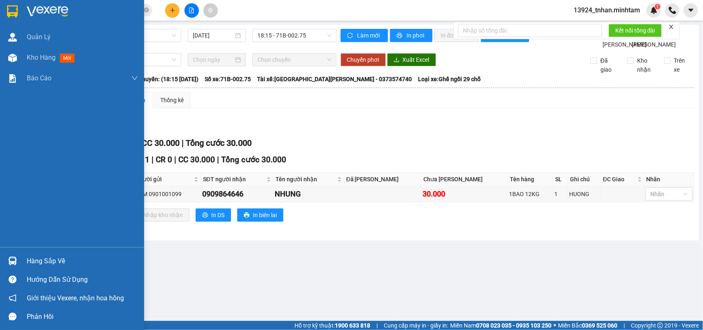
click at [23, 256] on div "Hàng sắp về" at bounding box center [72, 261] width 144 height 19
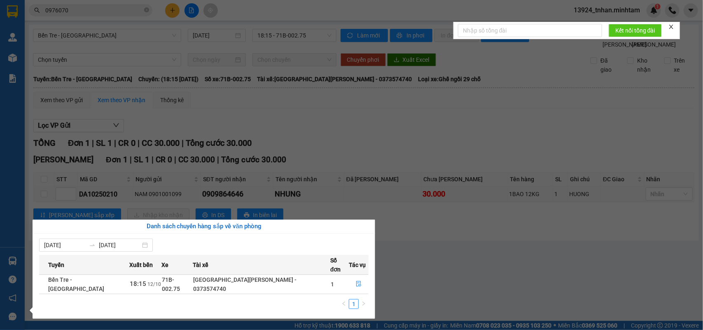
click at [15, 13] on div "Quản Lý Kho hàng mới Báo cáo BC giao hàng (nhân viên) BC hàng tồn Báo cáo dòng …" at bounding box center [12, 165] width 25 height 330
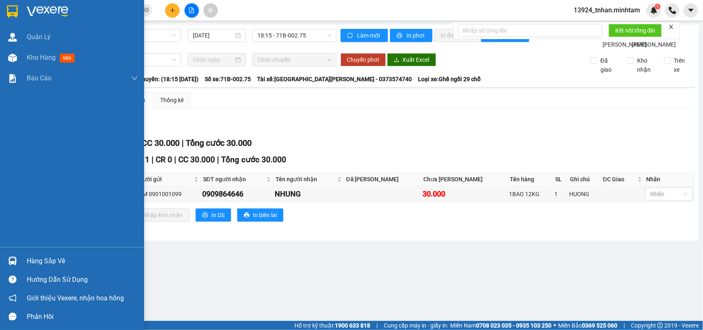
click at [15, 13] on img at bounding box center [12, 11] width 11 height 12
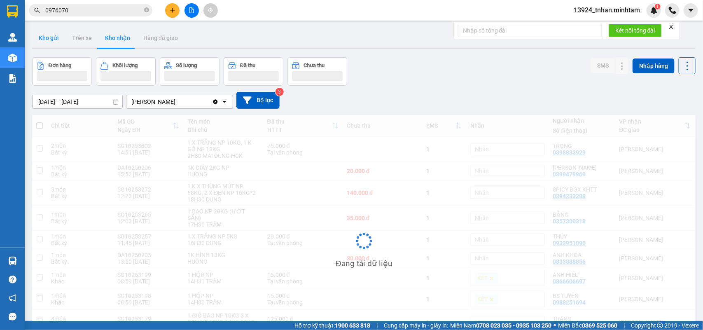
click at [42, 40] on button "Kho gửi" at bounding box center [48, 38] width 33 height 20
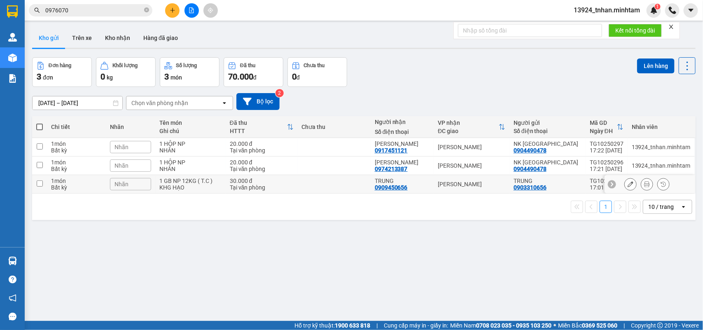
drag, startPoint x: 314, startPoint y: 183, endPoint x: 409, endPoint y: 172, distance: 95.0
click at [314, 184] on td at bounding box center [334, 184] width 73 height 19
checkbox input "true"
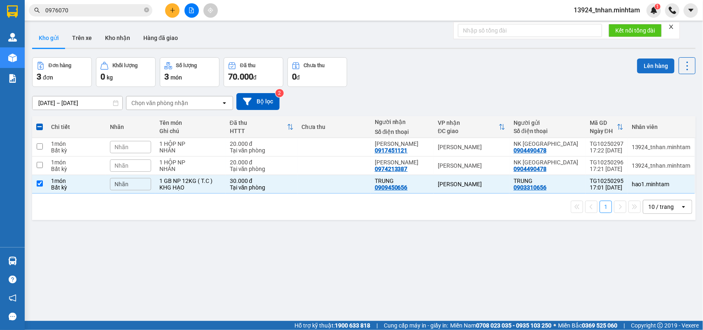
click at [645, 60] on button "Lên hàng" at bounding box center [655, 65] width 37 height 15
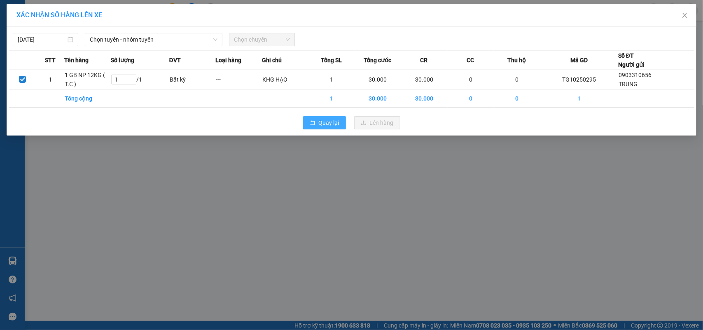
click at [338, 127] on span "Quay lại" at bounding box center [329, 122] width 21 height 9
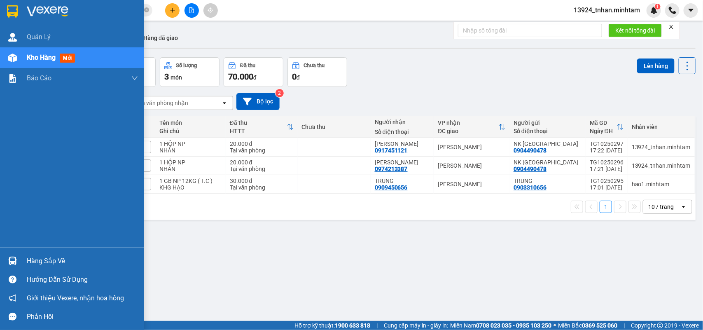
click at [8, 9] on img at bounding box center [12, 11] width 11 height 12
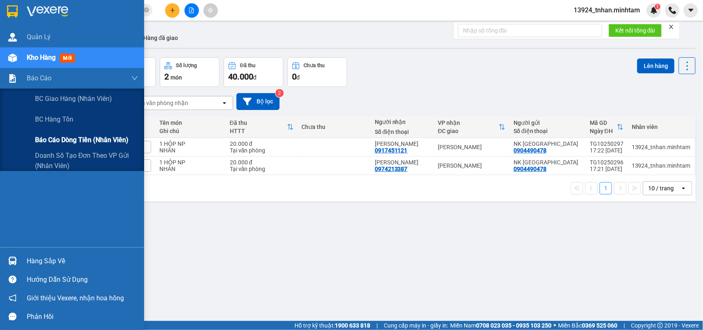
click at [42, 137] on span "Báo cáo dòng tiền (nhân viên)" at bounding box center [81, 140] width 93 height 10
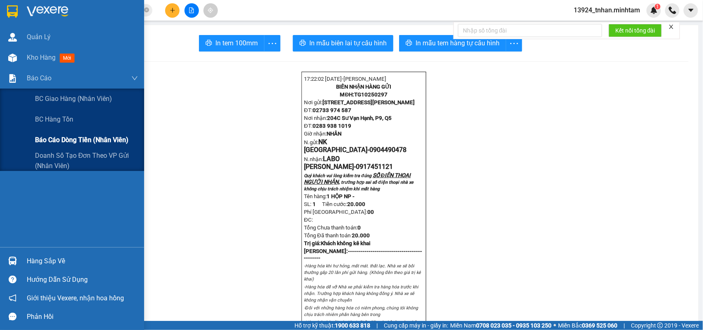
click at [55, 144] on span "Báo cáo dòng tiền (nhân viên)" at bounding box center [81, 140] width 93 height 10
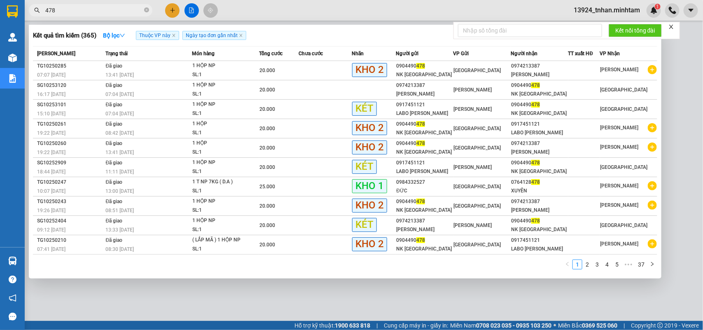
click at [149, 11] on span "478" at bounding box center [91, 10] width 124 height 12
click at [147, 10] on icon "close-circle" at bounding box center [146, 9] width 5 height 5
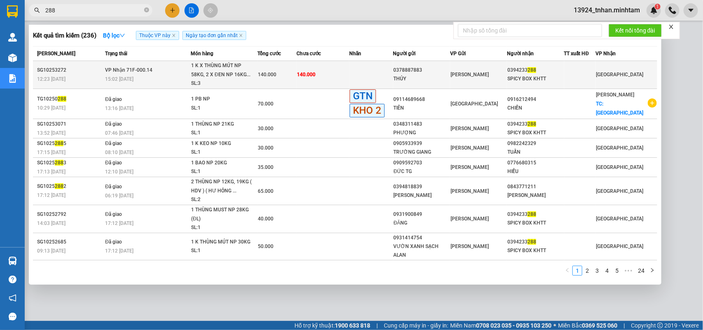
type input "288"
click at [233, 72] on div "1 K X THÙNG MÚT NP 58KG, 2 X ĐEN NP 16KG..." at bounding box center [222, 70] width 62 height 18
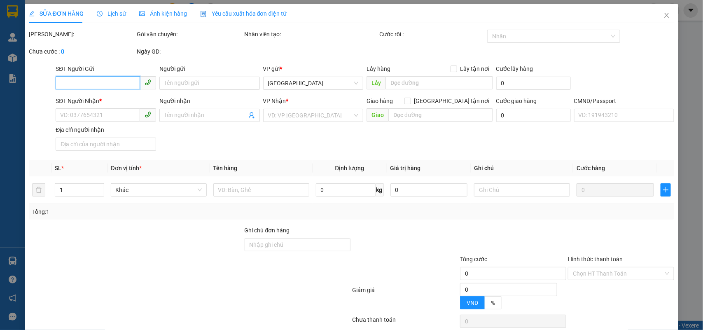
type input "0378887883"
type input "THỦY"
type input "0394233288"
type input "SPICY BOX KHTT"
type input "HCK"
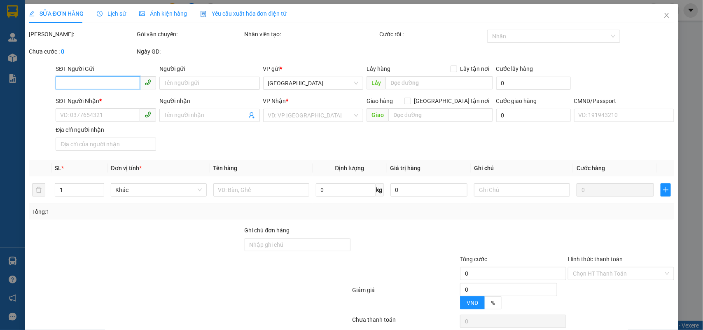
type input "140.000"
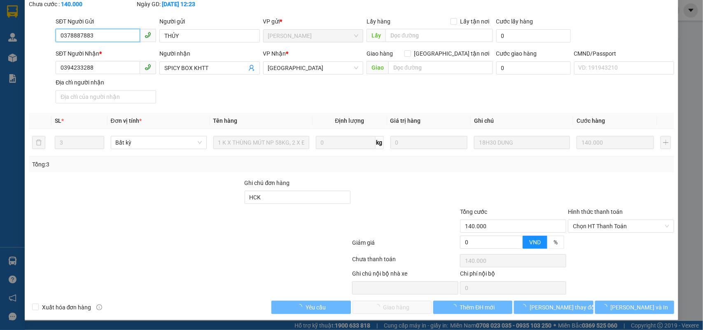
scroll to position [48, 0]
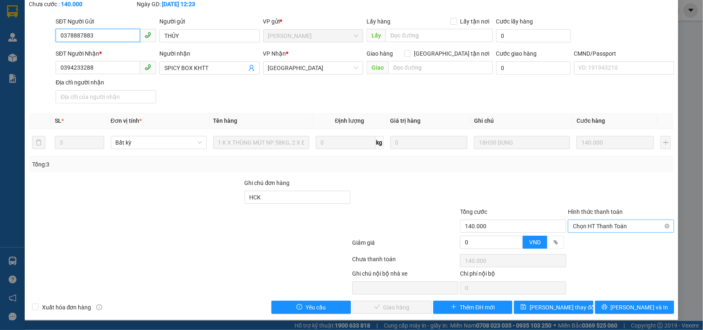
click at [602, 228] on span "Chọn HT Thanh Toán" at bounding box center [621, 226] width 96 height 12
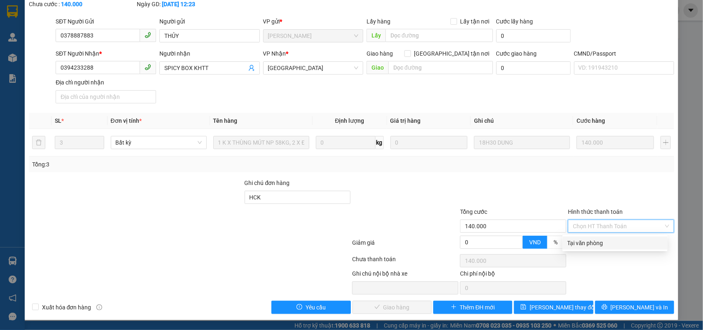
click at [579, 245] on div "Tại văn phòng" at bounding box center [615, 242] width 95 height 9
type input "0"
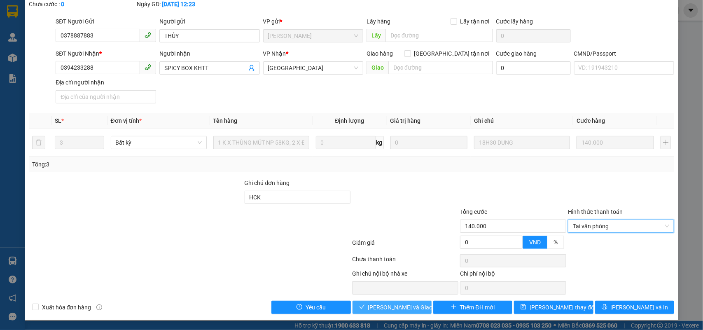
click at [384, 310] on span "[PERSON_NAME] và Giao hàng" at bounding box center [407, 307] width 79 height 9
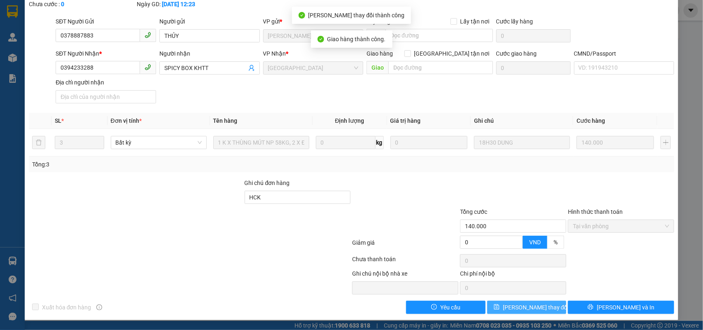
click at [534, 309] on span "[PERSON_NAME] thay đổi" at bounding box center [536, 307] width 66 height 9
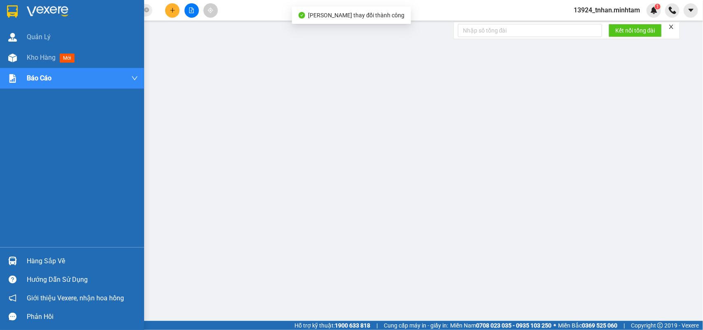
click at [3, 7] on div at bounding box center [72, 13] width 144 height 27
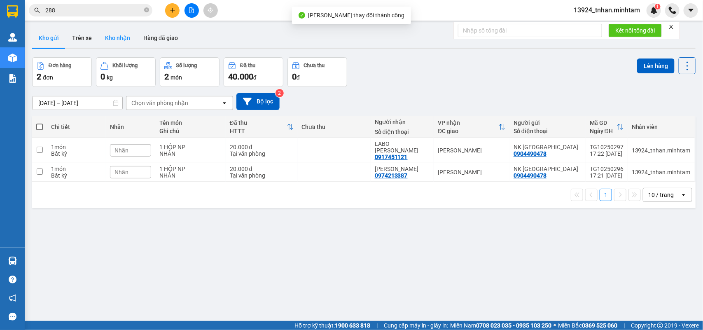
click at [121, 42] on button "Kho nhận" at bounding box center [117, 38] width 38 height 20
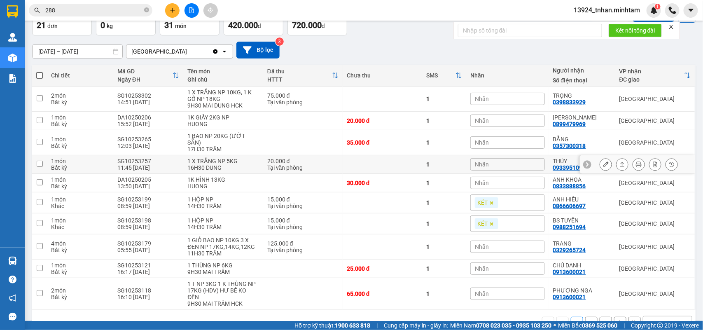
scroll to position [63, 0]
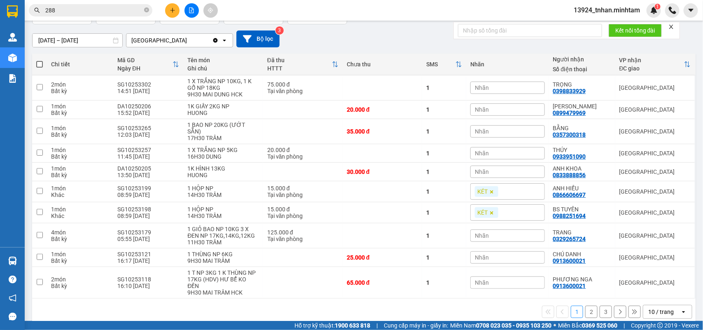
click at [670, 305] on div "10 / trang" at bounding box center [661, 311] width 37 height 13
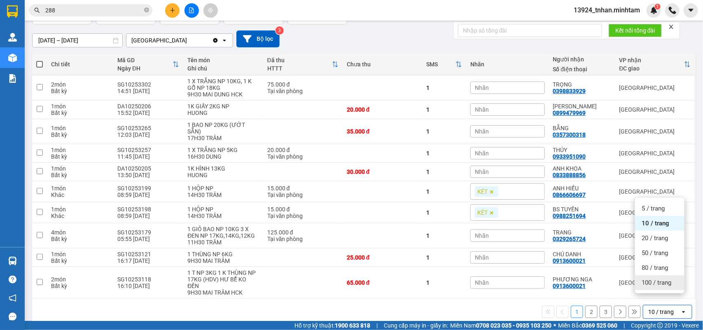
click at [639, 283] on div "100 / trang" at bounding box center [659, 282] width 49 height 15
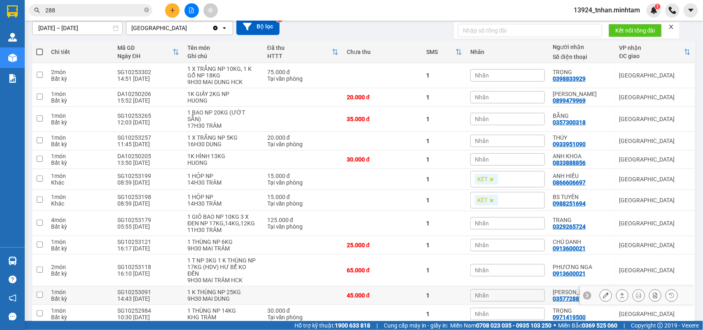
scroll to position [23, 0]
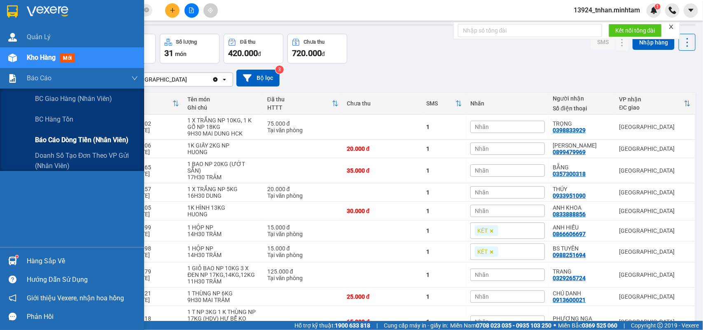
click at [44, 132] on div "Báo cáo dòng tiền (nhân viên)" at bounding box center [86, 140] width 103 height 21
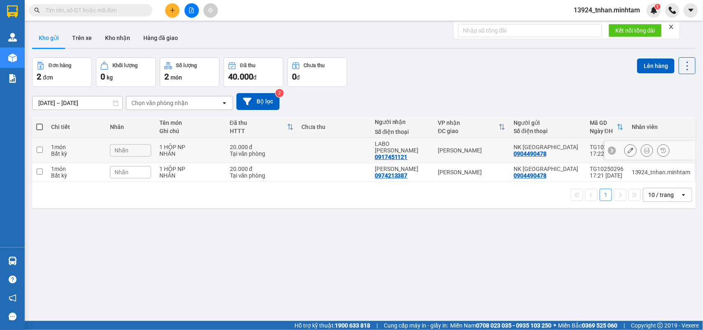
click at [66, 144] on div "1 món" at bounding box center [76, 147] width 51 height 7
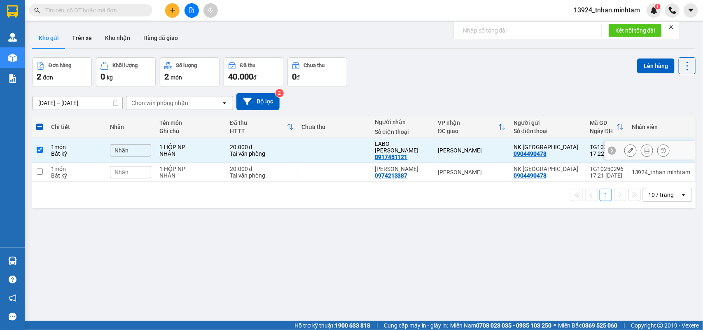
click at [52, 144] on div "1 món" at bounding box center [76, 147] width 51 height 7
checkbox input "false"
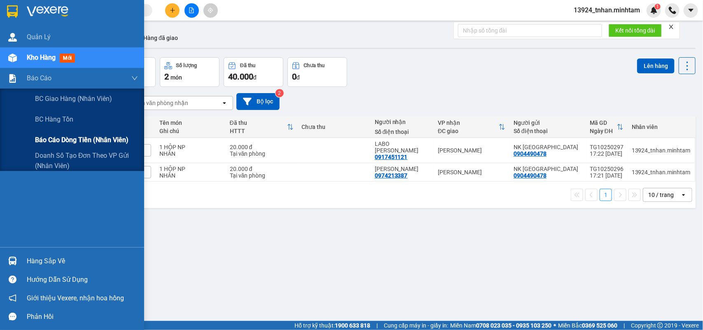
click at [29, 139] on div "Báo cáo dòng tiền (nhân viên)" at bounding box center [72, 140] width 144 height 21
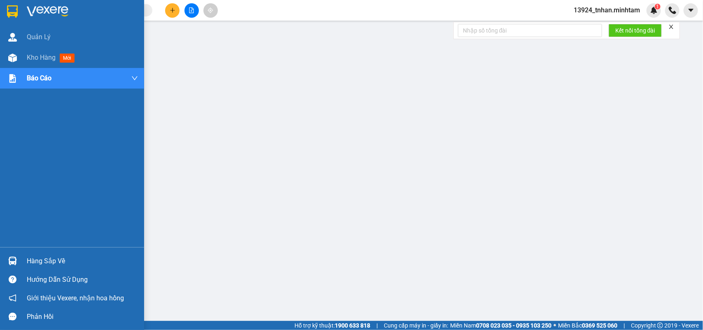
click at [15, 17] on div at bounding box center [12, 11] width 14 height 14
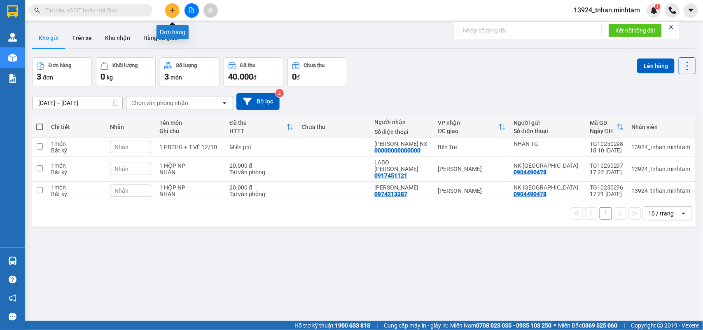
click at [172, 11] on icon "plus" at bounding box center [172, 10] width 0 height 5
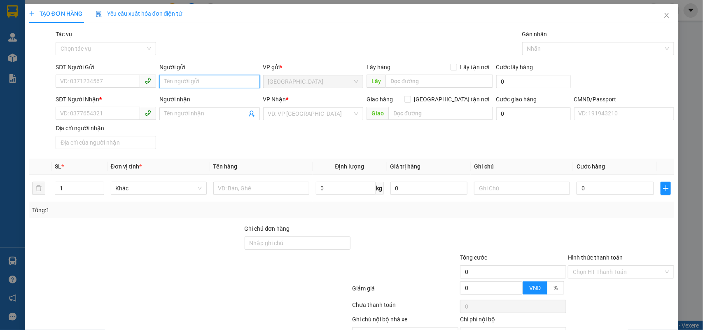
click at [192, 80] on input "Người gửi" at bounding box center [209, 81] width 100 height 13
type input "N"
click at [663, 12] on span "Close" at bounding box center [666, 15] width 23 height 23
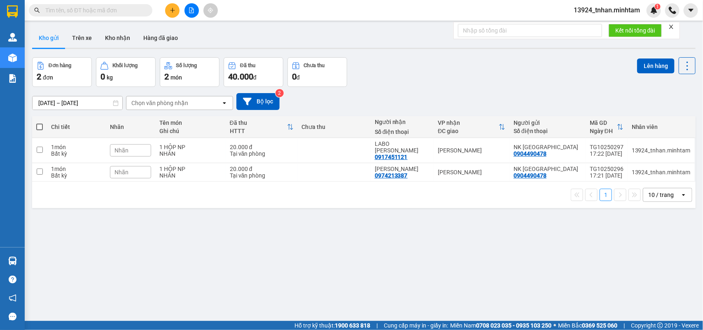
click at [180, 13] on div at bounding box center [192, 10] width 62 height 14
click at [177, 12] on button at bounding box center [172, 10] width 14 height 14
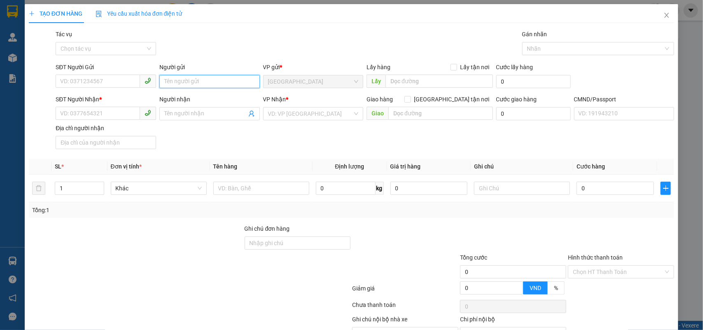
click at [172, 80] on input "Người gửi" at bounding box center [209, 81] width 100 height 13
type input "n"
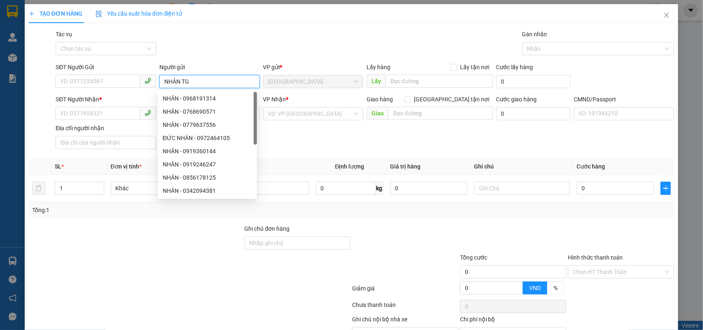
type input "NHÂN TG"
click at [211, 56] on div "Gói vận chuyển * Tiêu chuẩn Tác vụ Chọn tác vụ Gán nhãn Nhãn" at bounding box center [365, 44] width 622 height 29
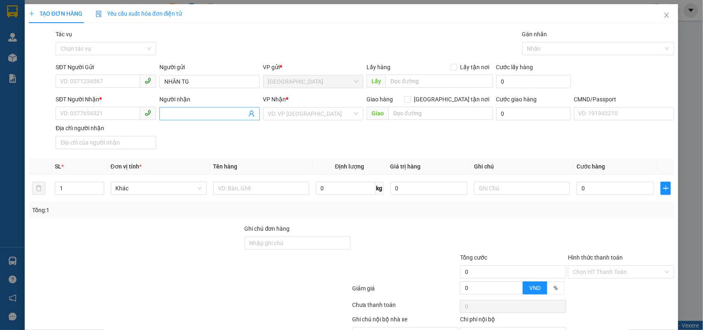
click at [200, 116] on input "Người nhận" at bounding box center [205, 113] width 82 height 9
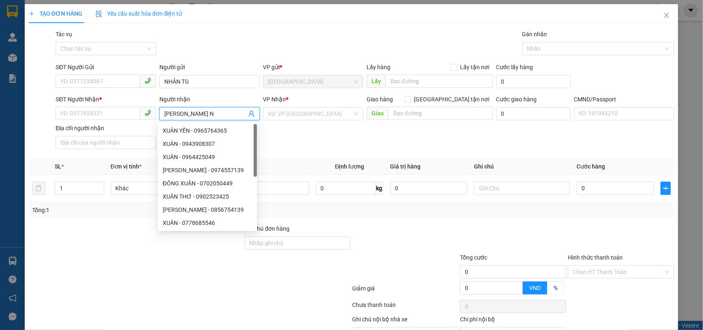
type input "[PERSON_NAME] NX"
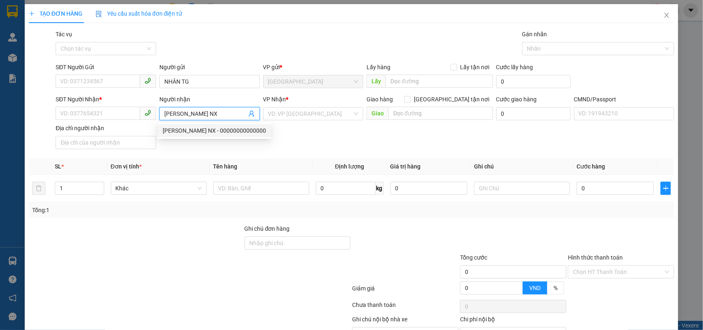
click at [220, 134] on div "[PERSON_NAME] NX - 00000000000000" at bounding box center [214, 130] width 103 height 9
type input "00000000000000"
type input "[PERSON_NAME] NX"
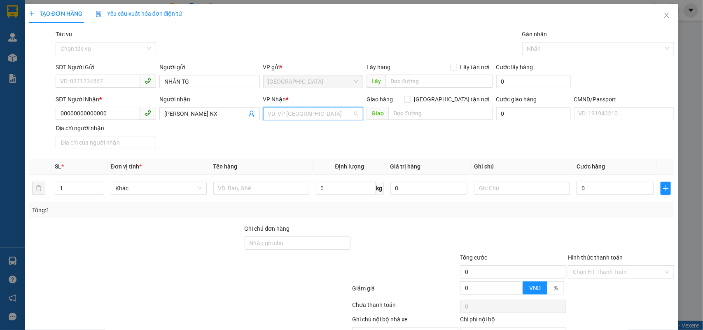
drag, startPoint x: 273, startPoint y: 111, endPoint x: 276, endPoint y: 134, distance: 22.9
click at [273, 112] on input "search" at bounding box center [310, 113] width 85 height 12
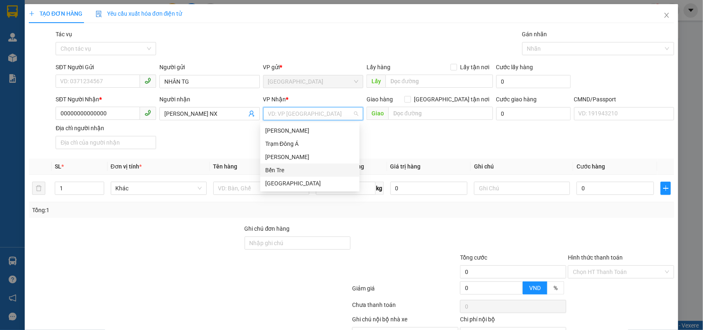
click at [283, 167] on div "Bến Tre" at bounding box center [309, 170] width 89 height 9
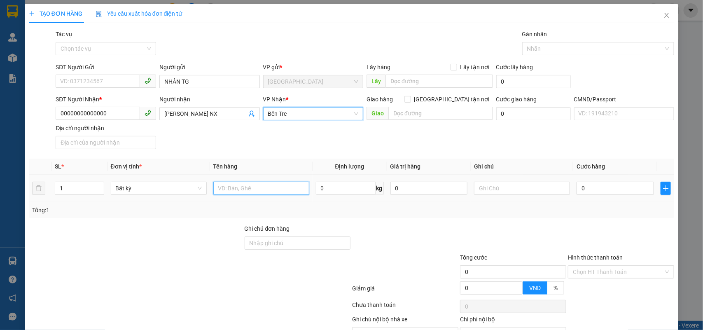
click at [249, 184] on input "text" at bounding box center [261, 188] width 96 height 13
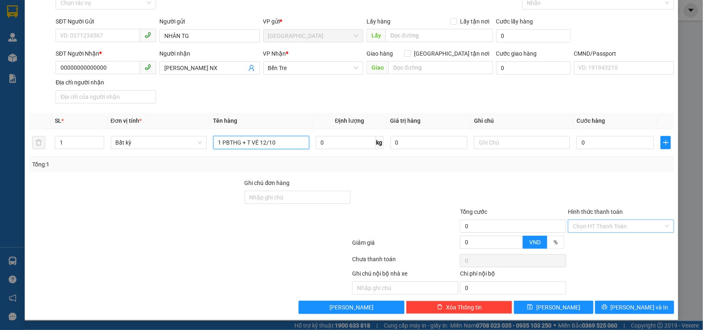
type input "1 PBTHG + T VÉ 12/10"
click at [580, 227] on input "Hình thức thanh toán" at bounding box center [618, 226] width 91 height 12
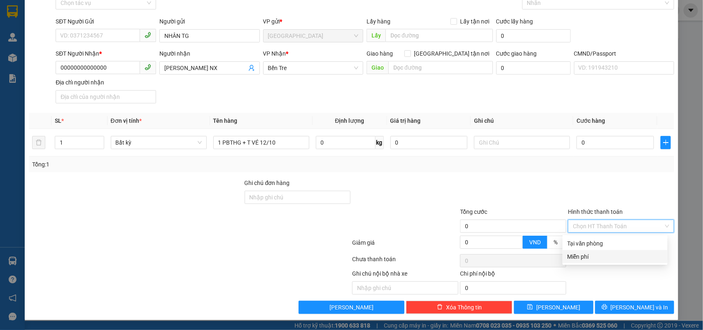
drag, startPoint x: 573, startPoint y: 251, endPoint x: 586, endPoint y: 265, distance: 18.6
click at [573, 252] on div "Miễn phí" at bounding box center [615, 256] width 95 height 9
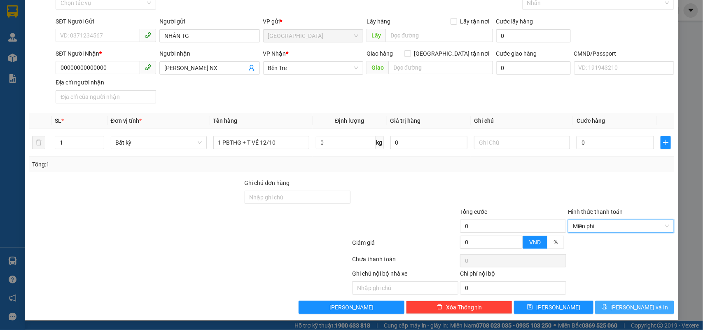
click at [620, 304] on button "[PERSON_NAME] và In" at bounding box center [634, 307] width 79 height 13
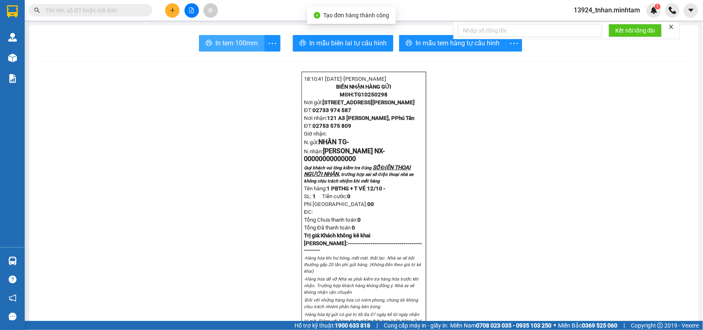
click at [220, 40] on span "In tem 100mm" at bounding box center [236, 43] width 42 height 10
